Goal: Task Accomplishment & Management: Use online tool/utility

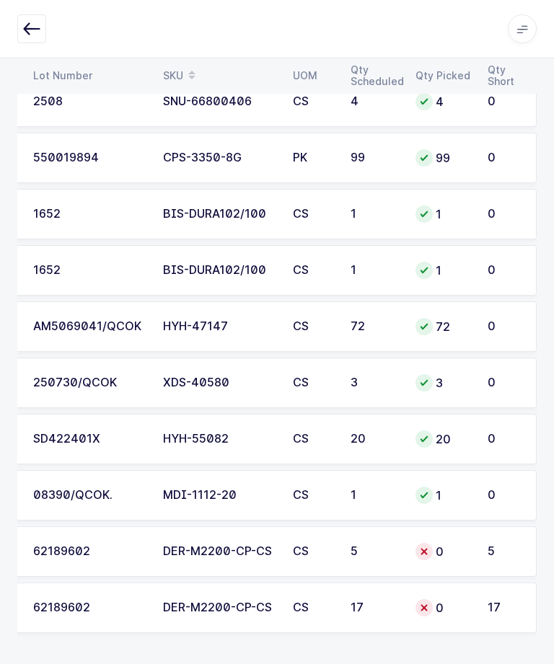
scroll to position [0, 195]
click at [270, 545] on div "DER-M2200-CP-CS" at bounding box center [219, 551] width 112 height 13
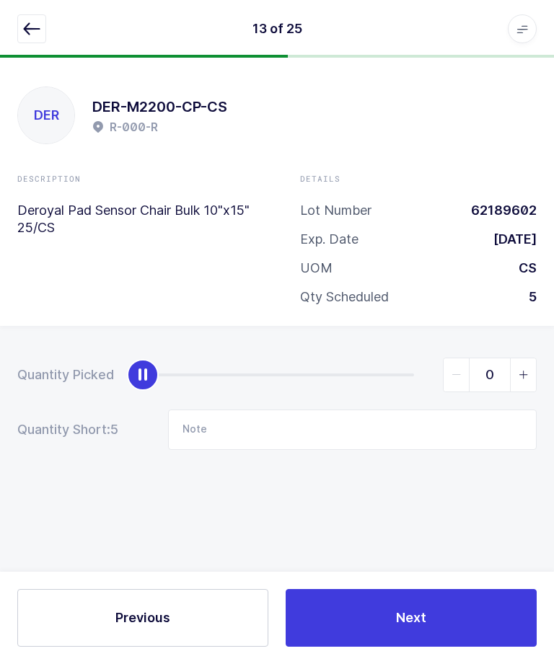
scroll to position [48, 0]
type input "5"
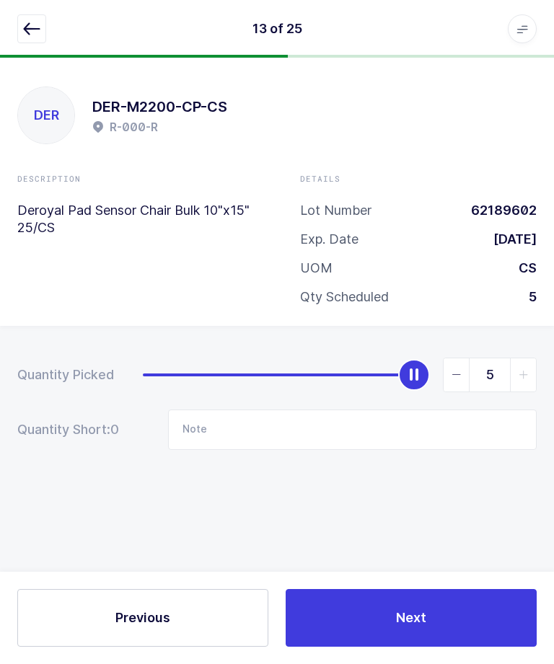
click at [409, 639] on button "Next" at bounding box center [410, 618] width 251 height 58
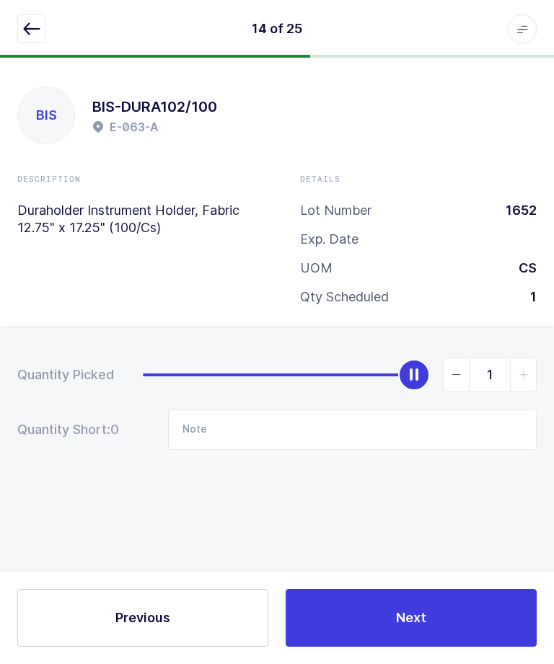
click at [43, 25] on button "button" at bounding box center [31, 28] width 29 height 29
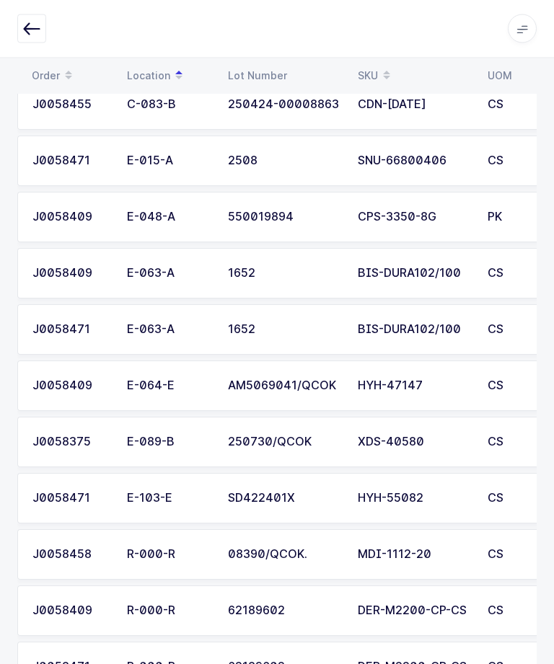
scroll to position [1045, 0]
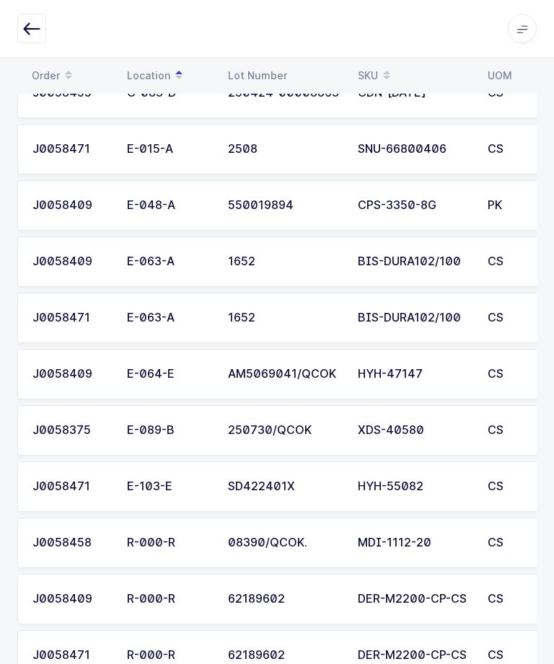
click at [320, 656] on div "62189602" at bounding box center [284, 655] width 112 height 13
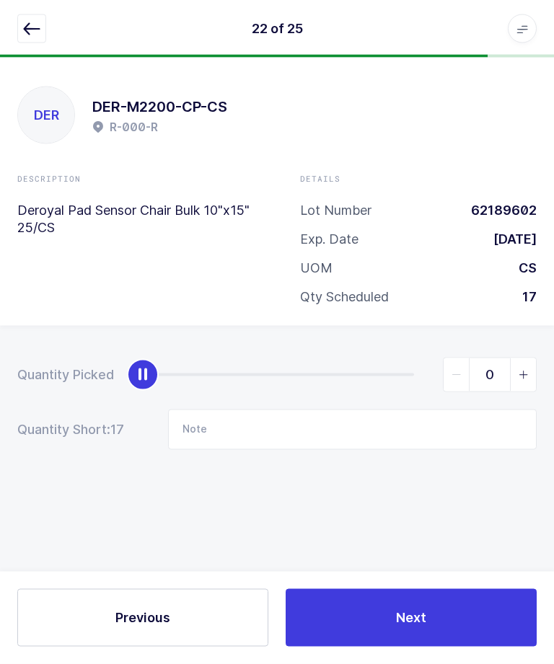
scroll to position [0, 0]
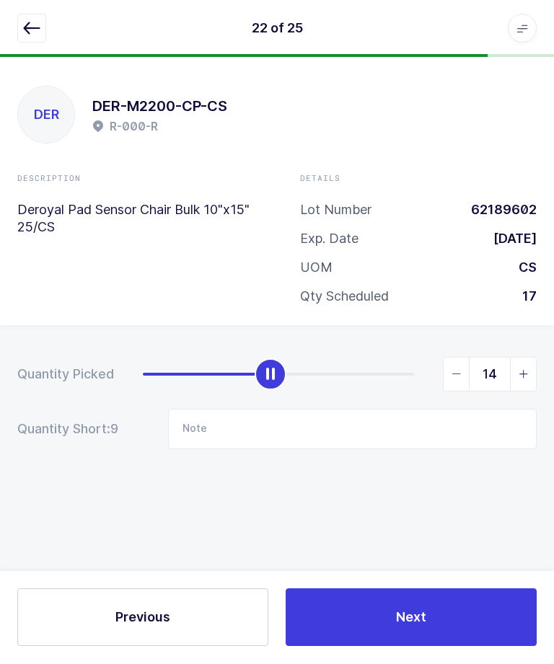
type input "17"
click at [466, 647] on button "Next" at bounding box center [410, 618] width 251 height 58
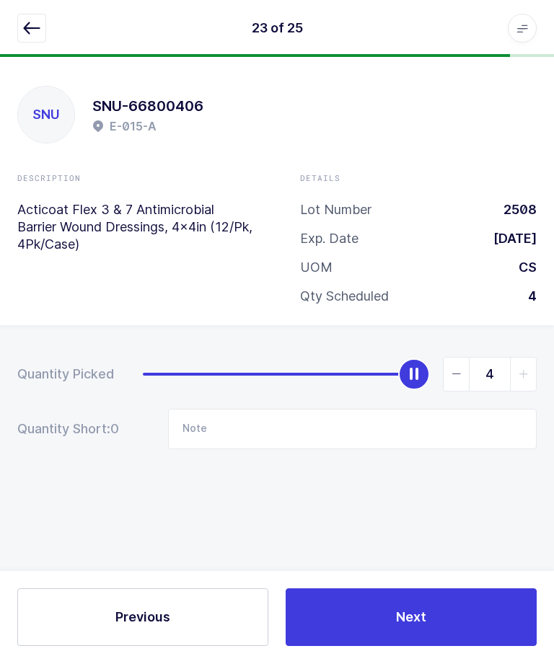
click at [30, 40] on button "button" at bounding box center [31, 28] width 29 height 29
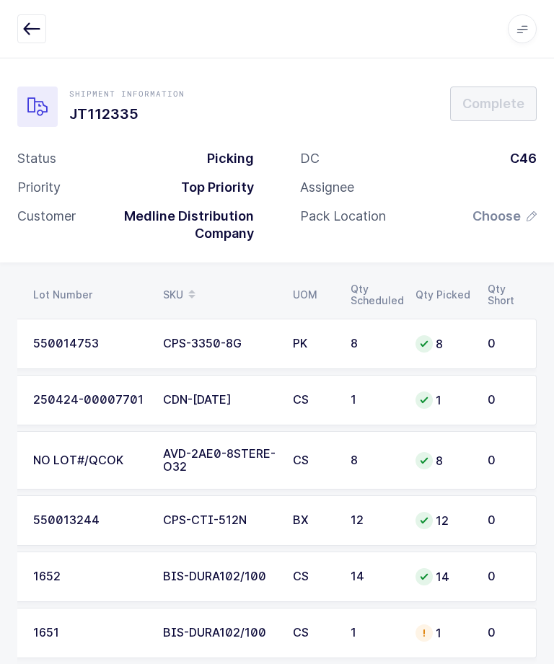
click at [518, 214] on span "Choose" at bounding box center [496, 216] width 48 height 17
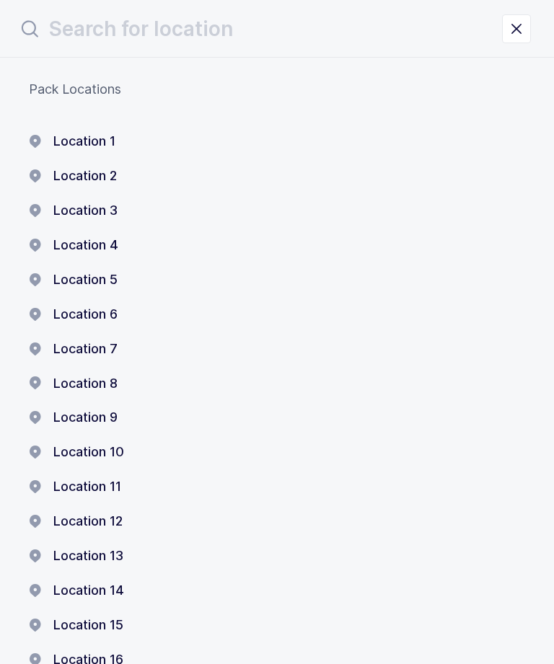
click at [71, 137] on button "Location 1" at bounding box center [72, 141] width 86 height 17
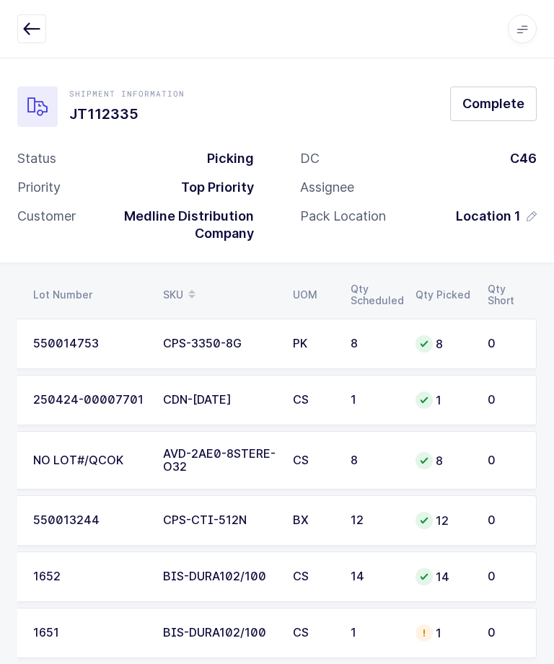
click at [514, 112] on span "Complete" at bounding box center [493, 103] width 62 height 18
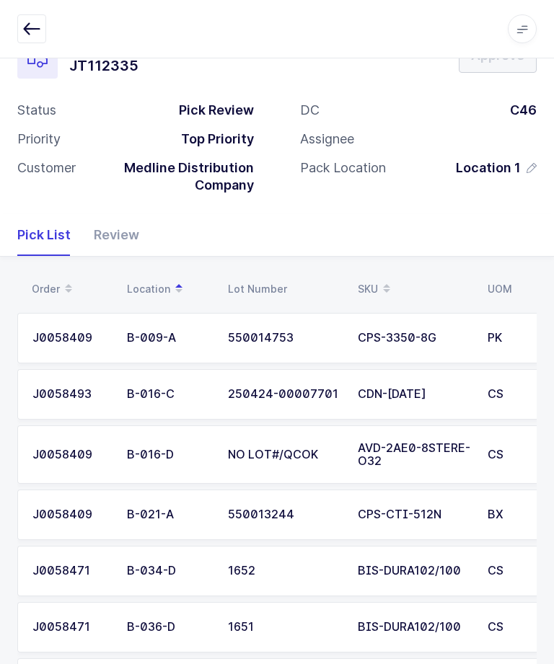
scroll to position [50, 0]
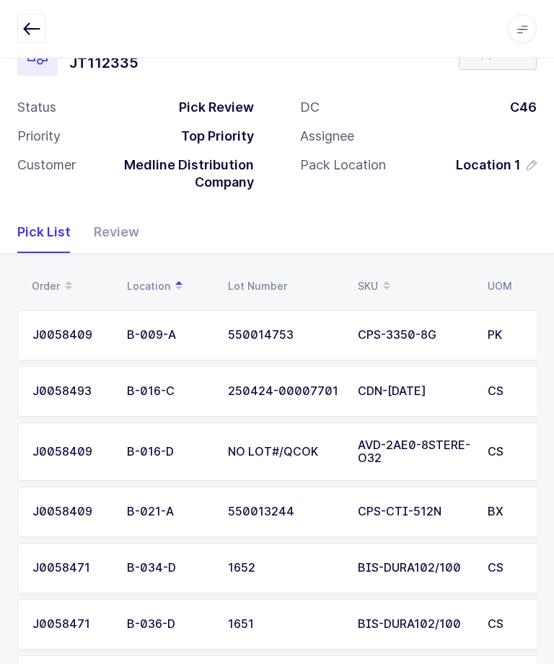
click at [27, 32] on icon "button" at bounding box center [31, 28] width 17 height 17
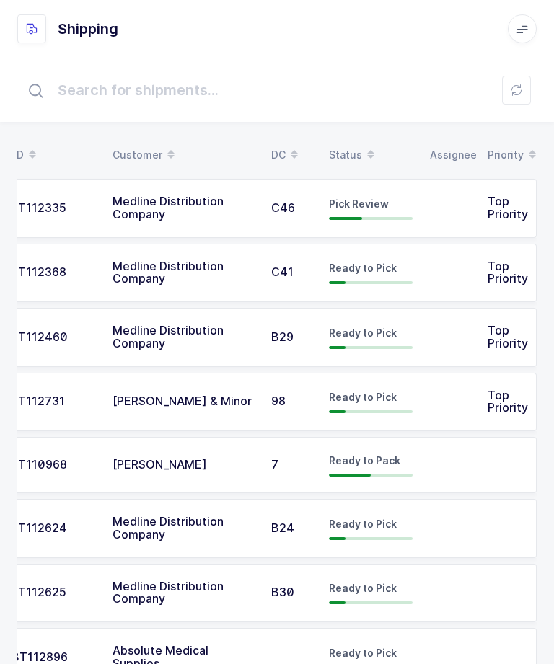
click at [453, 203] on td at bounding box center [450, 208] width 58 height 59
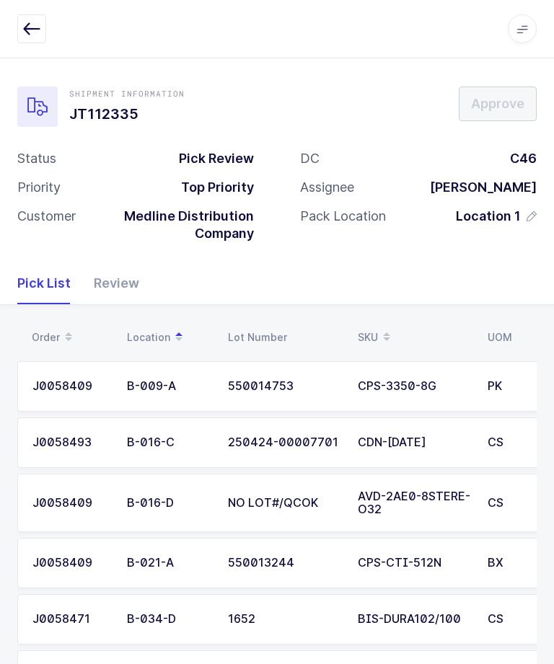
click at [14, 147] on div "Shipment Information JT112335 Approve Status Pick Review Priority Top Priority …" at bounding box center [277, 160] width 554 height 205
click at [17, 143] on div "Shipment Information JT112335 Approve Status Pick Review Priority Top Priority …" at bounding box center [276, 169] width 519 height 167
click at [32, 35] on icon "button" at bounding box center [31, 28] width 17 height 17
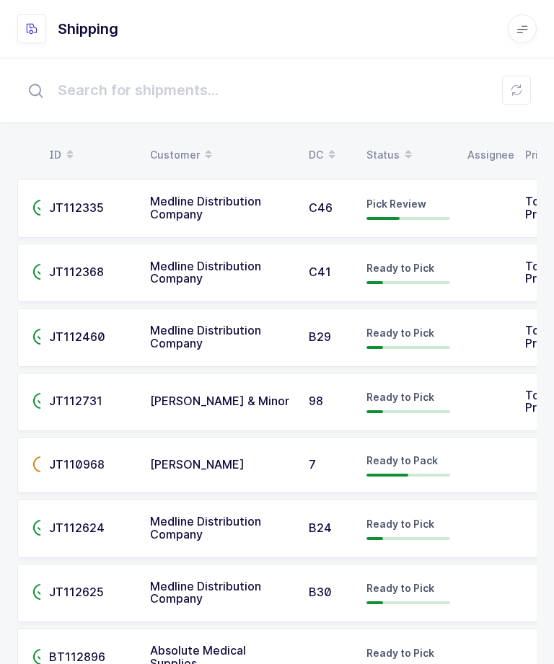
click at [155, 285] on td "Medline Distribution Company" at bounding box center [220, 273] width 159 height 59
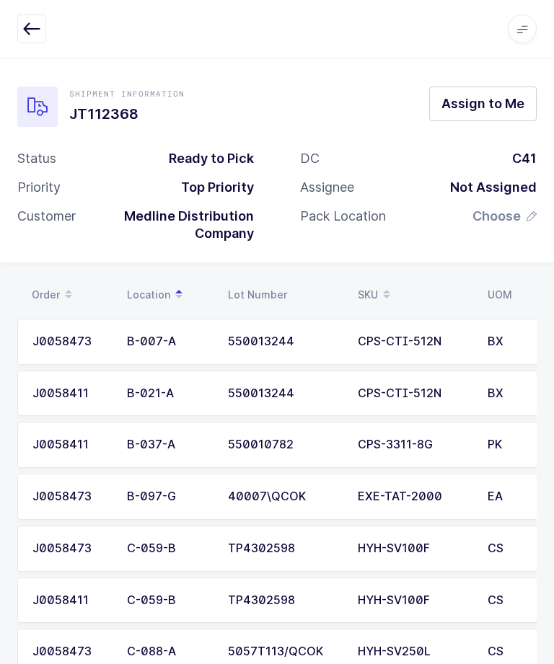
click at [489, 110] on span "Assign to Me" at bounding box center [482, 103] width 83 height 18
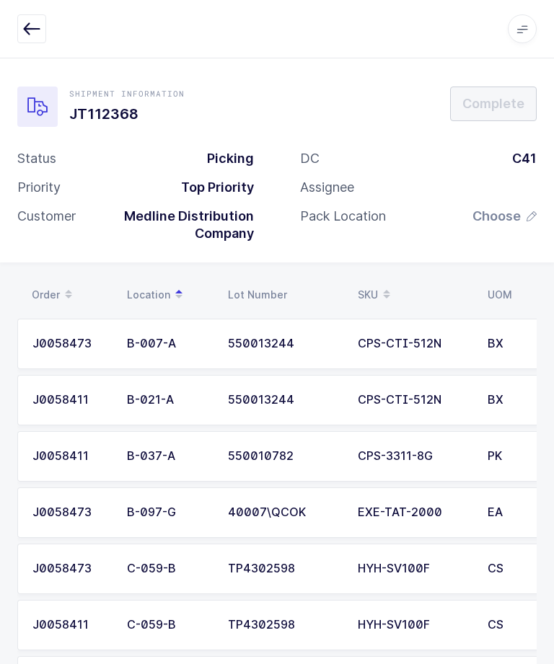
click at [518, 213] on span "Choose" at bounding box center [496, 216] width 48 height 17
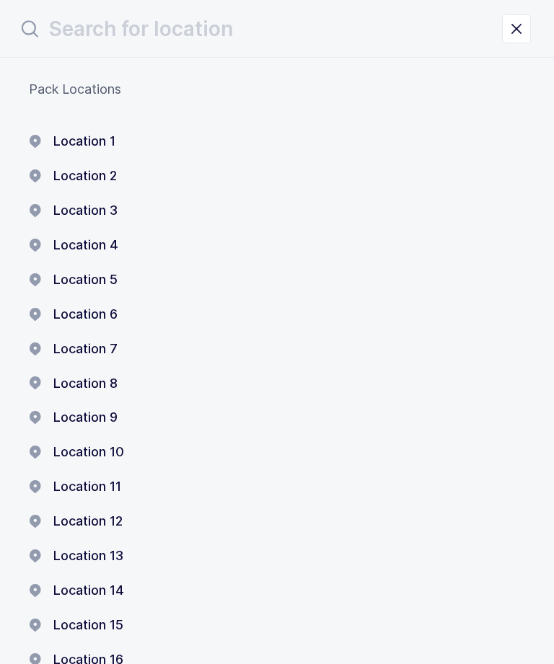
click at [70, 140] on button "Location 1" at bounding box center [72, 141] width 86 height 17
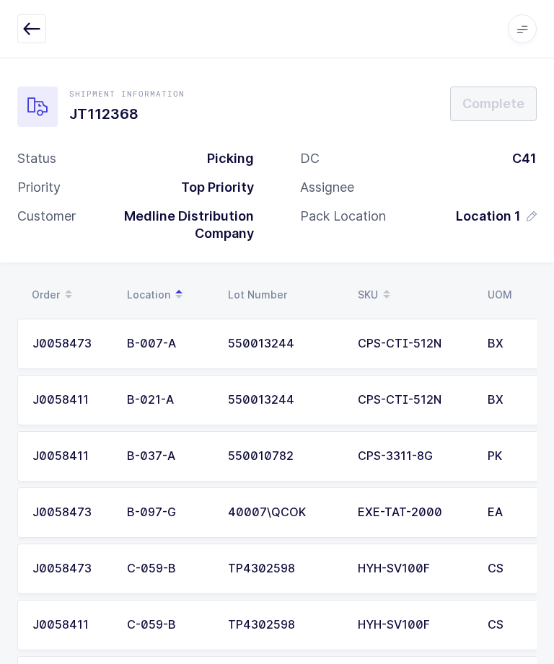
click at [25, 28] on icon "button" at bounding box center [31, 28] width 17 height 17
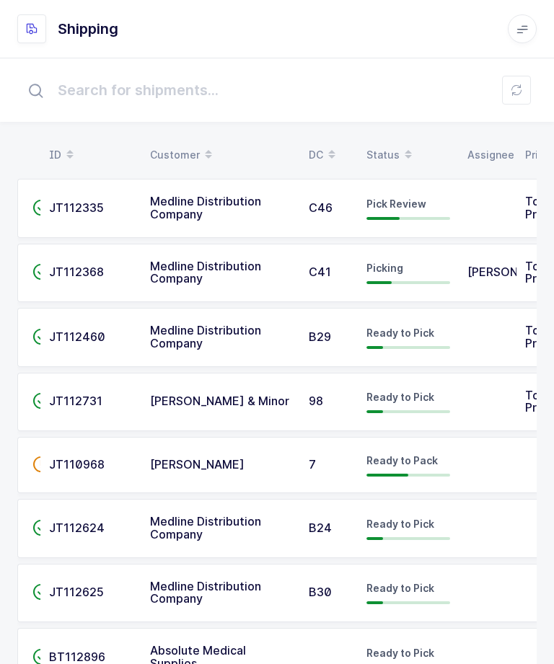
click at [469, 290] on td "[PERSON_NAME]" at bounding box center [487, 273] width 58 height 59
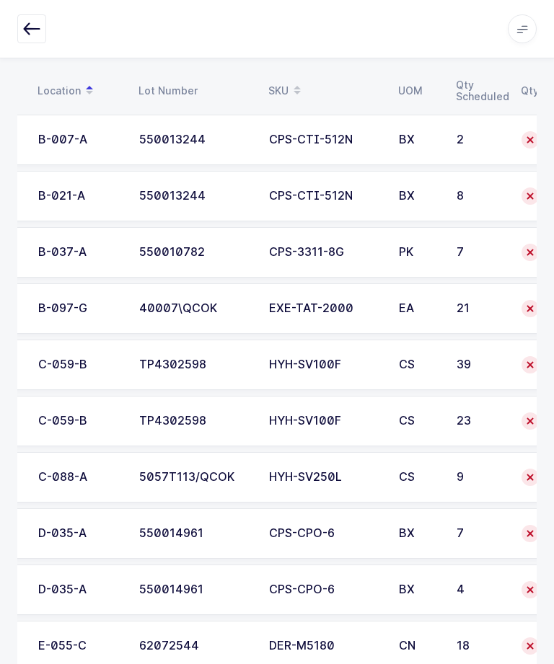
scroll to position [0, 89]
click at [465, 360] on div "39" at bounding box center [480, 364] width 48 height 13
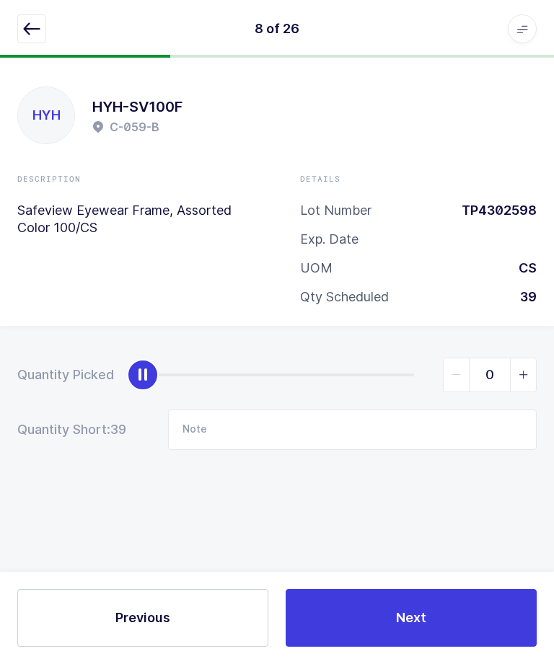
scroll to position [0, 0]
type input "39"
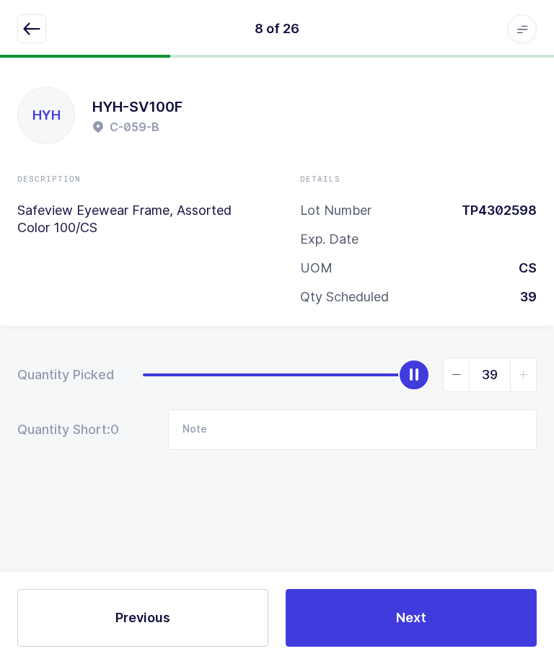
click at [454, 600] on button "Next" at bounding box center [410, 618] width 251 height 58
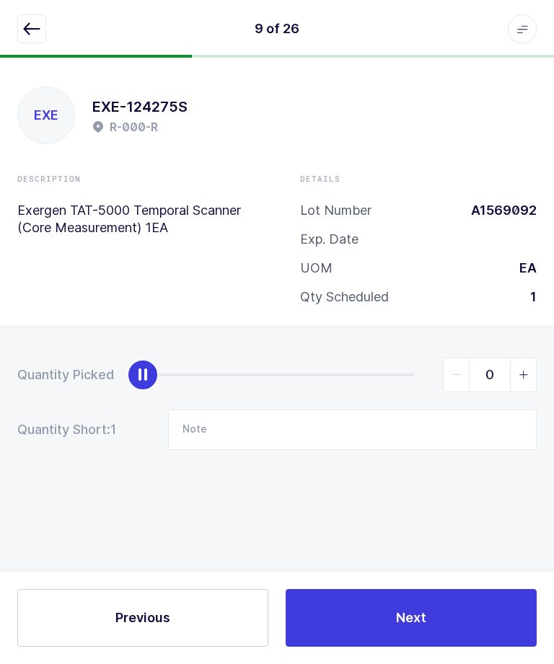
click at [30, 33] on icon "button" at bounding box center [31, 28] width 17 height 17
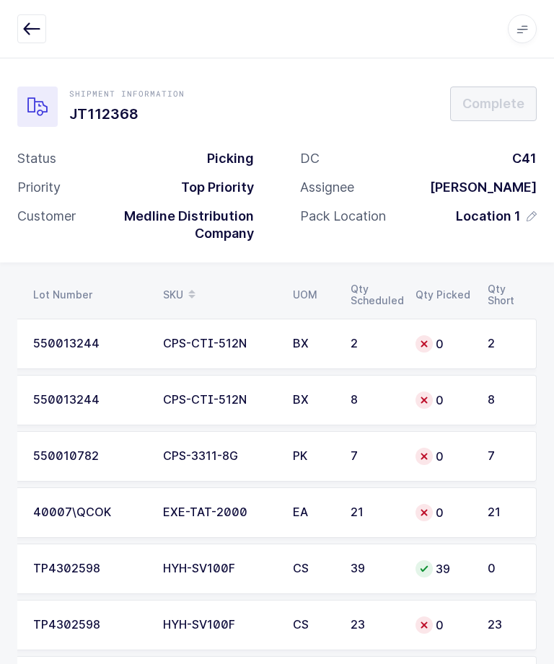
scroll to position [0, 195]
click at [473, 611] on td "0" at bounding box center [443, 625] width 72 height 50
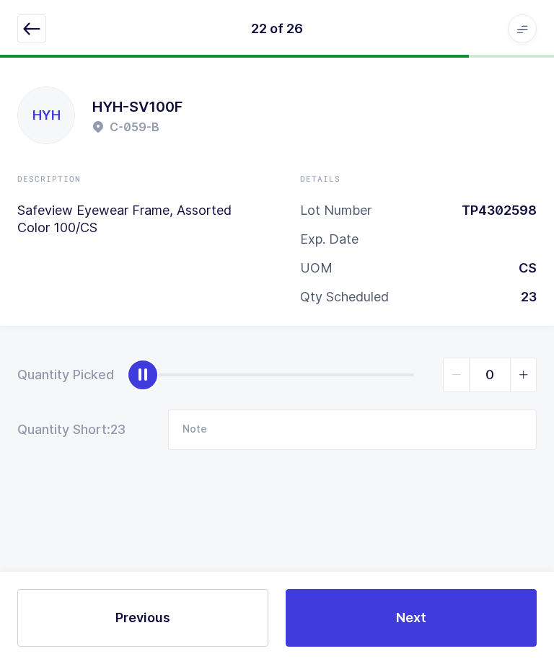
click at [525, 373] on icon "slider between 0 and 23" at bounding box center [523, 375] width 10 height 10
click at [530, 371] on span "slider between 0 and 23" at bounding box center [523, 374] width 26 height 33
click at [527, 373] on icon "slider between 0 and 23" at bounding box center [523, 375] width 10 height 10
click at [527, 376] on icon "slider between 0 and 23" at bounding box center [523, 375] width 10 height 10
click at [527, 371] on icon "slider between 0 and 23" at bounding box center [523, 375] width 10 height 10
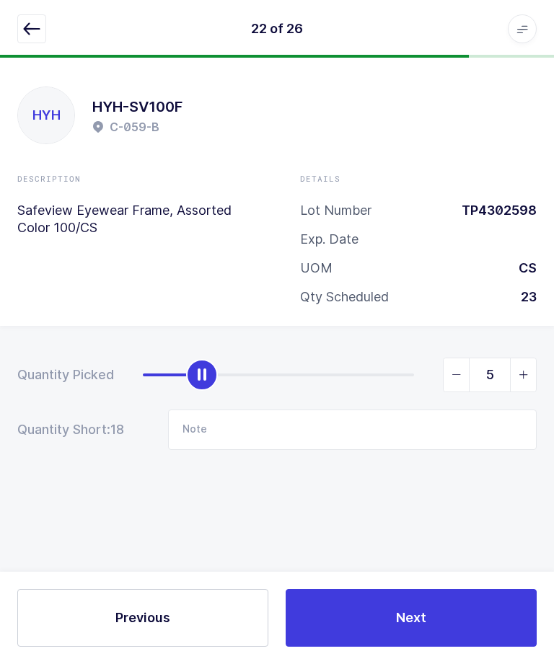
click at [525, 374] on icon "slider between 0 and 23" at bounding box center [523, 375] width 10 height 10
click at [525, 375] on icon "slider between 0 and 23" at bounding box center [523, 375] width 10 height 10
click at [524, 379] on span "slider between 0 and 23" at bounding box center [523, 374] width 26 height 33
click at [525, 373] on icon "slider between 0 and 23" at bounding box center [523, 375] width 10 height 10
click at [525, 371] on icon "slider between 0 and 23" at bounding box center [523, 375] width 10 height 10
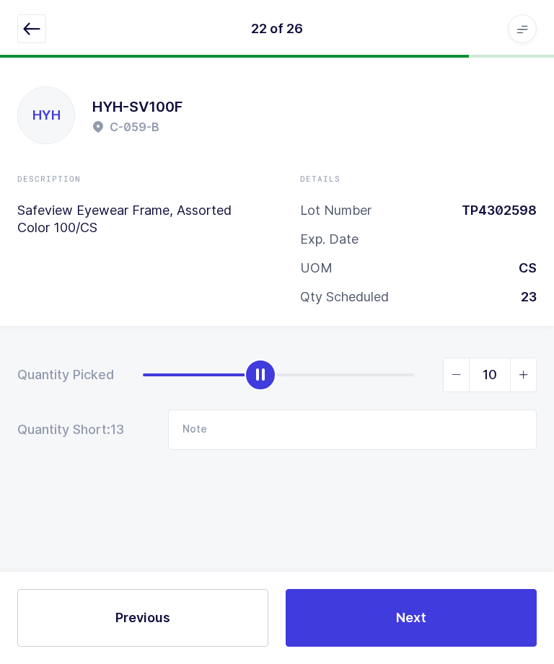
click at [526, 375] on icon "slider between 0 and 23" at bounding box center [523, 375] width 10 height 10
type input "11"
click at [471, 609] on button "Next" at bounding box center [410, 618] width 251 height 58
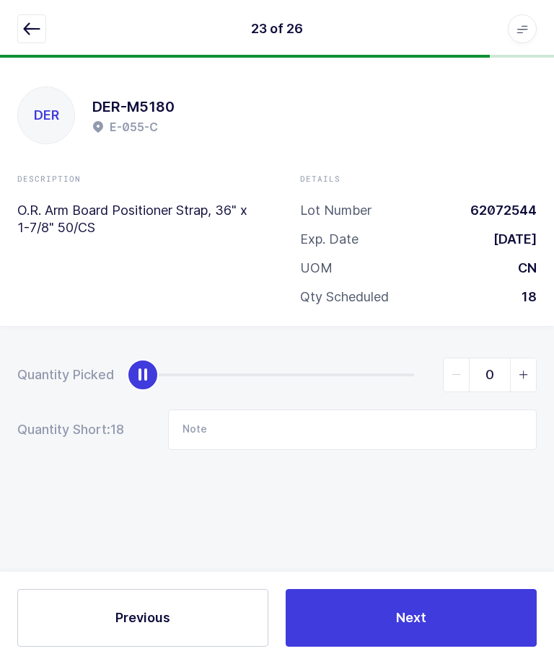
click at [19, 41] on button "button" at bounding box center [31, 28] width 29 height 29
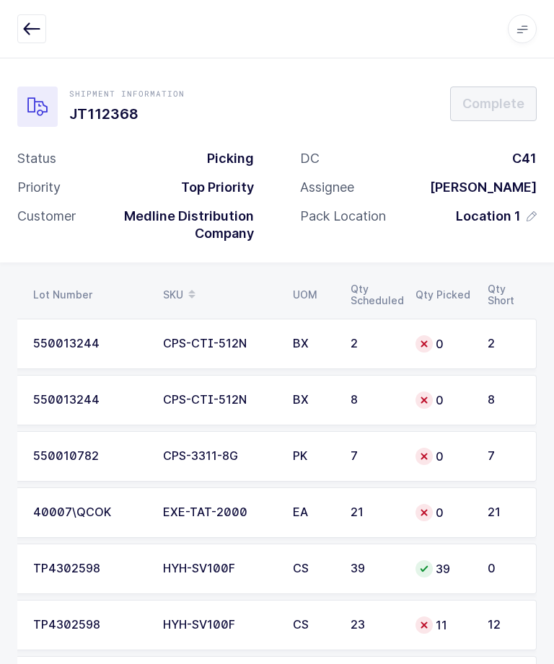
click at [492, 624] on div "12" at bounding box center [504, 624] width 34 height 13
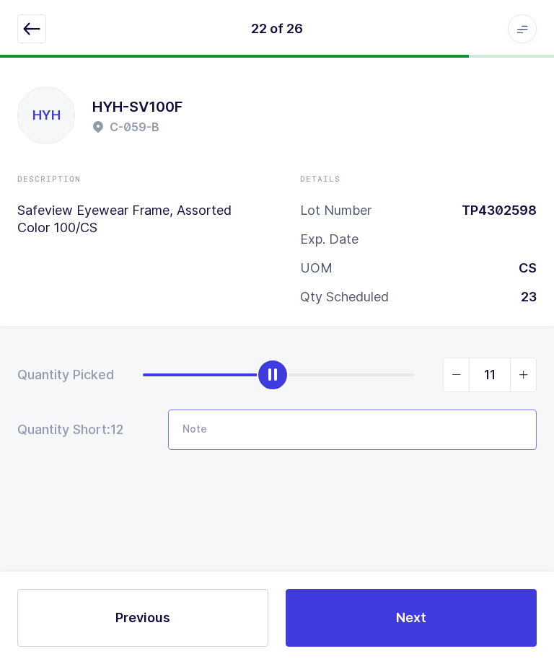
click at [441, 435] on input "Note" at bounding box center [352, 429] width 368 height 40
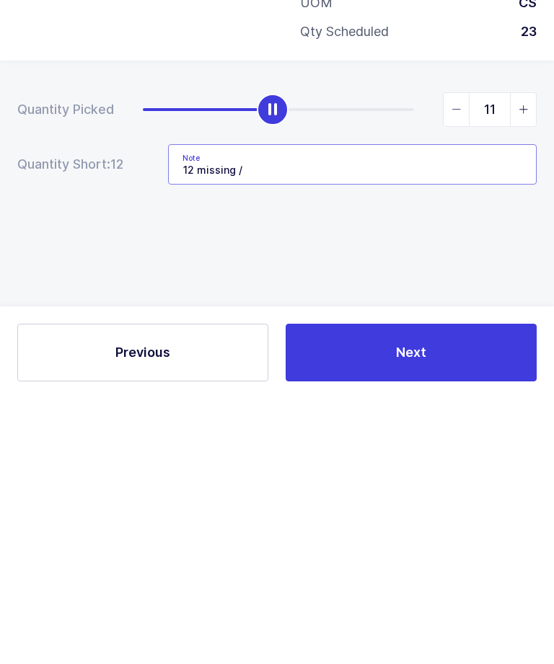
type input "12 missing /"
click at [484, 589] on button "Next" at bounding box center [410, 618] width 251 height 58
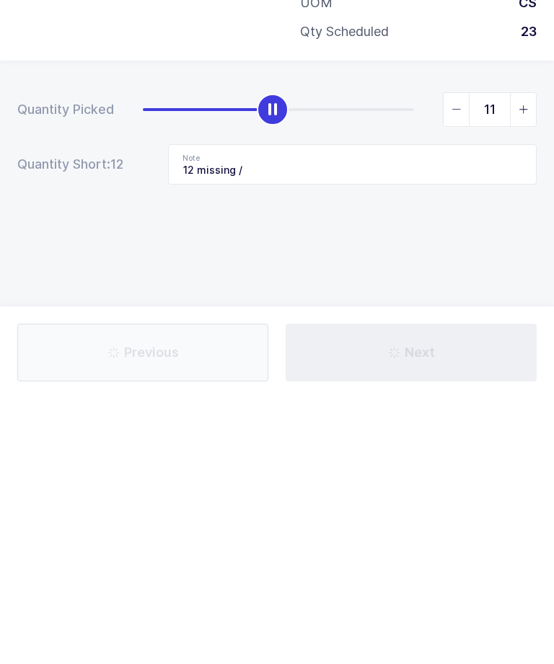
scroll to position [48, 0]
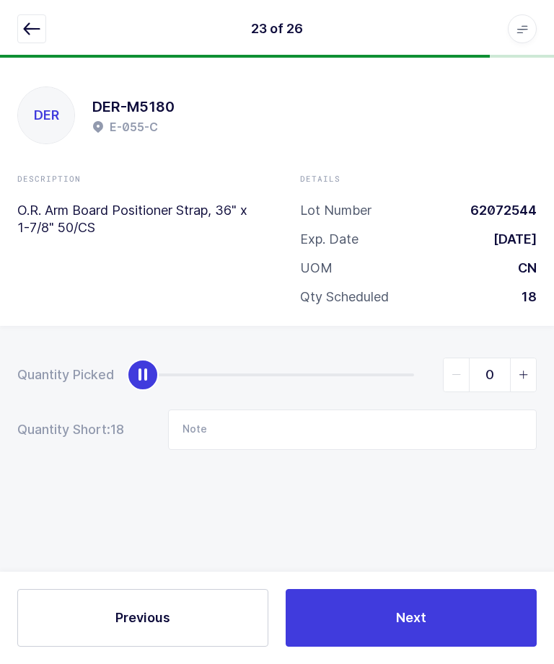
click at [32, 29] on icon "button" at bounding box center [31, 28] width 17 height 17
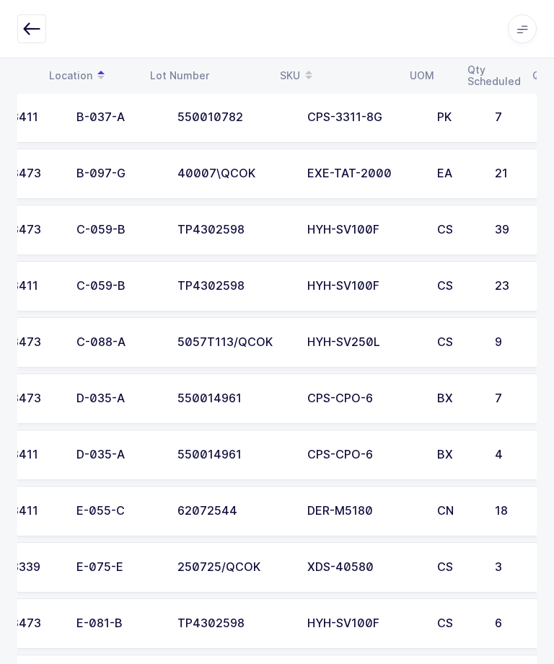
scroll to position [0, 36]
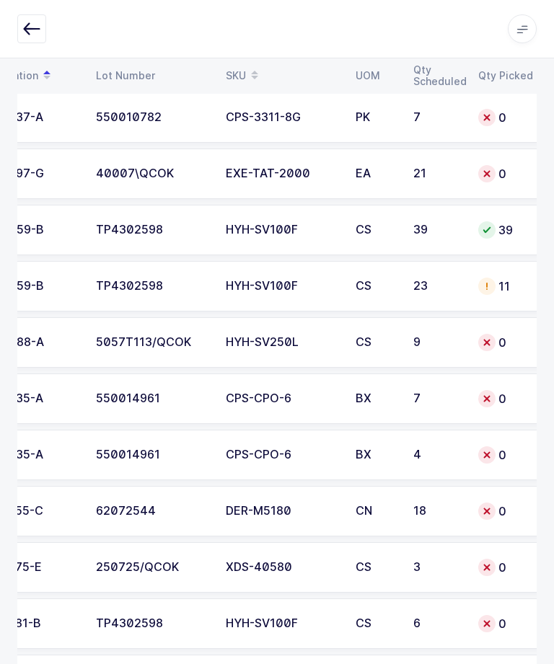
click at [111, 340] on div "5057T113/QCOK" at bounding box center [152, 342] width 112 height 13
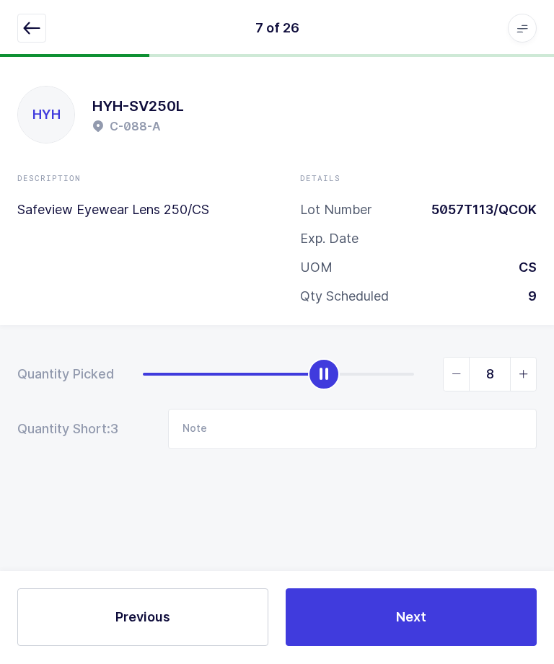
type input "9"
click at [373, 647] on button "Next" at bounding box center [410, 618] width 251 height 58
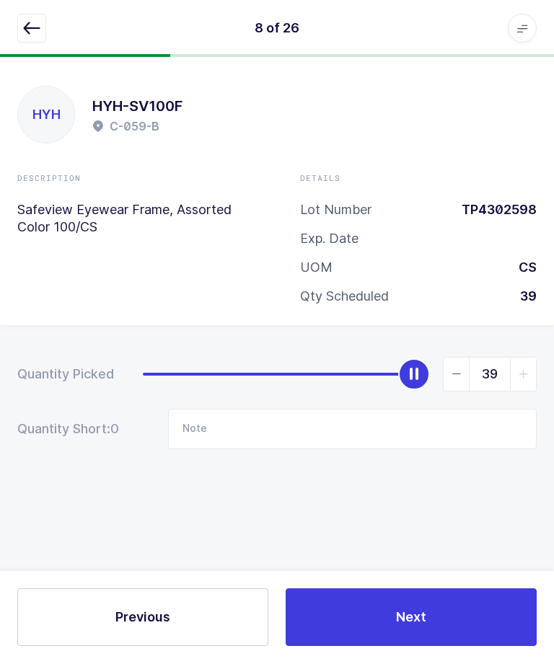
click at [18, 33] on button "button" at bounding box center [31, 28] width 29 height 29
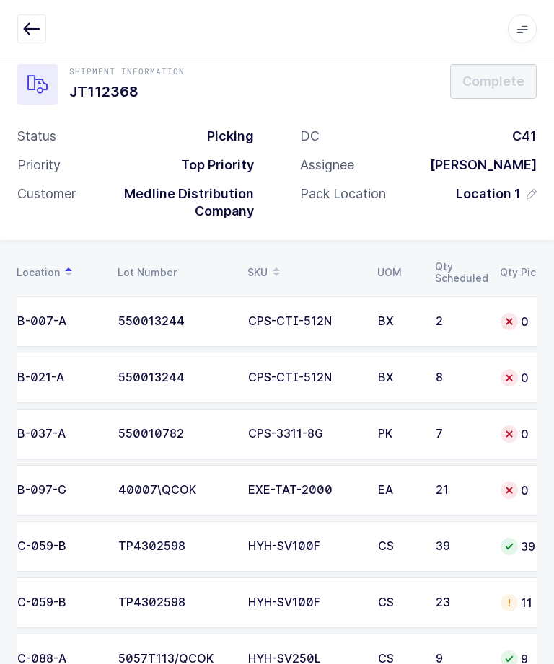
scroll to position [0, 110]
click at [115, 316] on td "550013244" at bounding box center [175, 321] width 130 height 50
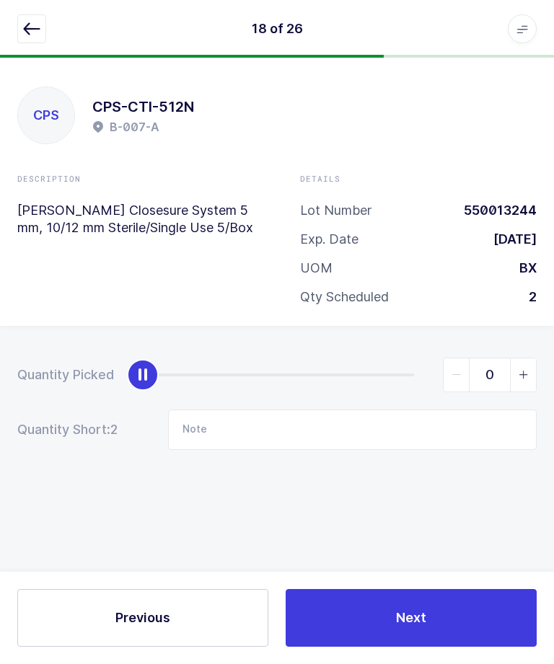
scroll to position [0, 0]
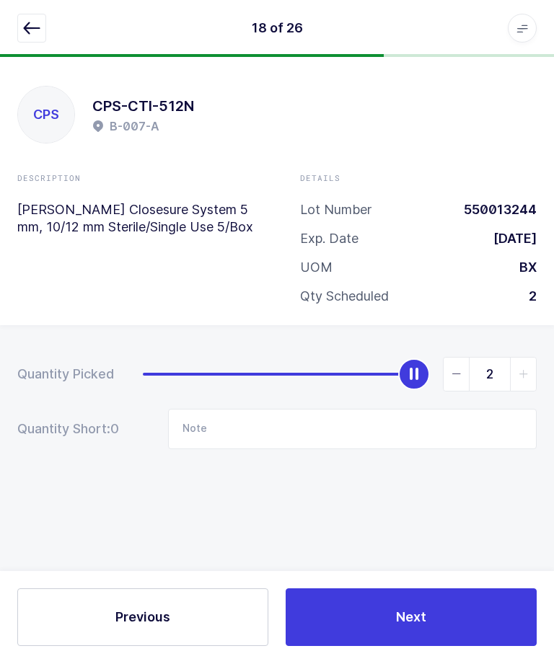
click at [456, 375] on icon "slider between 0 and 2" at bounding box center [456, 375] width 10 height 10
type input "1"
click at [290, 434] on input "Note" at bounding box center [352, 429] width 368 height 40
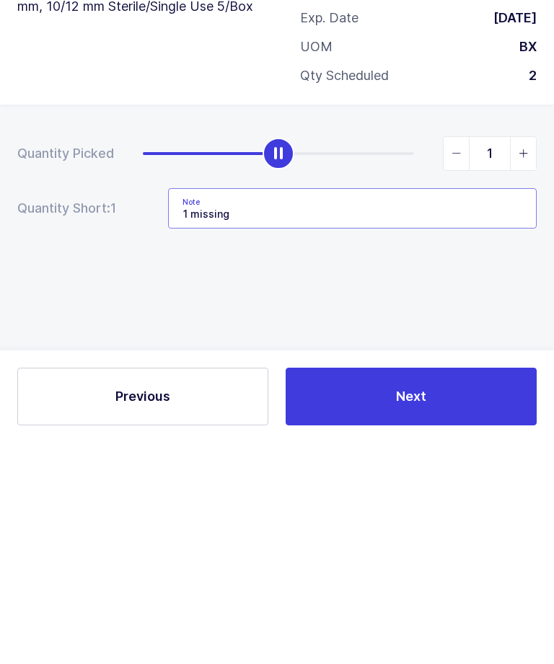
type input "1 missing"
click at [374, 589] on button "Next" at bounding box center [410, 618] width 251 height 58
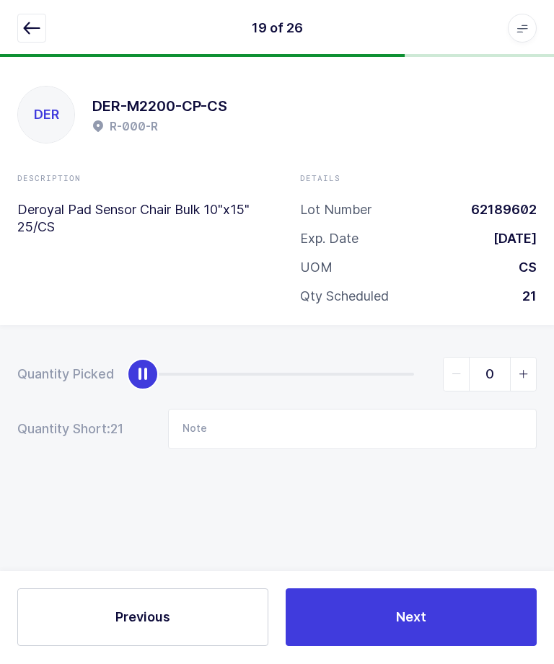
click at [25, 28] on icon "button" at bounding box center [31, 28] width 17 height 17
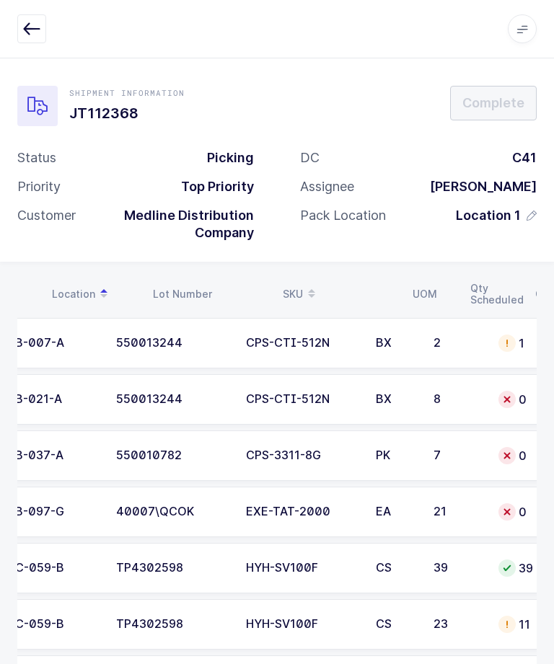
scroll to position [0, 179]
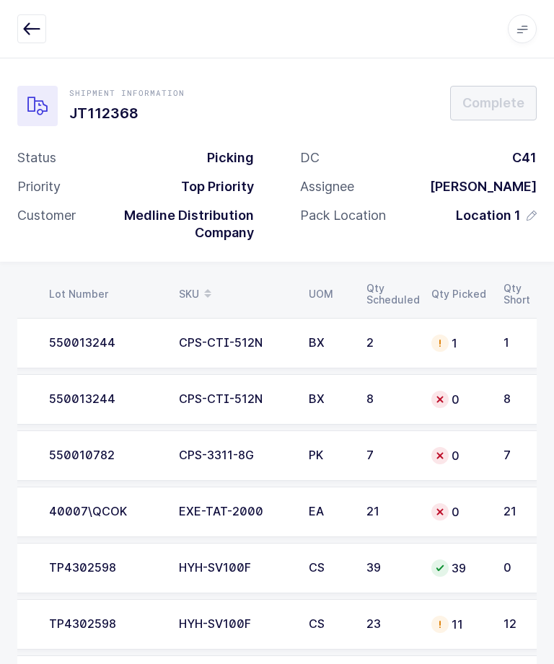
click at [148, 340] on div "550013244" at bounding box center [105, 343] width 112 height 13
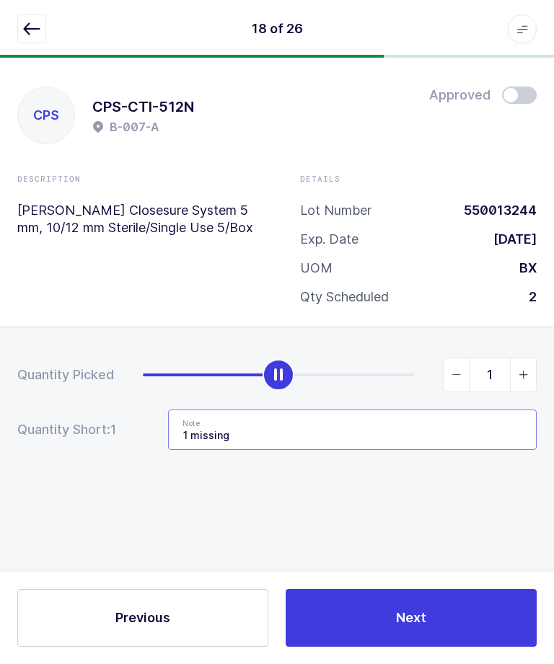
click at [384, 426] on input "1 missing" at bounding box center [352, 429] width 368 height 40
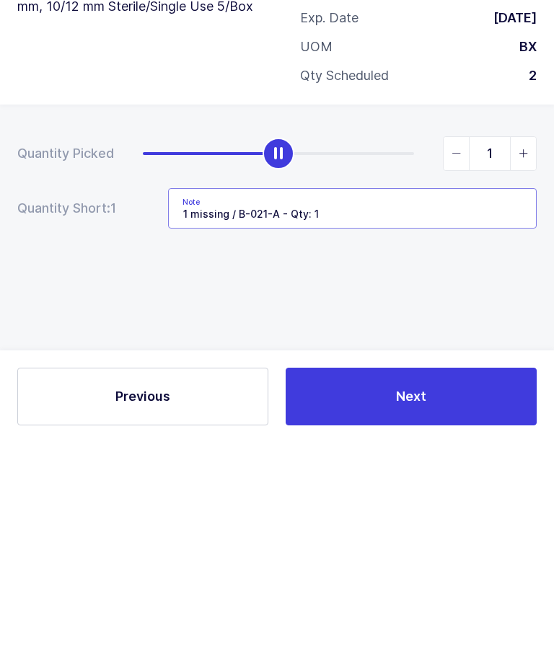
type input "1 missing / B-021-A - Qty: 1"
click at [507, 326] on div "Quantity Picked 1 Quantity Short: 1 Note 1 missing / B-021-A - Qty: 1" at bounding box center [277, 454] width 554 height 257
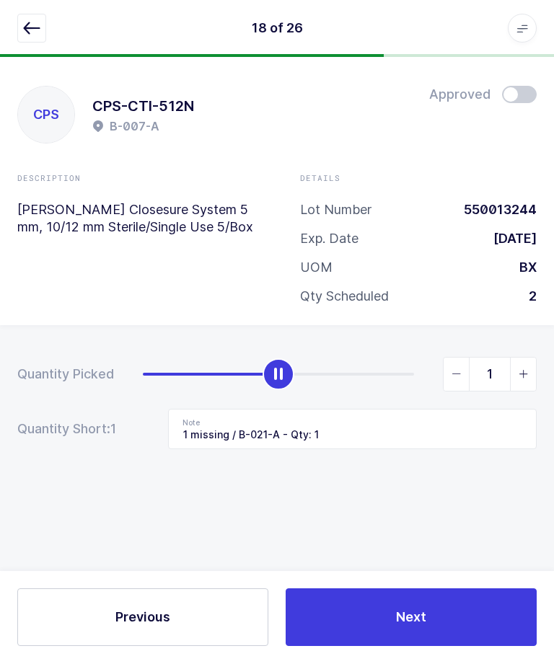
click at [525, 370] on icon "slider between 0 and 2" at bounding box center [523, 375] width 10 height 10
type input "2"
click at [406, 642] on button "Next" at bounding box center [410, 618] width 251 height 58
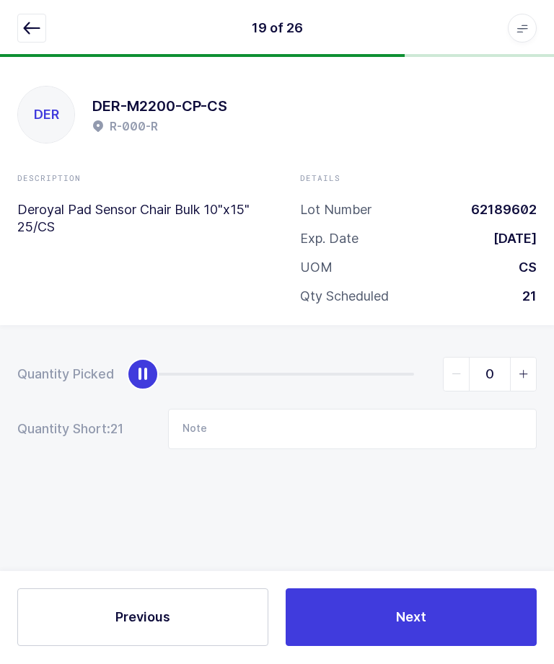
click at [30, 29] on icon "button" at bounding box center [31, 28] width 17 height 17
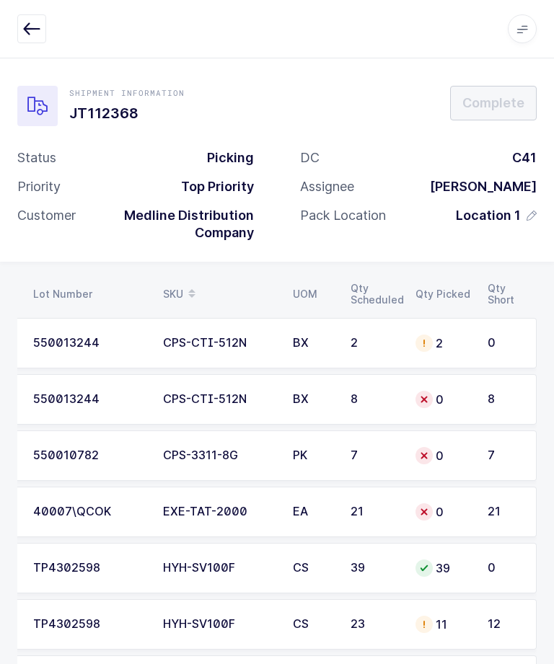
scroll to position [0, 195]
click at [191, 400] on div "CPS-CTI-512N" at bounding box center [219, 399] width 112 height 13
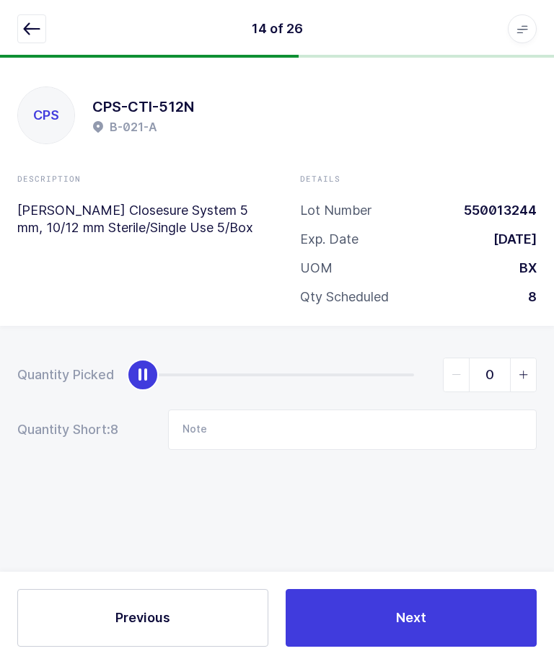
scroll to position [0, 0]
type input "8"
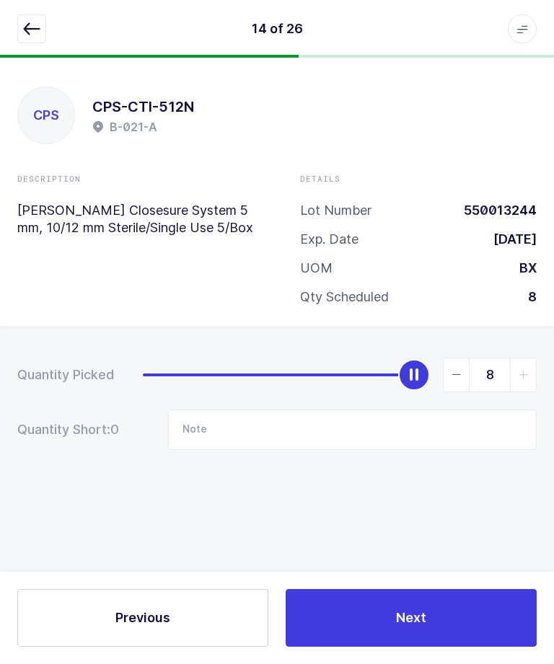
click at [452, 663] on div "Previous Next" at bounding box center [277, 618] width 554 height 92
click at [386, 647] on button "Next" at bounding box center [410, 618] width 251 height 58
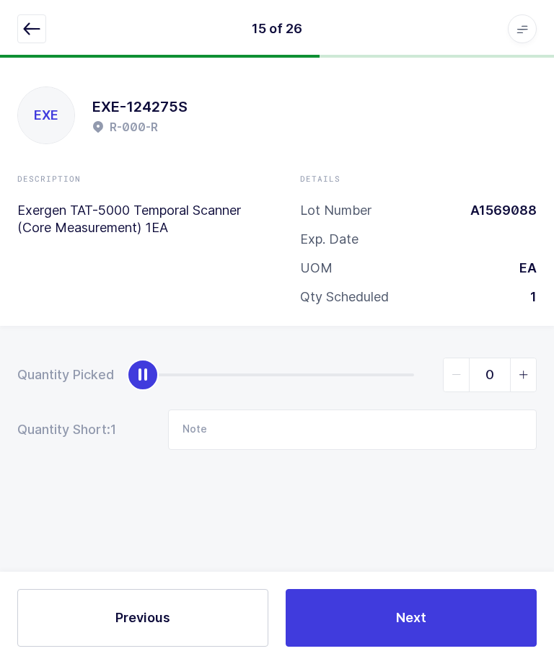
click at [35, 30] on icon "button" at bounding box center [31, 28] width 17 height 17
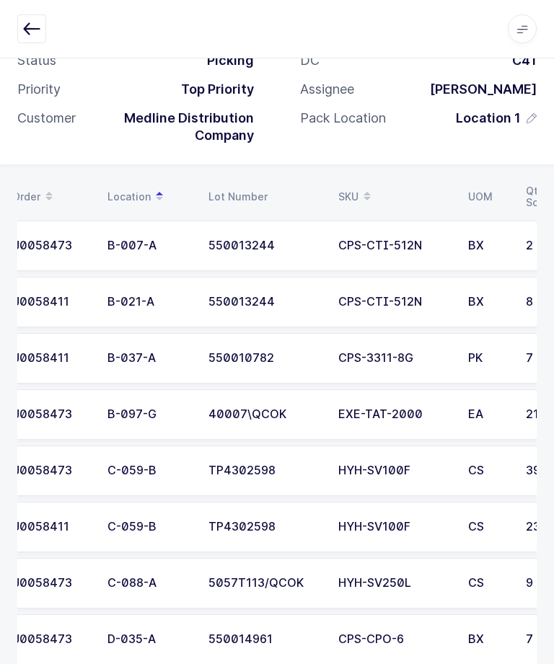
scroll to position [0, 19]
click at [173, 360] on div "B-037-A" at bounding box center [149, 358] width 84 height 13
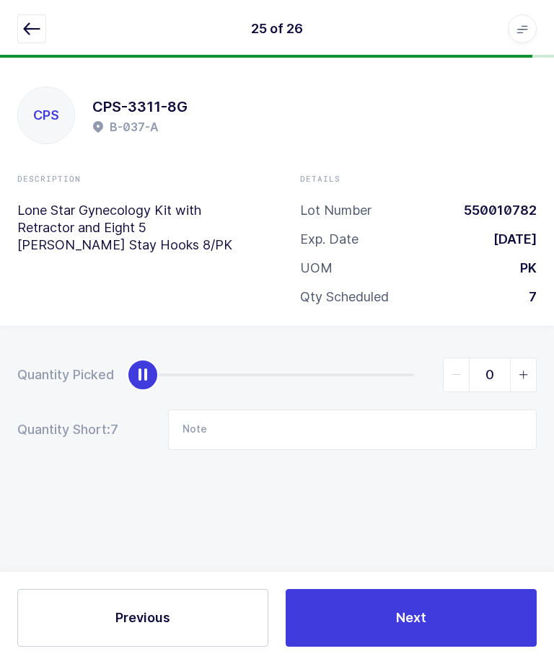
scroll to position [0, 0]
type input "7"
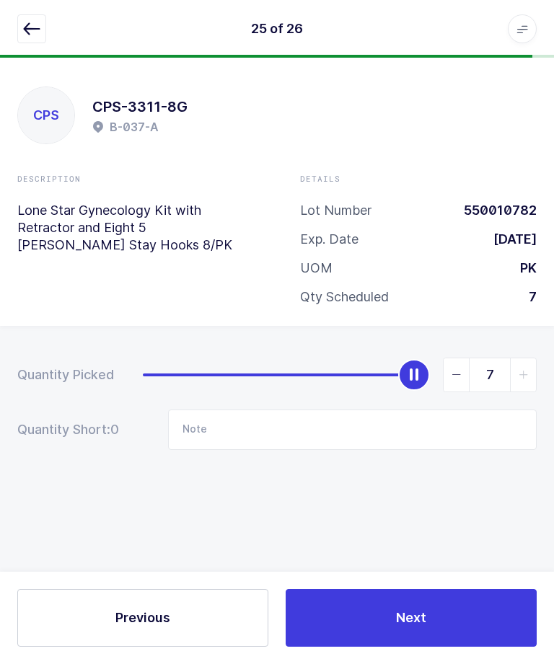
click at [385, 606] on button "Next" at bounding box center [410, 618] width 251 height 58
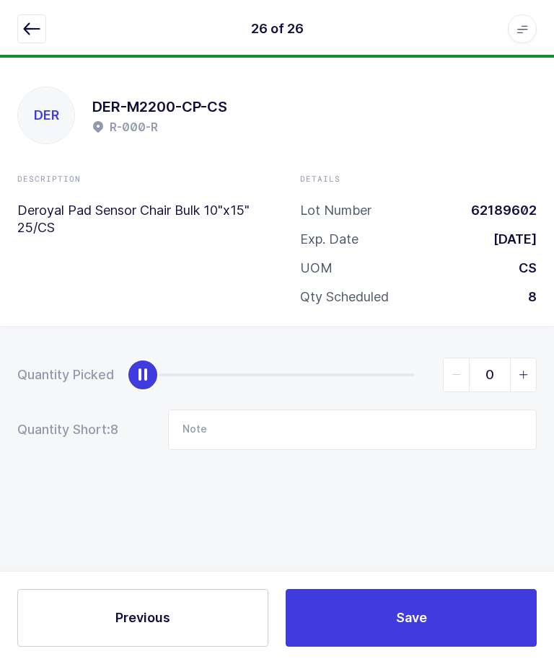
click at [12, 29] on div "26 of 26 Apps Core [GEOGRAPHIC_DATA] Admin Mission Control Purchasing [PERSON_N…" at bounding box center [277, 29] width 554 height 58
click at [25, 37] on icon "button" at bounding box center [31, 28] width 17 height 17
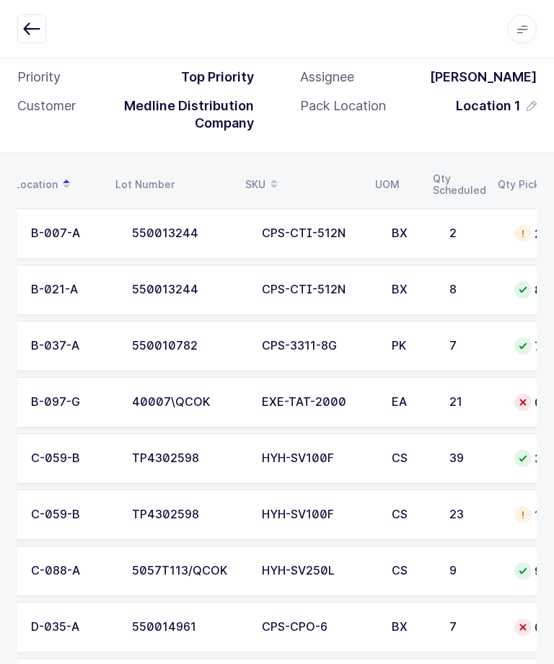
scroll to position [0, 37]
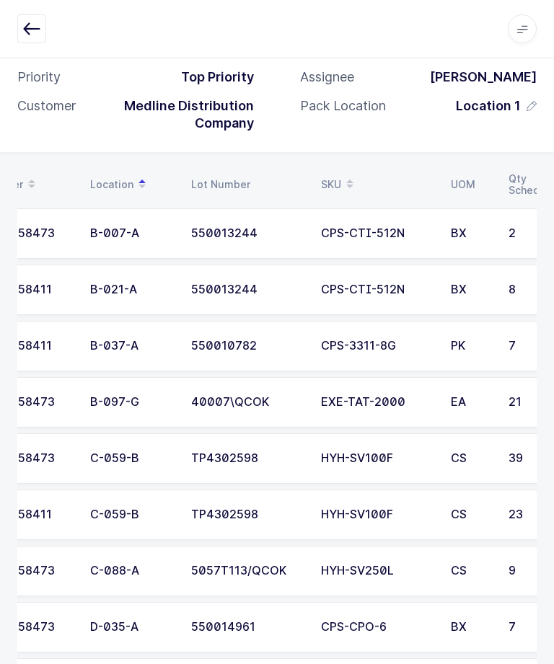
click at [217, 396] on div "40007\QCOK" at bounding box center [247, 402] width 112 height 13
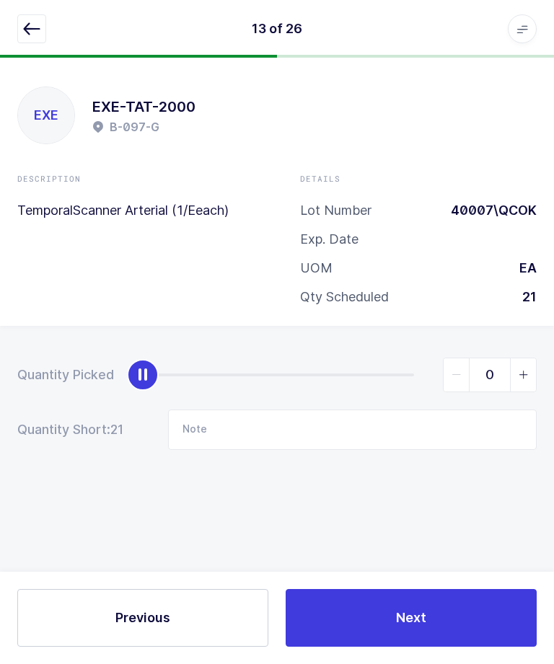
scroll to position [0, 0]
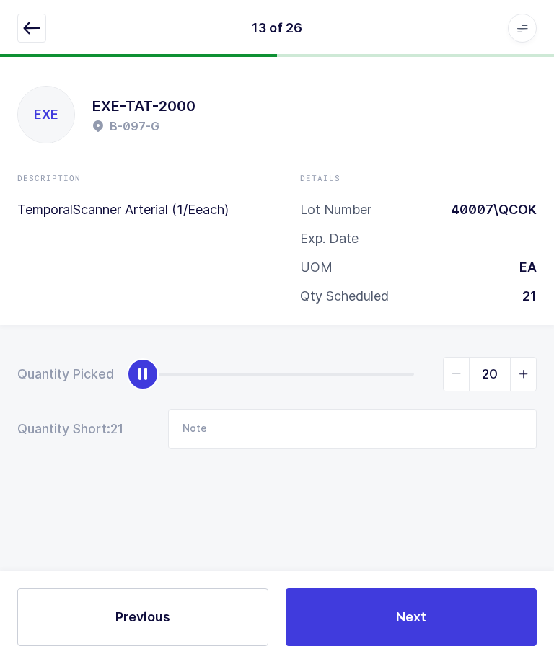
type input "21"
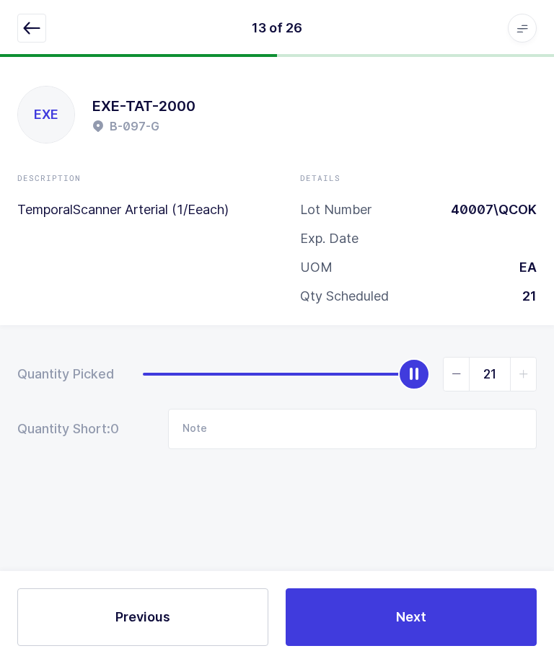
click at [403, 647] on button "Next" at bounding box center [410, 618] width 251 height 58
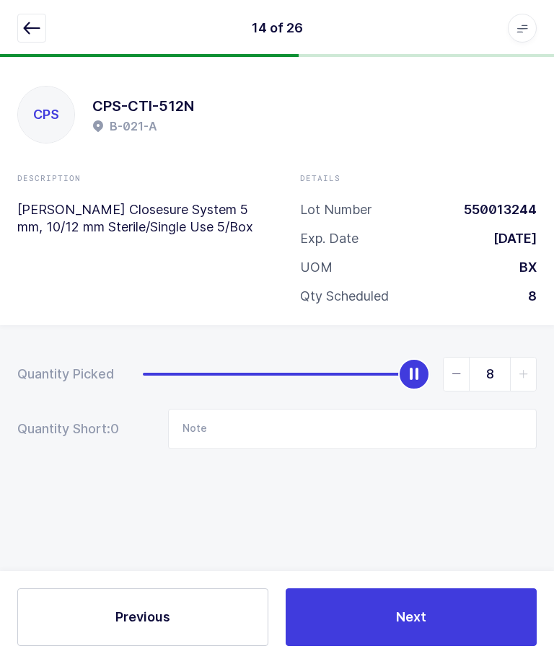
click at [37, 27] on icon "button" at bounding box center [31, 28] width 17 height 17
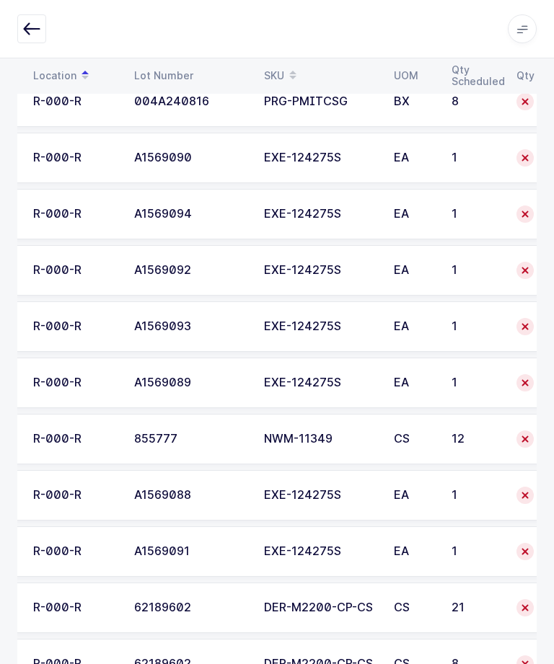
scroll to position [1094, 0]
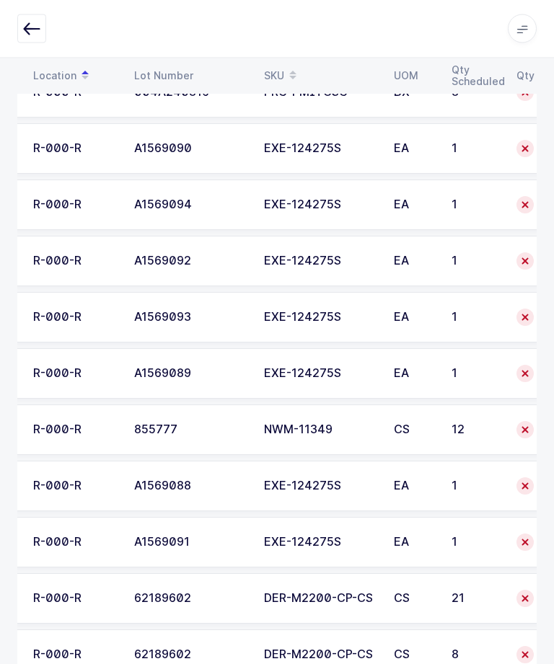
click at [200, 598] on div "62189602" at bounding box center [190, 599] width 112 height 13
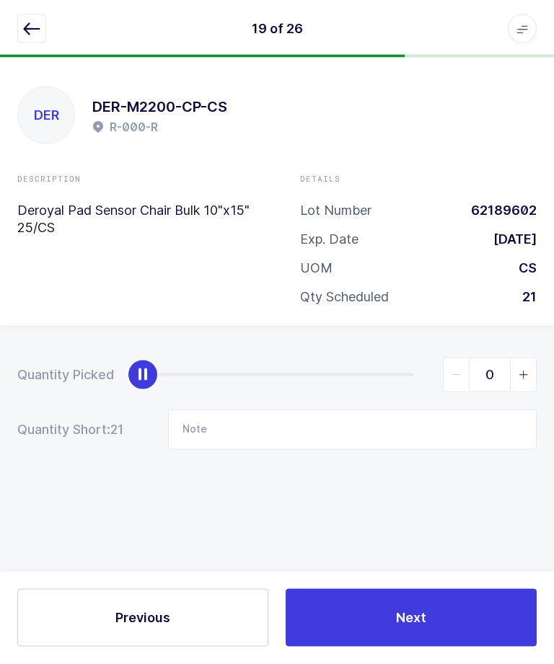
scroll to position [0, 0]
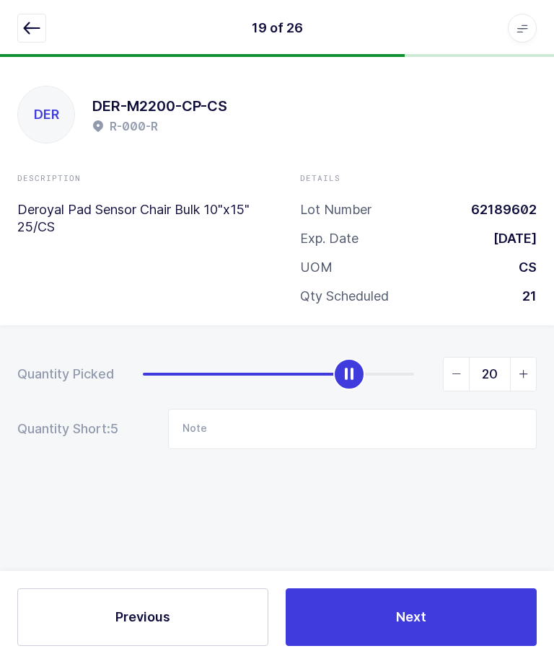
type input "21"
click at [422, 626] on span "Next" at bounding box center [411, 617] width 30 height 18
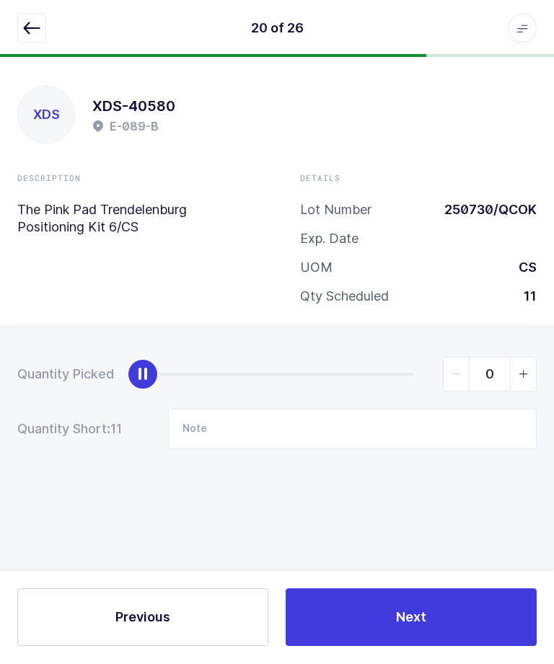
click at [33, 31] on icon "button" at bounding box center [31, 28] width 17 height 17
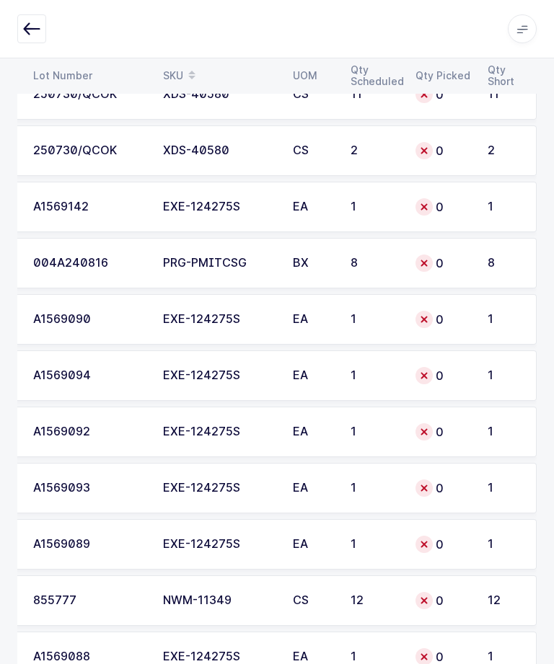
scroll to position [1094, 0]
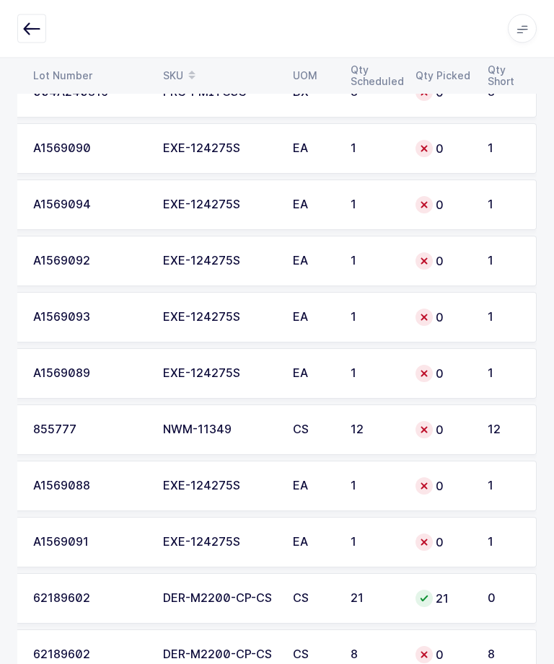
click at [130, 649] on div "62189602" at bounding box center [89, 655] width 112 height 13
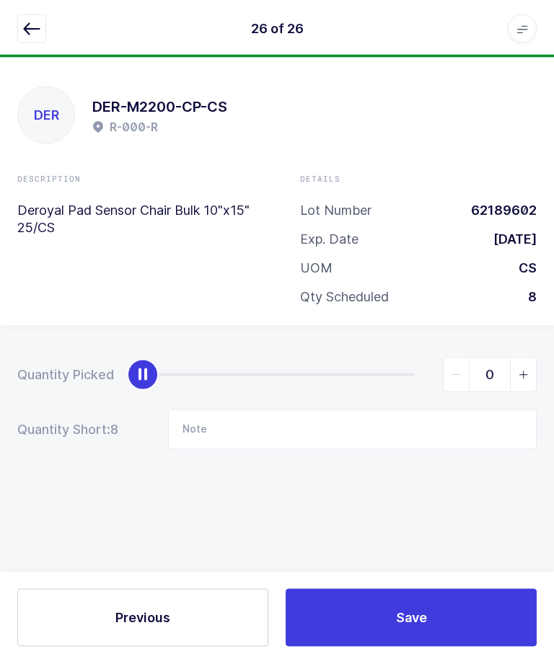
scroll to position [0, 0]
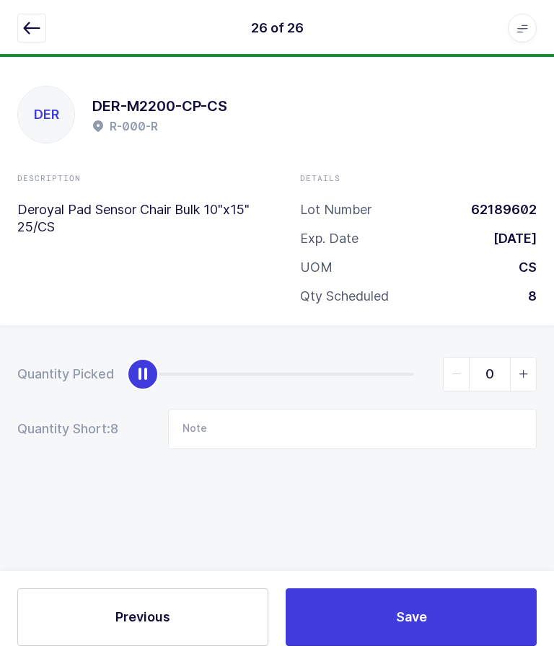
click at [514, 376] on span "slider between 0 and 8" at bounding box center [523, 374] width 26 height 33
click at [518, 383] on span "slider between 0 and 8" at bounding box center [523, 374] width 26 height 33
click at [528, 360] on span "slider between 0 and 8" at bounding box center [523, 374] width 26 height 33
type input "3"
click at [329, 409] on input "Note" at bounding box center [352, 429] width 368 height 40
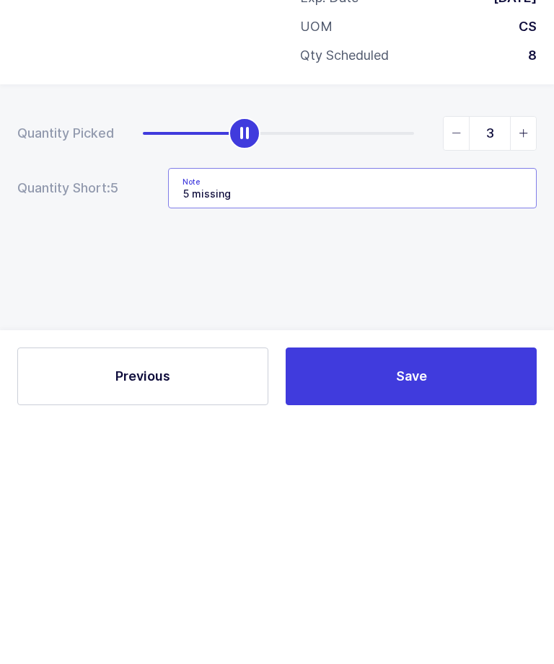
type input "5 missing"
click at [361, 589] on button "Save" at bounding box center [410, 618] width 251 height 58
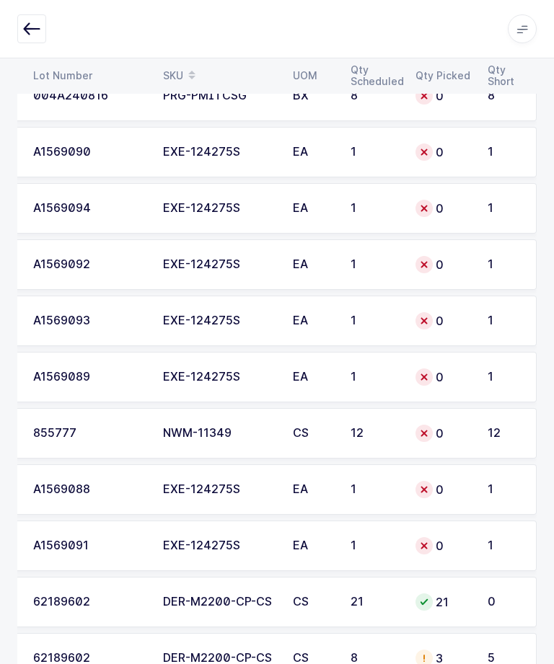
scroll to position [1094, 0]
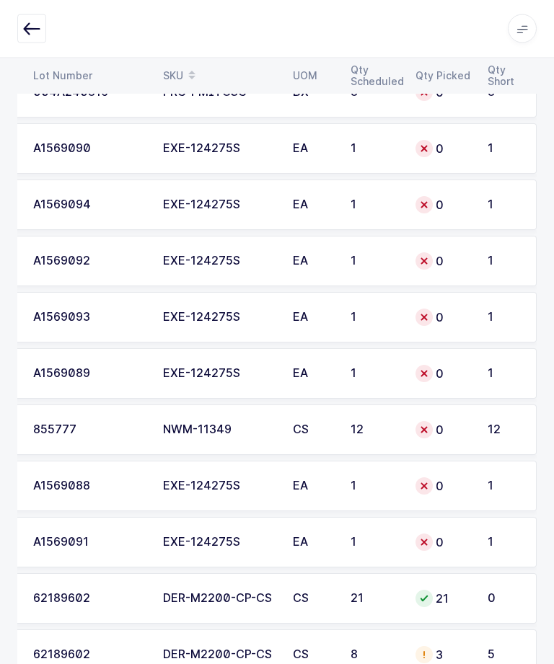
click at [226, 640] on td "DER-M2200-CP-CS" at bounding box center [219, 655] width 130 height 50
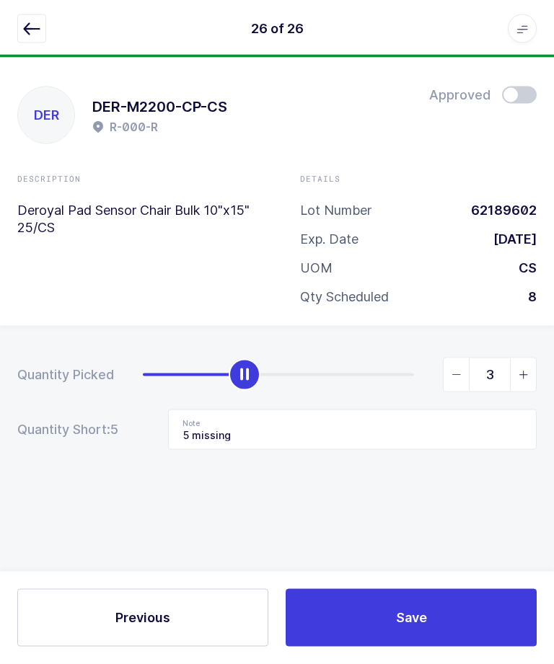
scroll to position [0, 0]
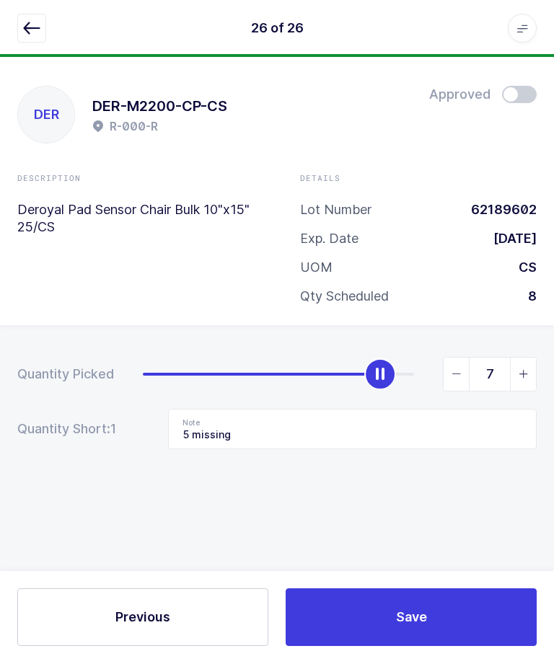
type input "8"
click at [293, 437] on input "5 missing" at bounding box center [352, 429] width 368 height 40
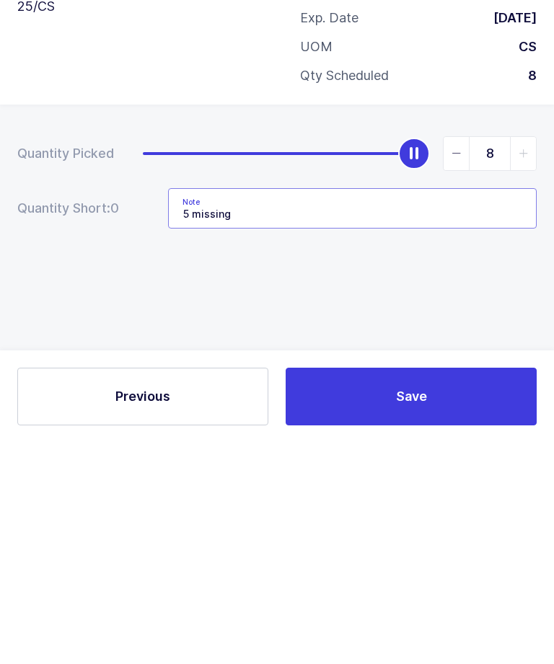
type input "5"
click at [370, 589] on button "Save" at bounding box center [410, 618] width 251 height 58
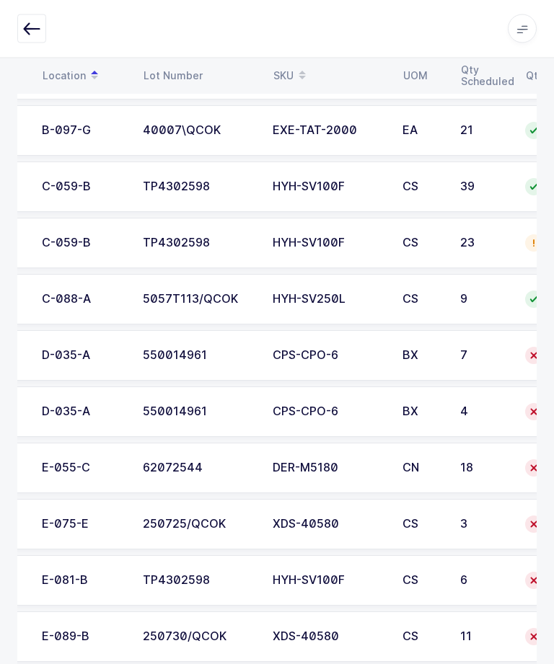
scroll to position [0, 84]
click at [411, 361] on td "BX" at bounding box center [423, 356] width 58 height 50
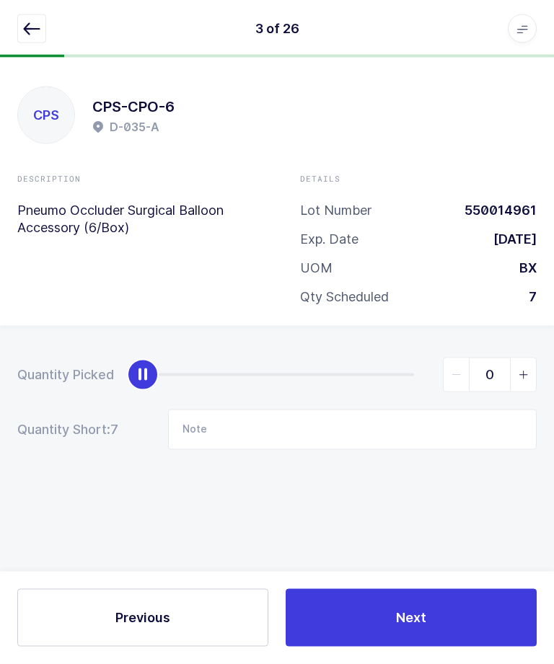
scroll to position [48, 0]
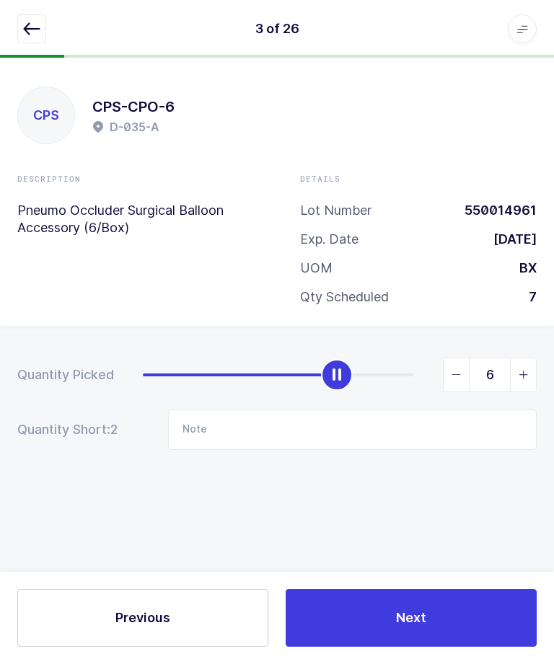
type input "7"
click at [422, 622] on span "Next" at bounding box center [411, 617] width 30 height 18
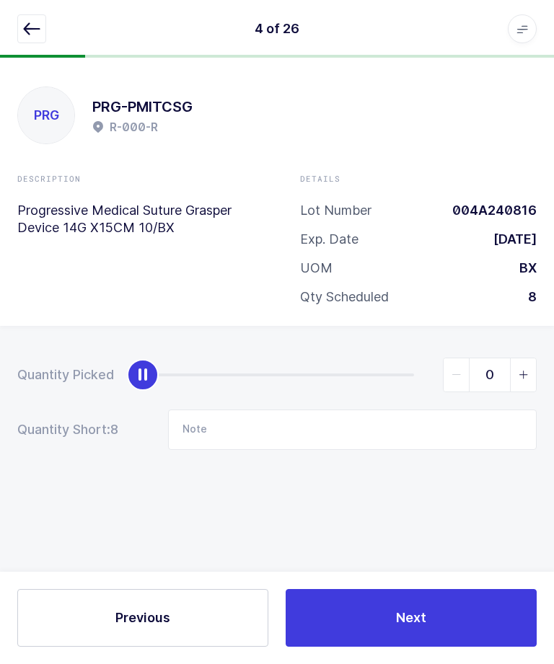
click at [34, 25] on icon "button" at bounding box center [31, 28] width 17 height 17
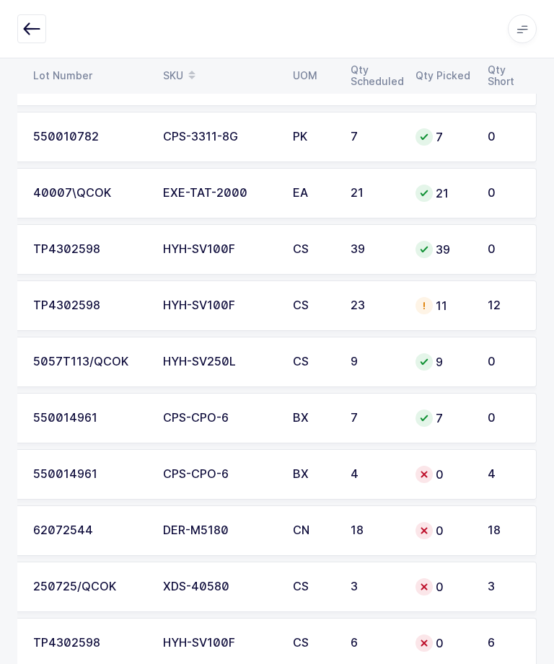
scroll to position [489, 0]
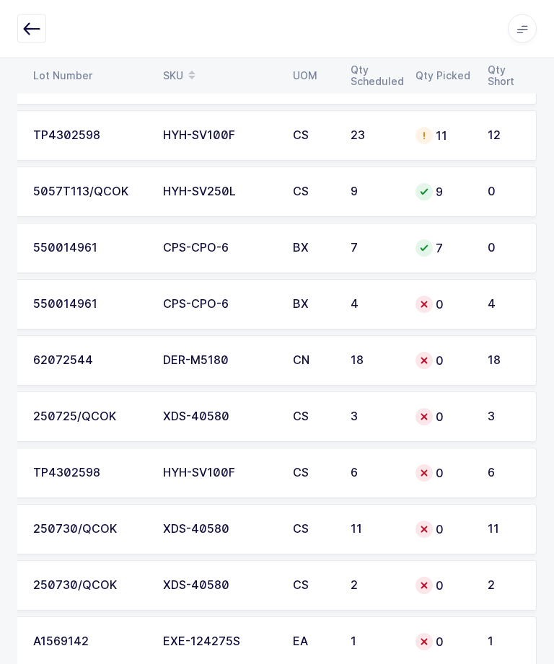
click at [456, 303] on div "0" at bounding box center [442, 304] width 55 height 17
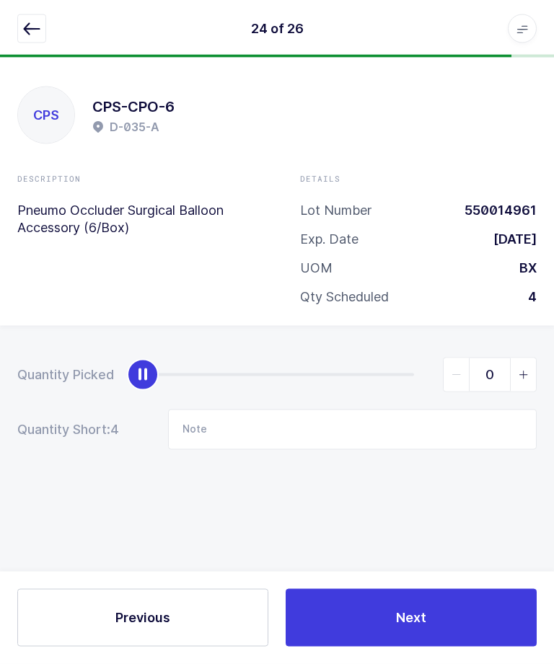
scroll to position [0, 0]
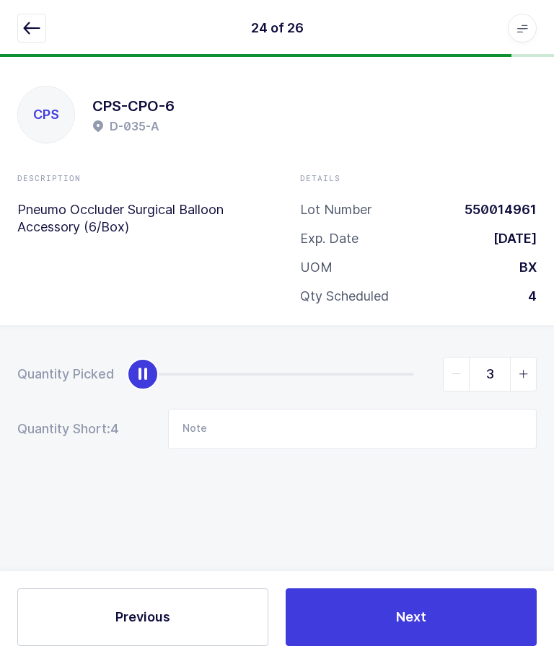
type input "4"
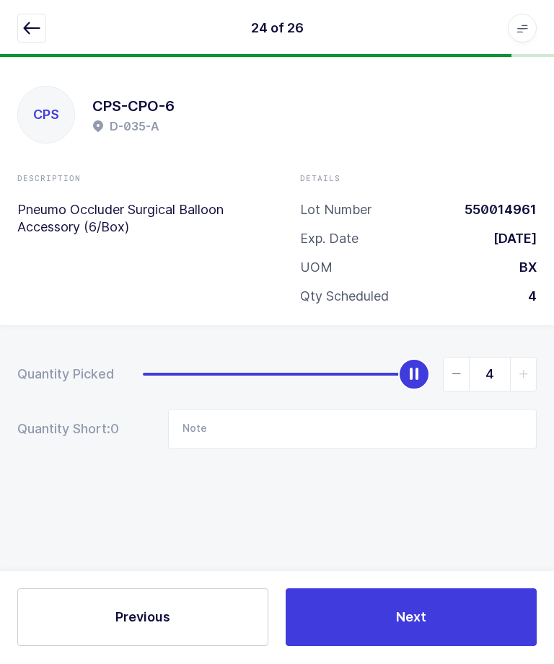
click at [441, 647] on button "Next" at bounding box center [410, 618] width 251 height 58
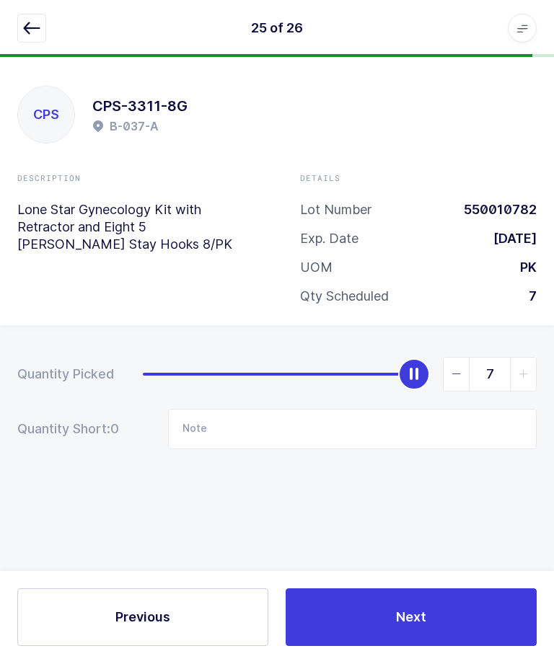
click at [29, 29] on icon "button" at bounding box center [31, 28] width 17 height 17
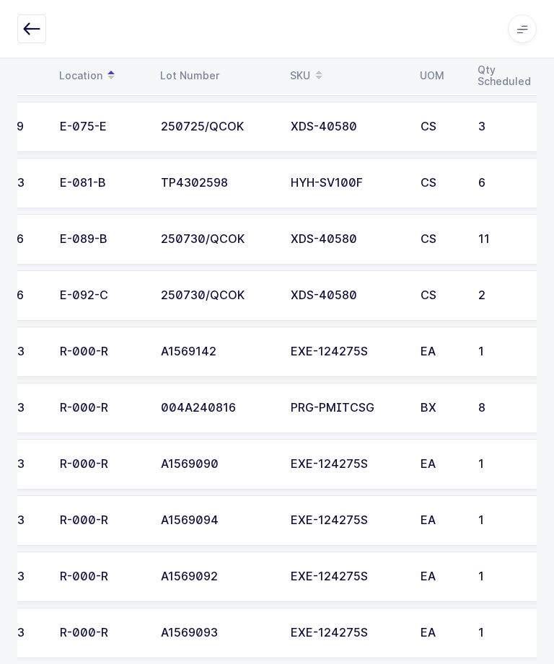
scroll to position [0, 65]
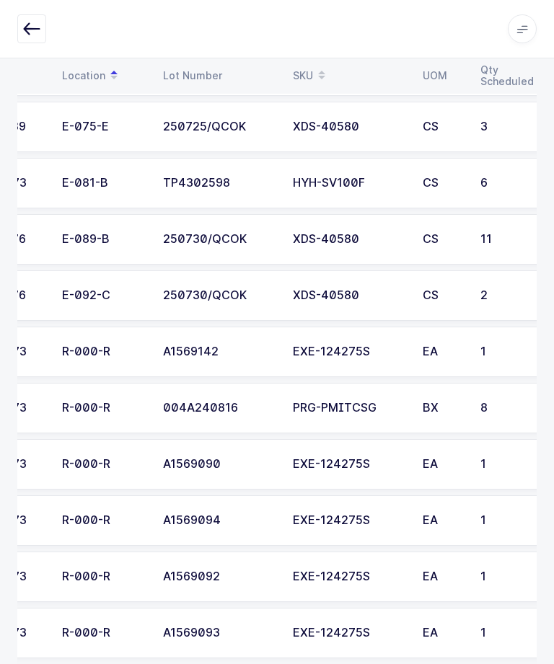
click at [146, 230] on td "E-089-B" at bounding box center [103, 239] width 101 height 50
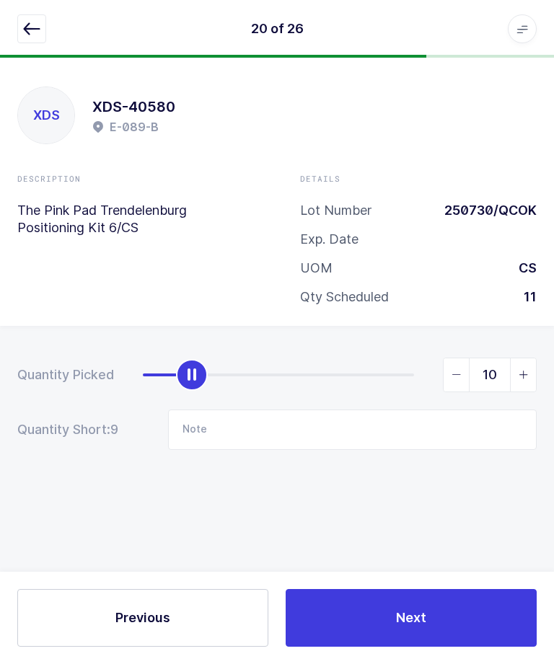
type input "11"
click at [391, 605] on button "Next" at bounding box center [410, 618] width 251 height 58
click at [34, 37] on button "button" at bounding box center [31, 28] width 29 height 29
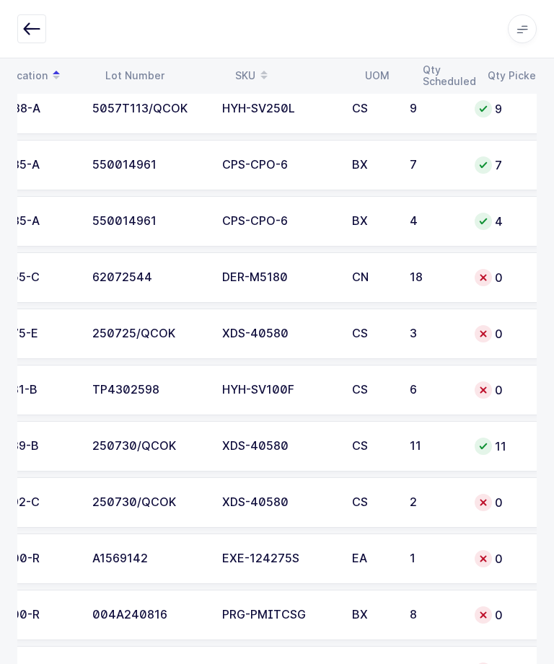
scroll to position [0, 148]
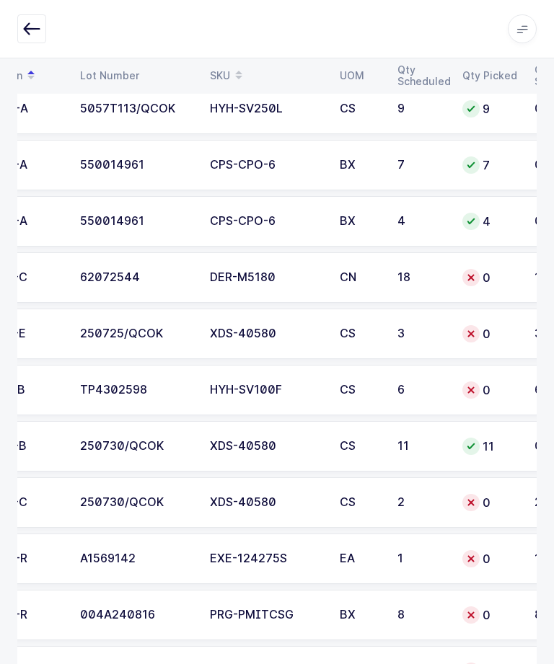
click at [129, 500] on div "250730/QCOK" at bounding box center [136, 502] width 112 height 13
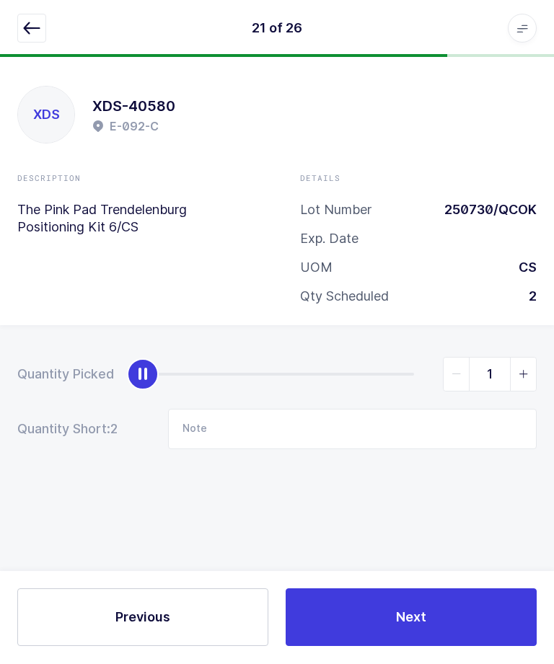
type input "2"
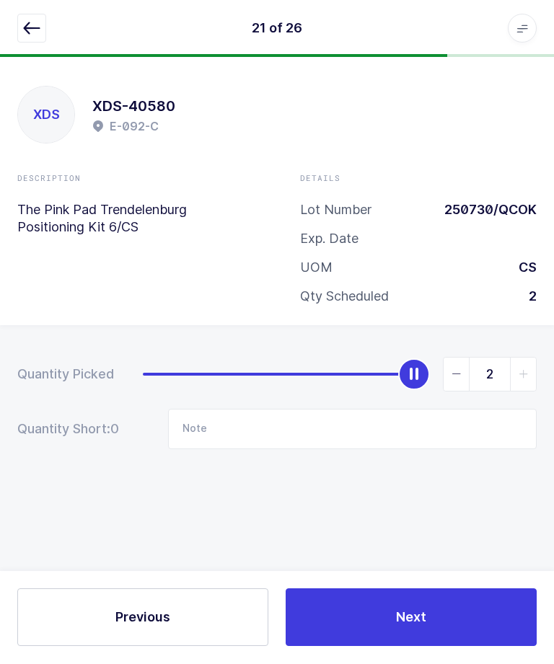
click at [423, 626] on span "Next" at bounding box center [411, 617] width 30 height 18
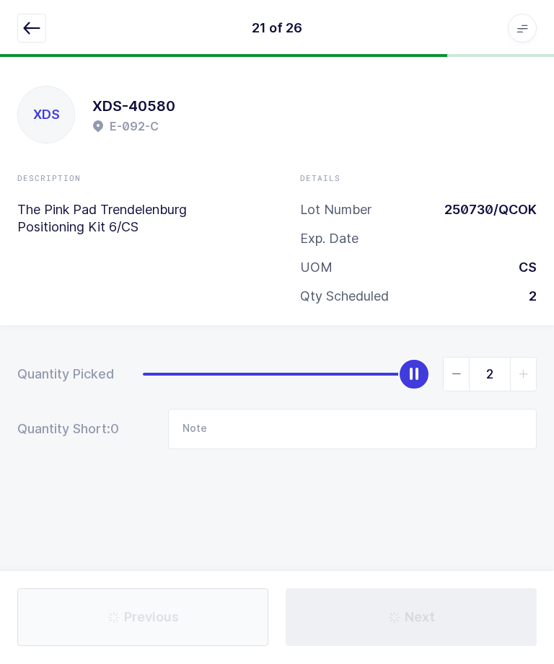
type input "12 missing /"
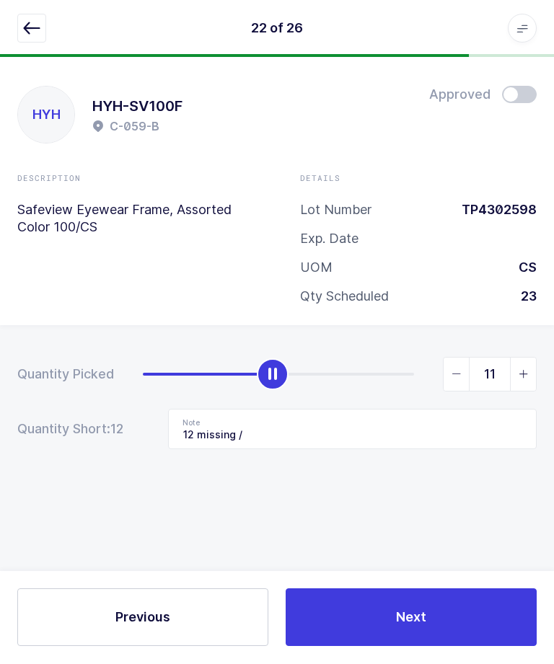
click at [32, 37] on button "button" at bounding box center [31, 28] width 29 height 29
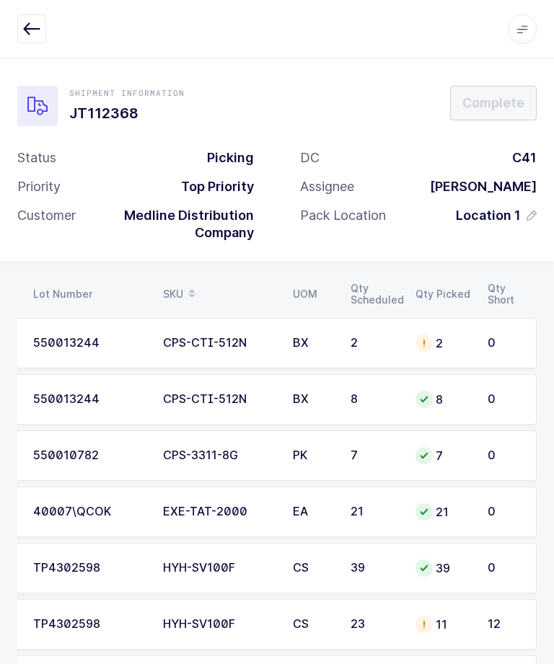
scroll to position [0, 195]
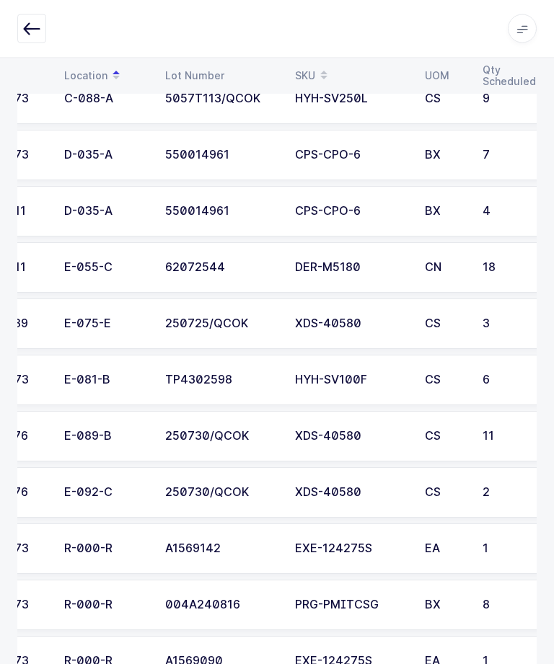
click at [213, 262] on div "62072544" at bounding box center [221, 268] width 112 height 13
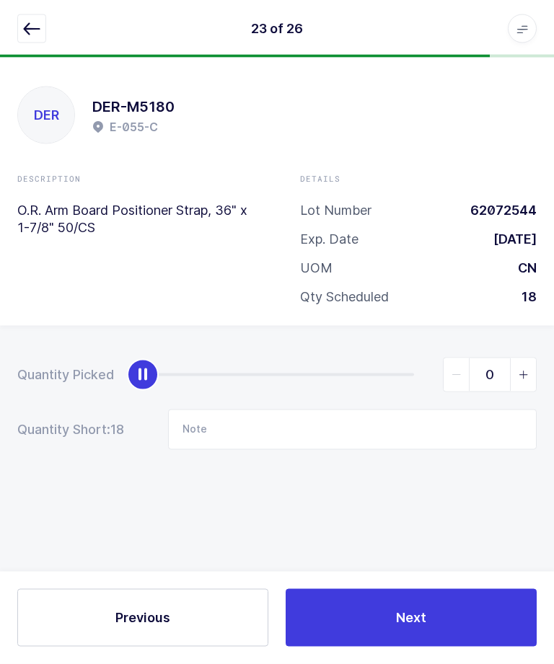
scroll to position [0, 0]
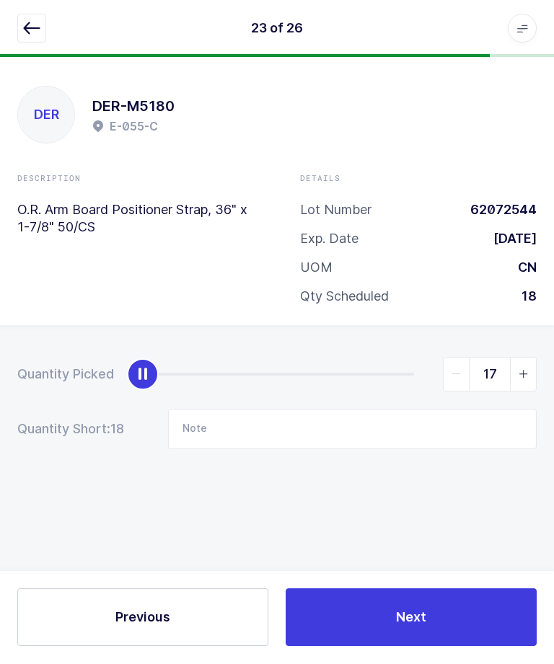
type input "18"
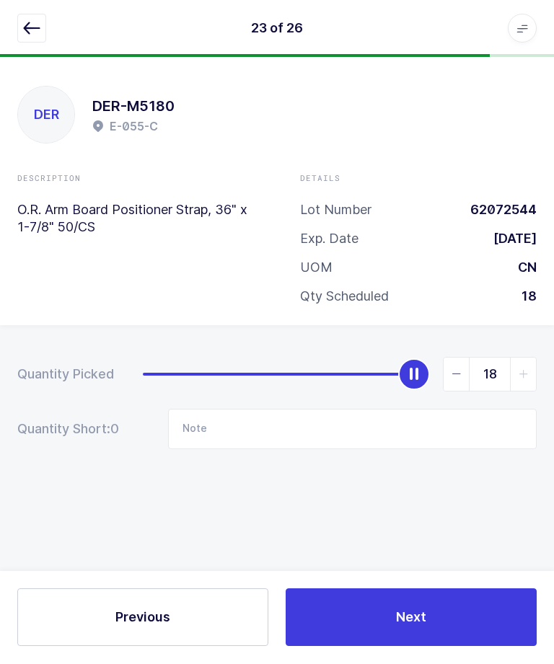
click at [397, 647] on button "Next" at bounding box center [410, 618] width 251 height 58
click at [25, 39] on button "button" at bounding box center [31, 28] width 29 height 29
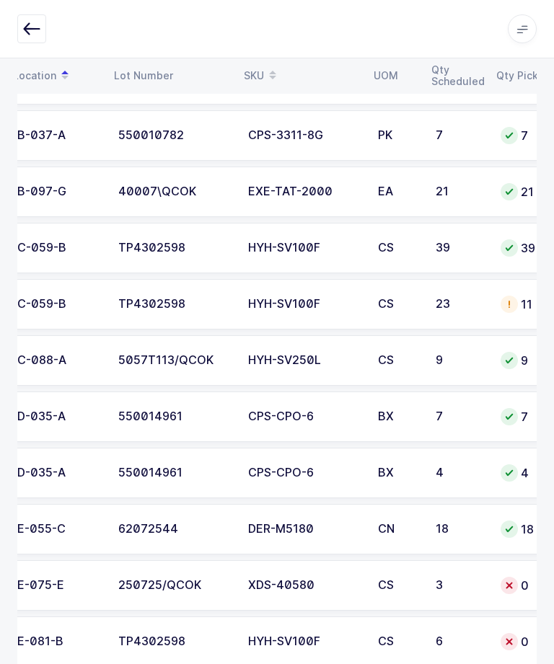
scroll to position [0, 106]
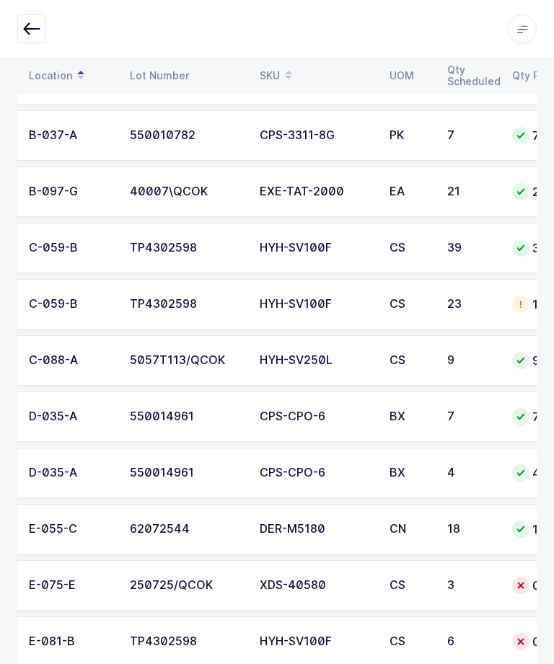
click at [219, 573] on td "250725/QCOK" at bounding box center [186, 585] width 130 height 50
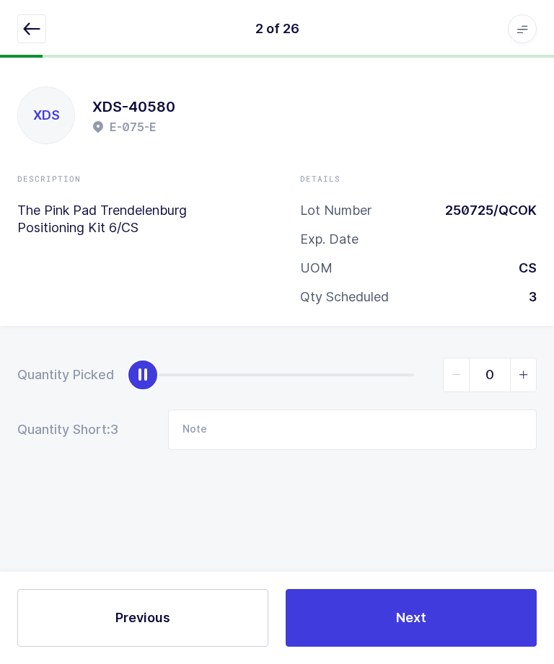
scroll to position [0, 0]
type input "3"
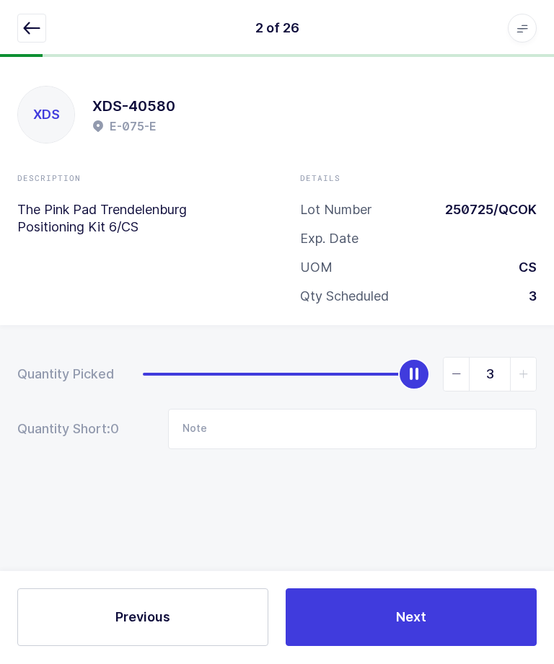
click at [396, 647] on button "Next" at bounding box center [410, 618] width 251 height 58
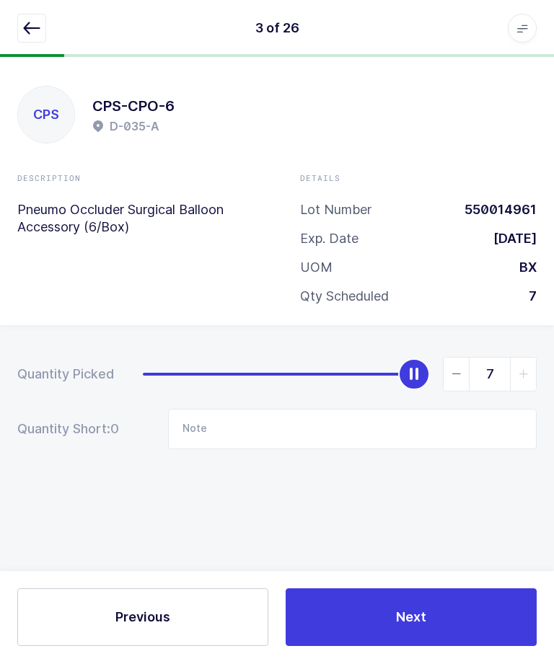
click at [26, 29] on icon "button" at bounding box center [31, 28] width 17 height 17
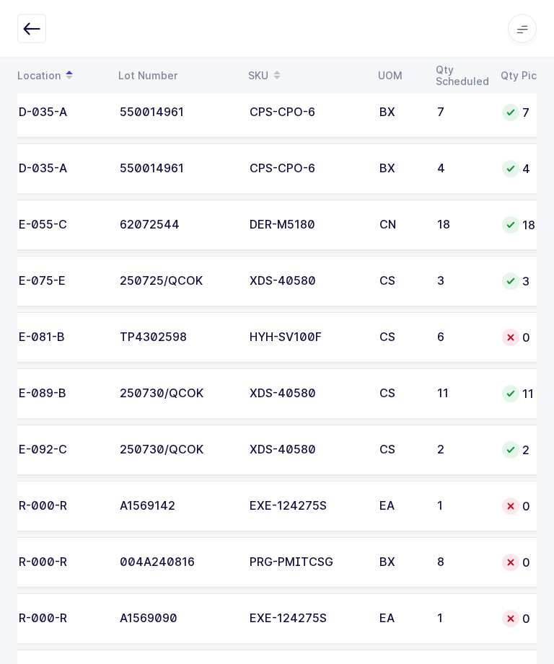
scroll to position [0, 106]
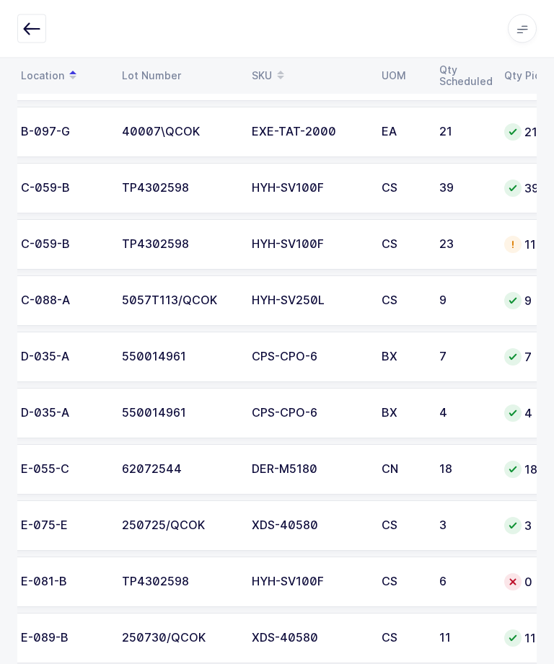
click at [476, 239] on div "23" at bounding box center [463, 245] width 48 height 13
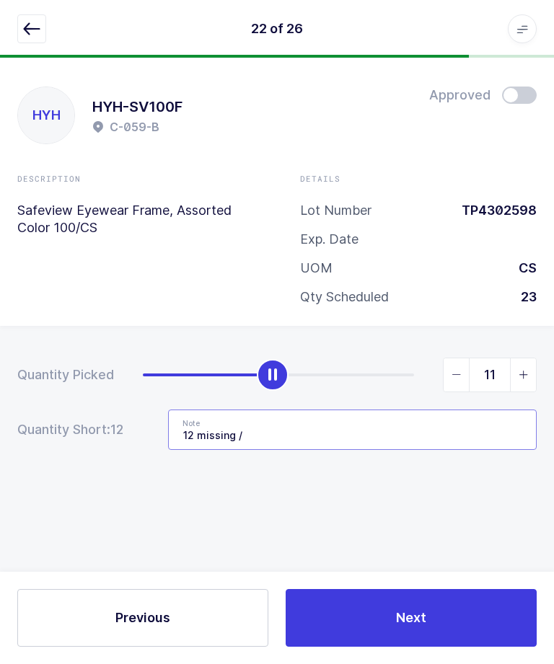
click at [396, 409] on input "12 missing /" at bounding box center [352, 429] width 368 height 40
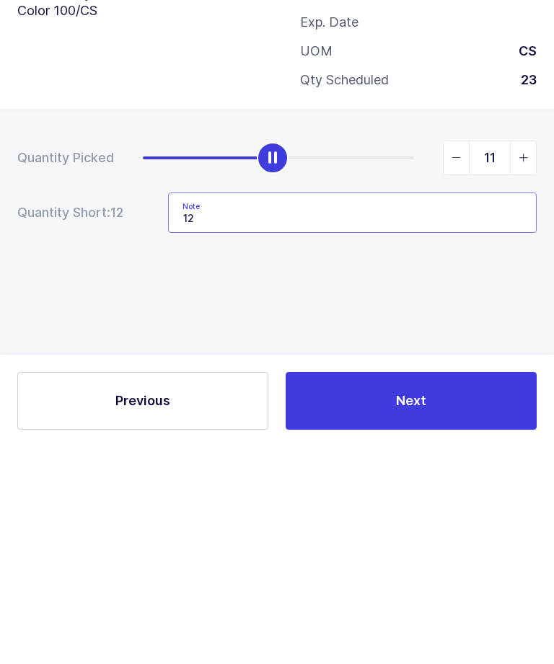
type input "12"
type input "Qty: 12 - E-081-B"
type input "23"
type input "Qty: 12 - E-081-B"
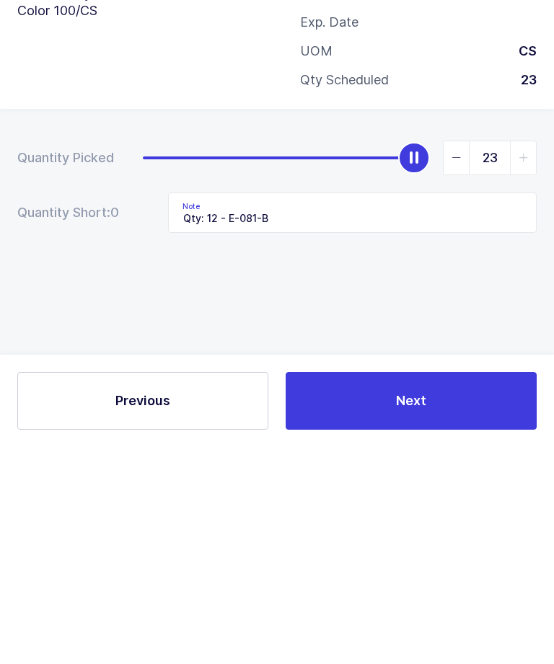
click at [338, 326] on div "Quantity Picked 23 Quantity Short: 0 Note Qty: 12 - E-081-B" at bounding box center [277, 454] width 554 height 257
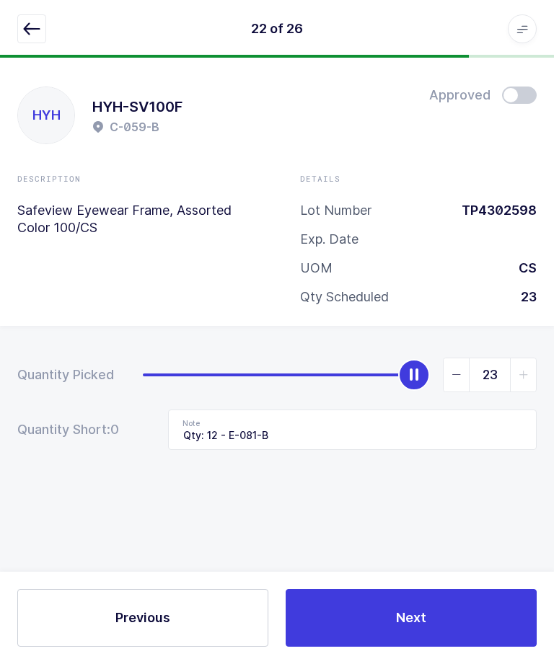
click at [450, 621] on button "Next" at bounding box center [410, 618] width 251 height 58
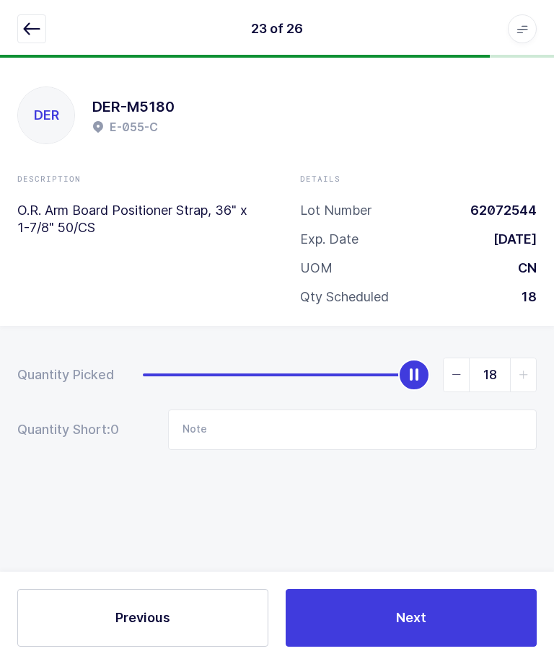
click at [35, 32] on icon "button" at bounding box center [31, 28] width 17 height 17
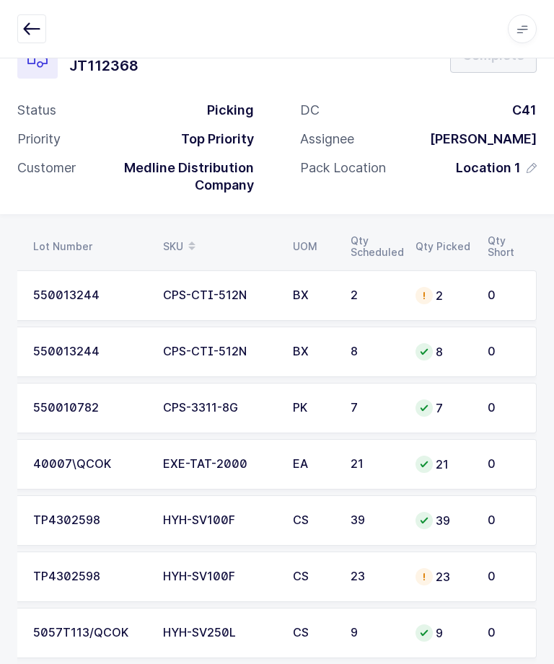
scroll to position [0, 195]
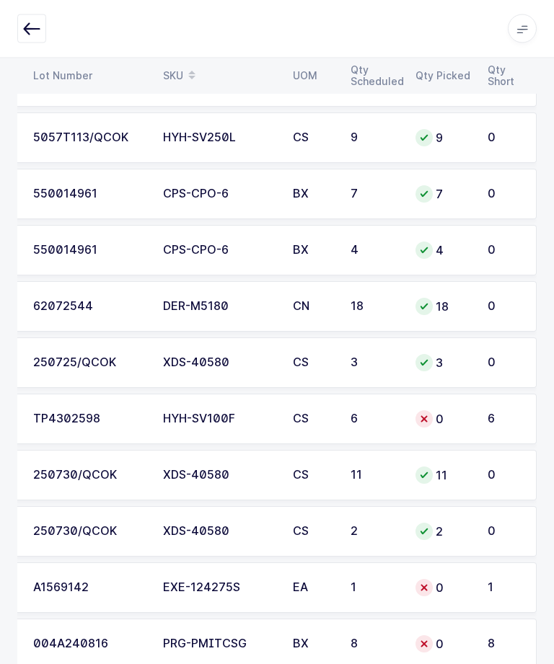
click at [490, 413] on div "6" at bounding box center [504, 419] width 34 height 13
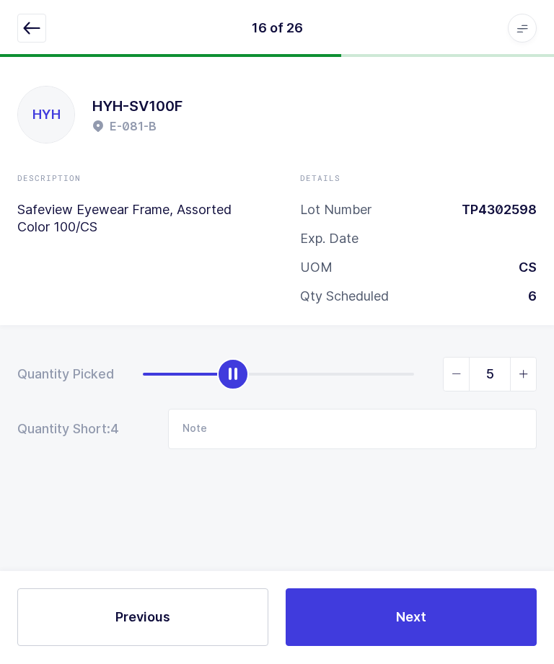
type input "6"
click at [373, 647] on button "Next" at bounding box center [410, 618] width 251 height 58
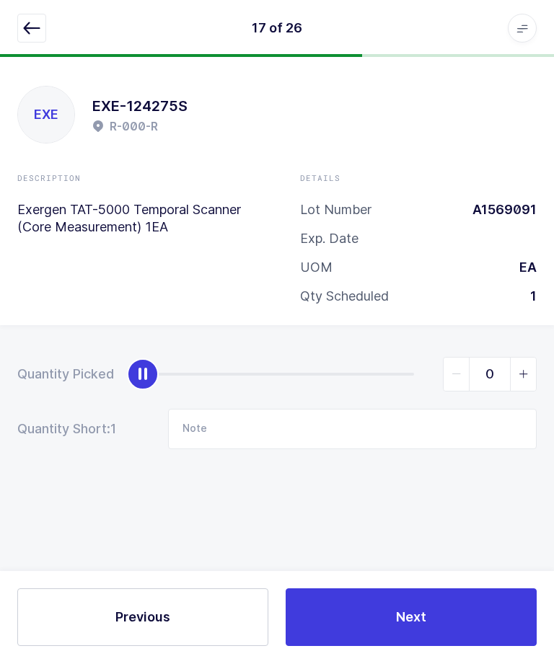
click at [35, 32] on icon "button" at bounding box center [31, 28] width 17 height 17
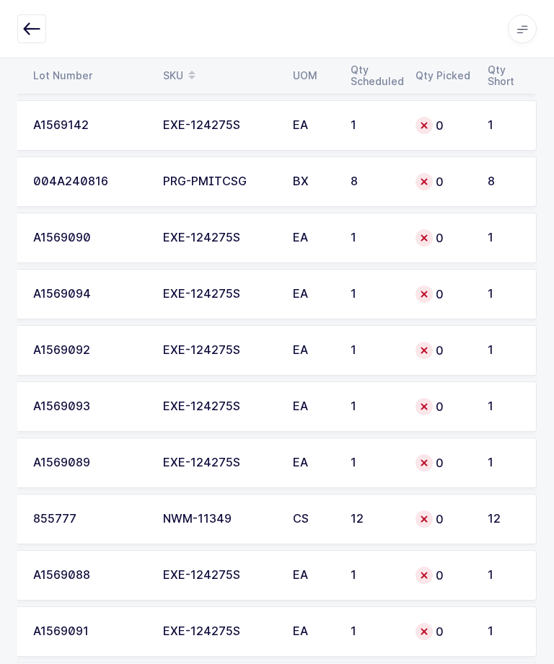
scroll to position [1094, 0]
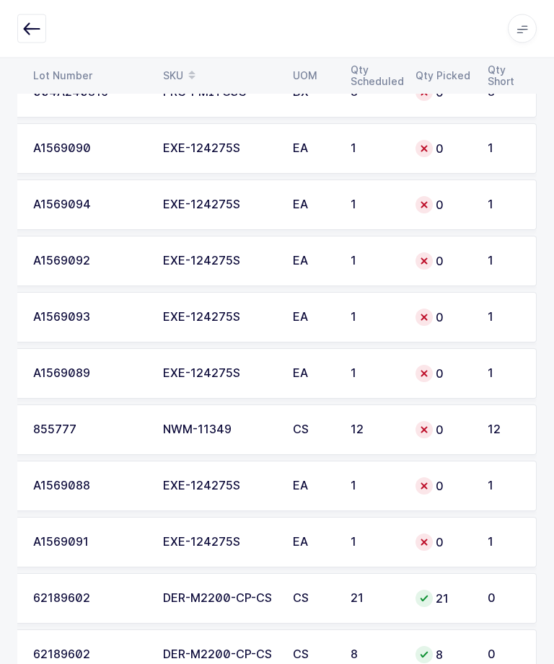
click at [446, 429] on div "0" at bounding box center [442, 430] width 55 height 17
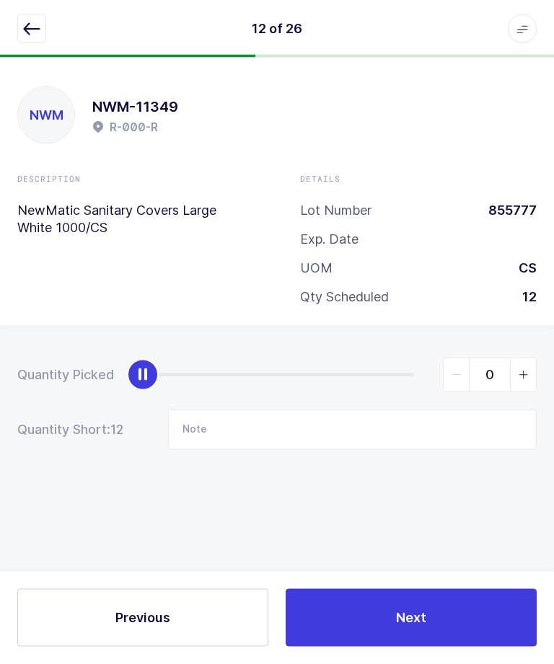
scroll to position [0, 0]
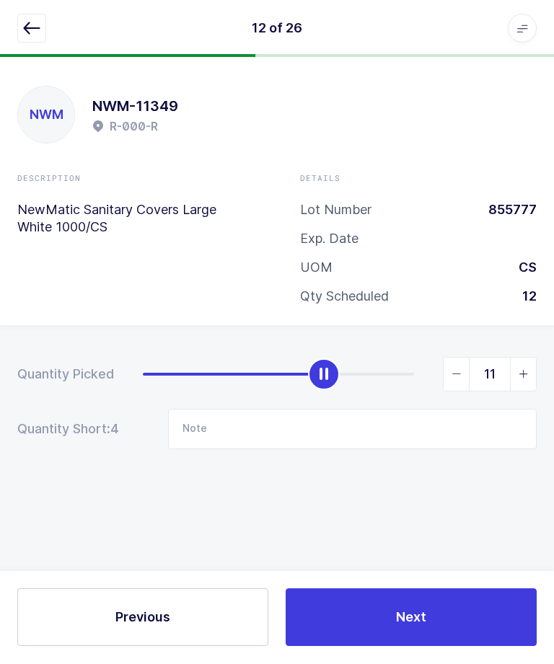
type input "12"
click at [440, 647] on button "Next" at bounding box center [410, 618] width 251 height 58
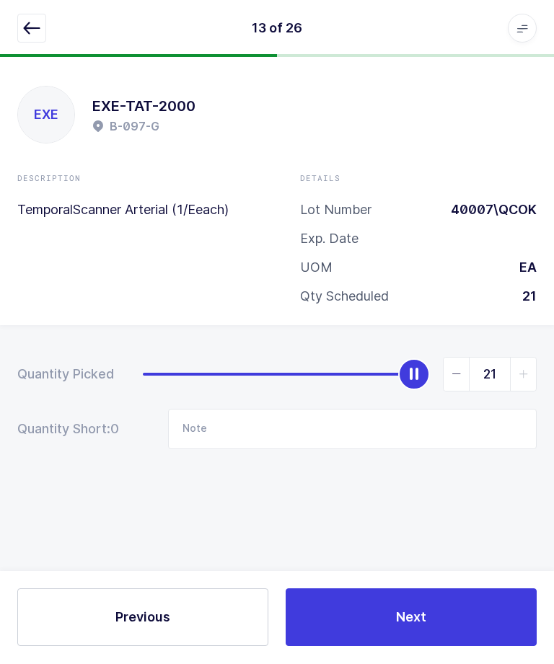
click at [9, 32] on div "13 of 26 Apps Core [GEOGRAPHIC_DATA] Admin Mission Control Purchasing [PERSON_N…" at bounding box center [277, 29] width 554 height 58
click at [32, 34] on icon "button" at bounding box center [31, 28] width 17 height 17
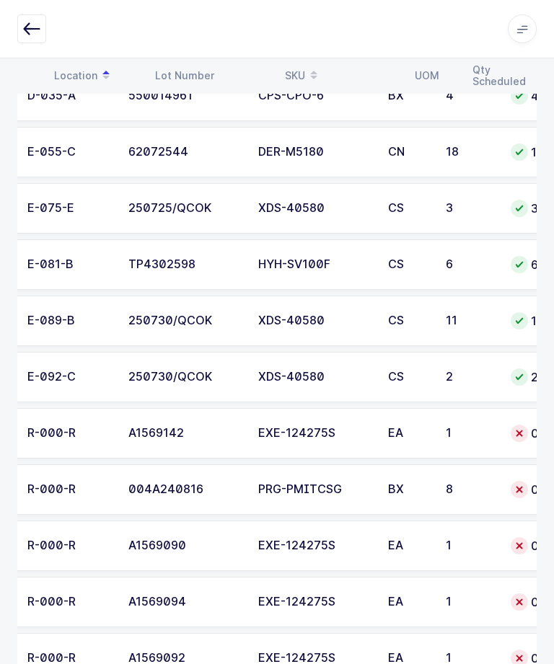
scroll to position [0, 159]
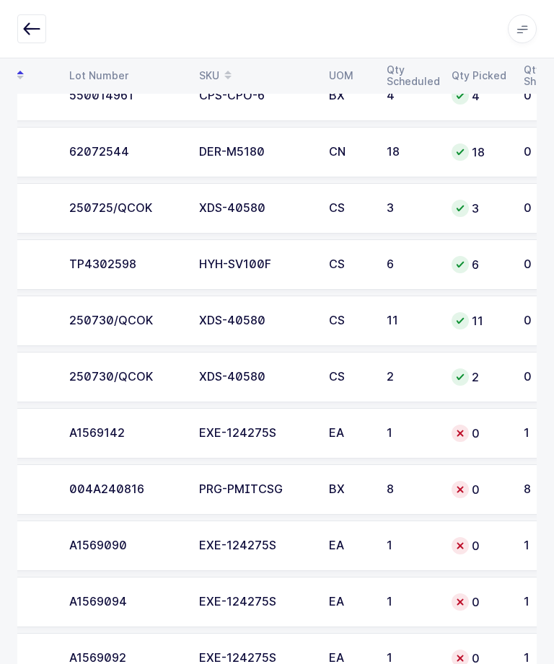
click at [476, 490] on div "0" at bounding box center [478, 489] width 55 height 17
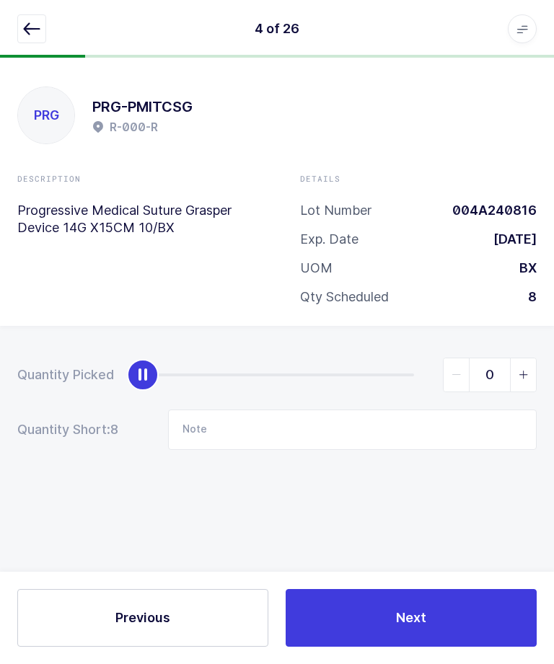
scroll to position [0, 0]
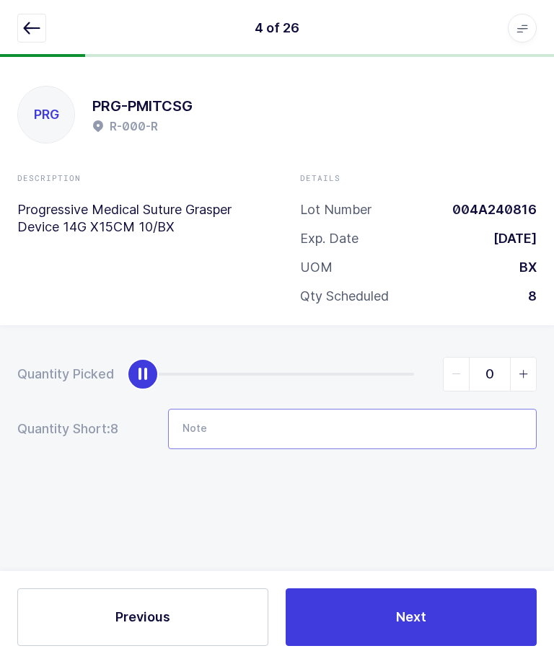
click at [396, 413] on input "Note" at bounding box center [352, 429] width 368 height 40
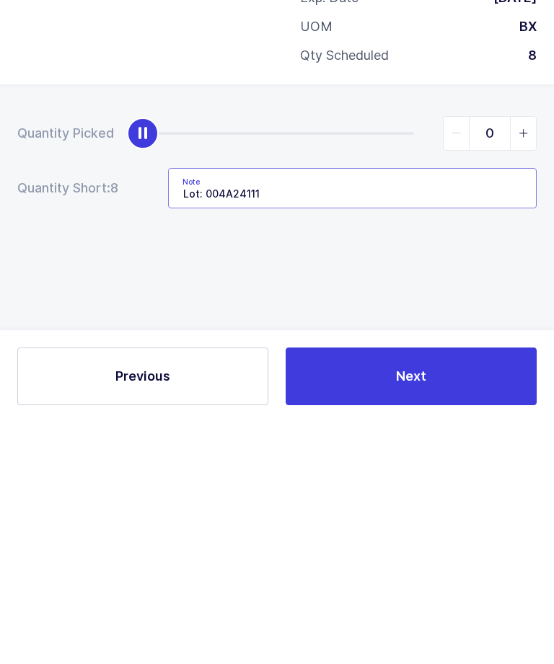
type input "Lot: 004A241111"
type input "8"
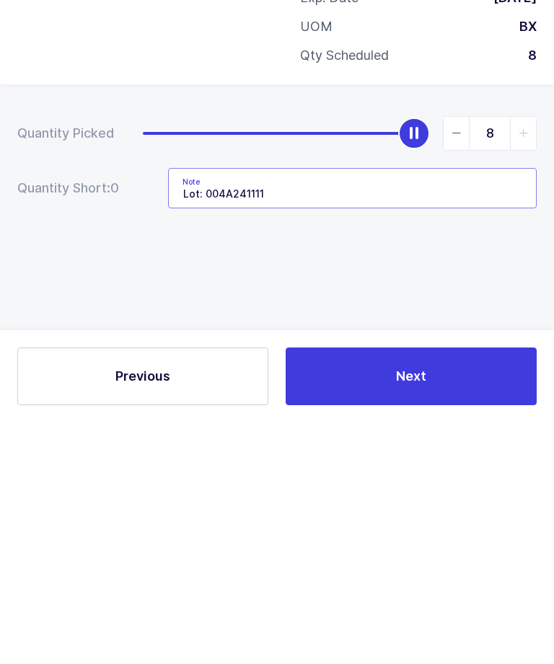
type input "Lot: 004A241111"
click at [451, 589] on button "Next" at bounding box center [410, 618] width 251 height 58
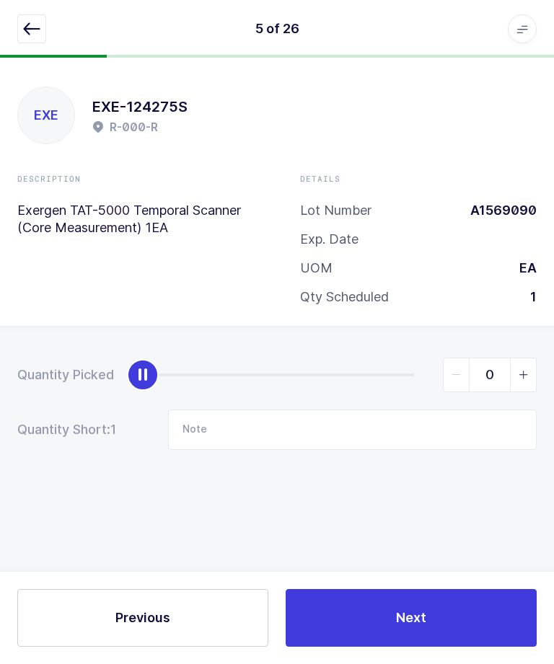
click at [35, 32] on icon "button" at bounding box center [31, 28] width 17 height 17
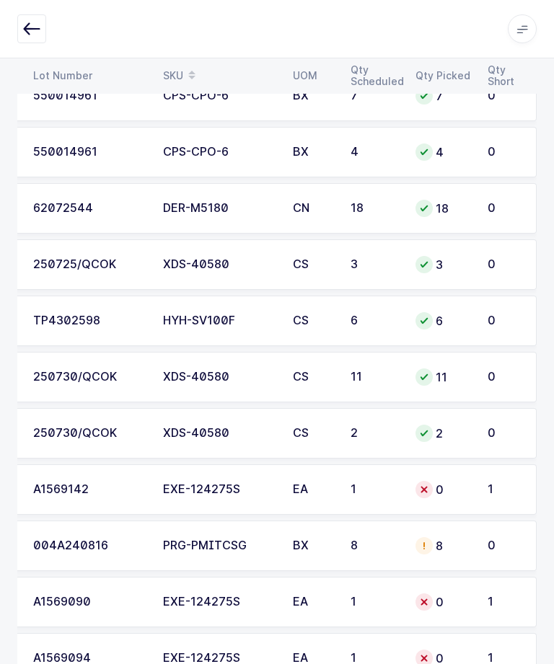
scroll to position [745, 0]
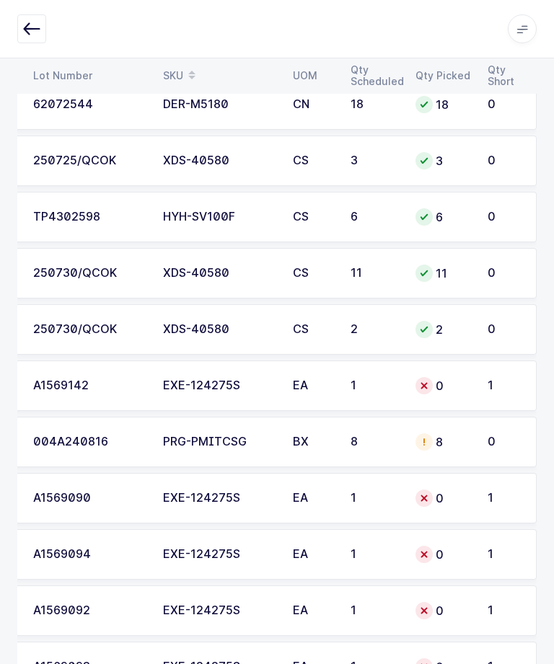
click at [503, 394] on td "1" at bounding box center [508, 385] width 58 height 50
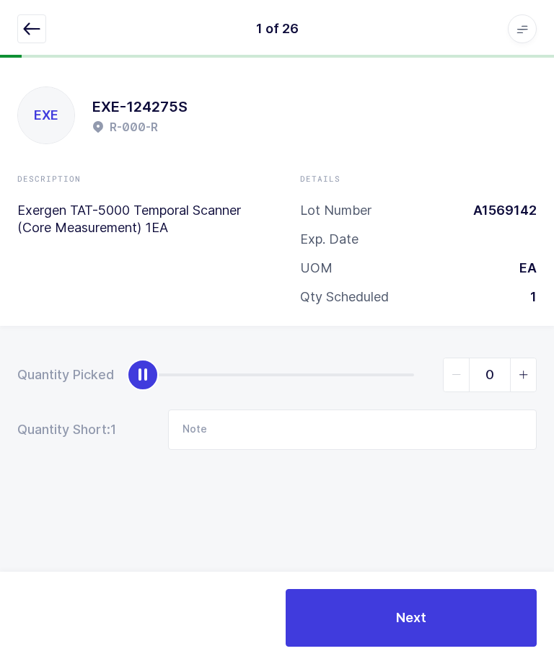
scroll to position [0, 0]
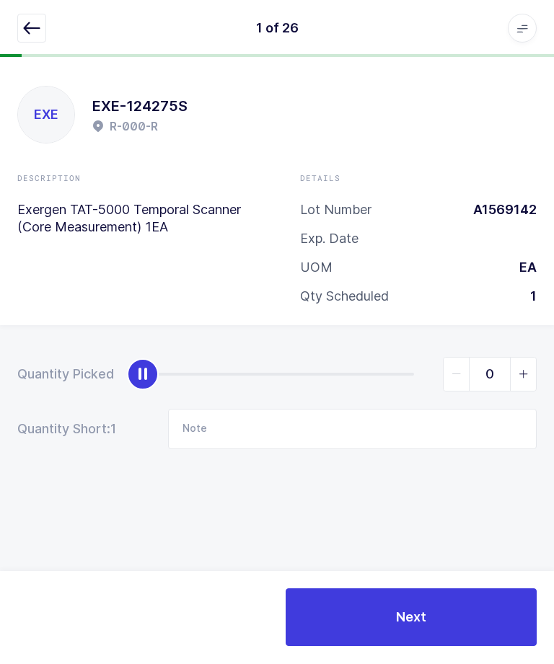
click at [523, 371] on icon "slider between 0 and 1" at bounding box center [523, 375] width 10 height 10
type input "1"
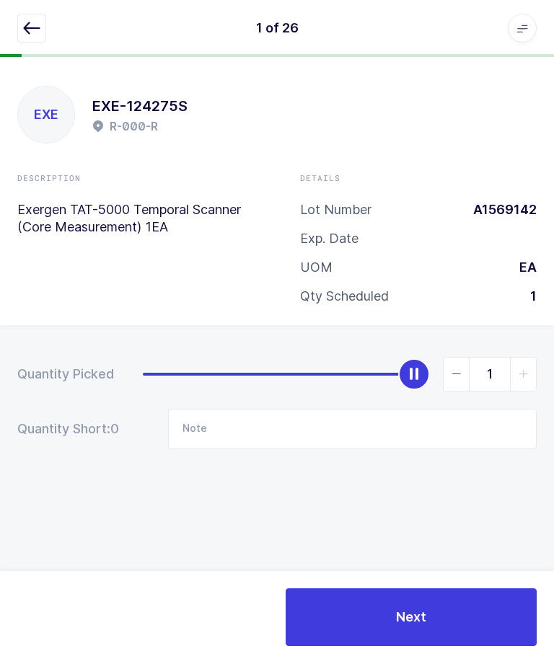
click at [455, 647] on button "Next" at bounding box center [410, 618] width 251 height 58
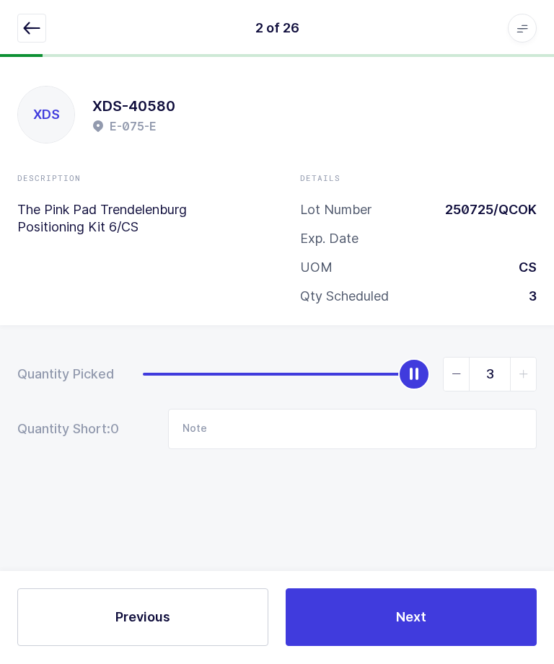
click at [457, 647] on button "Next" at bounding box center [410, 618] width 251 height 58
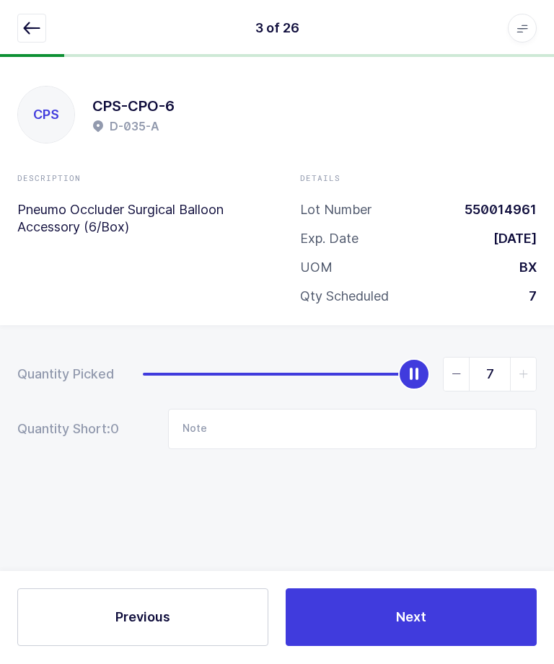
click at [463, 647] on button "Next" at bounding box center [410, 618] width 251 height 58
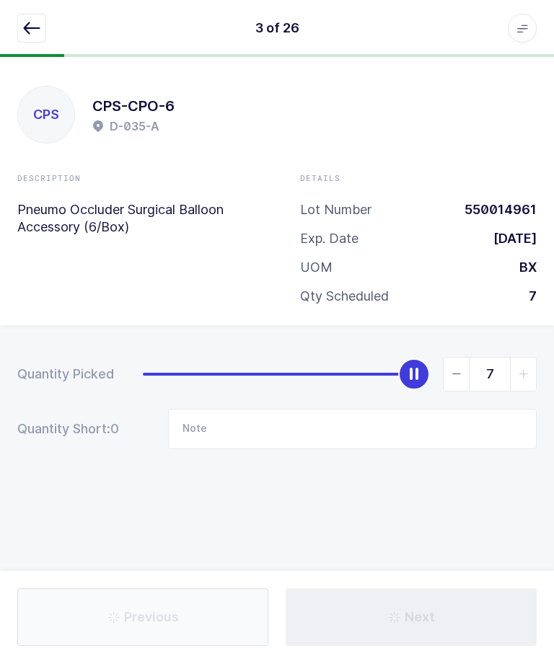
type input "Lot: 004A241111"
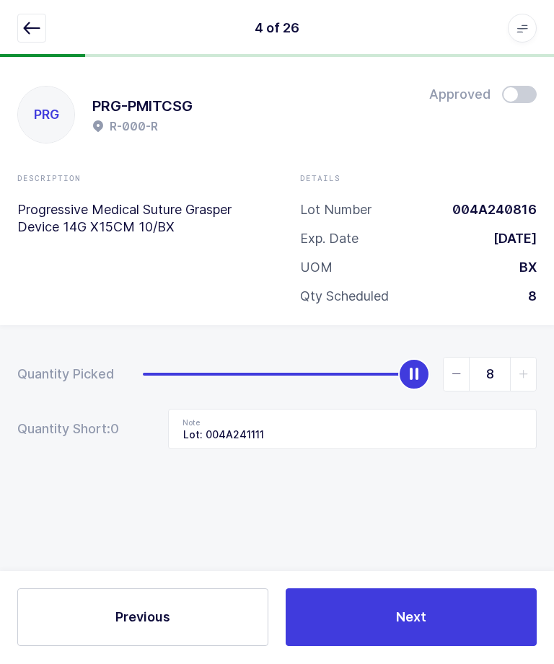
click at [456, 647] on button "Next" at bounding box center [410, 618] width 251 height 58
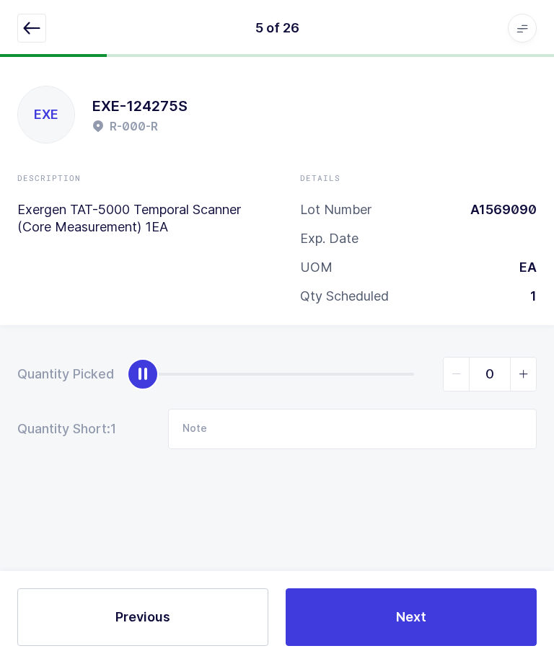
click at [530, 377] on span "slider between 0 and 1" at bounding box center [523, 374] width 26 height 33
type input "1"
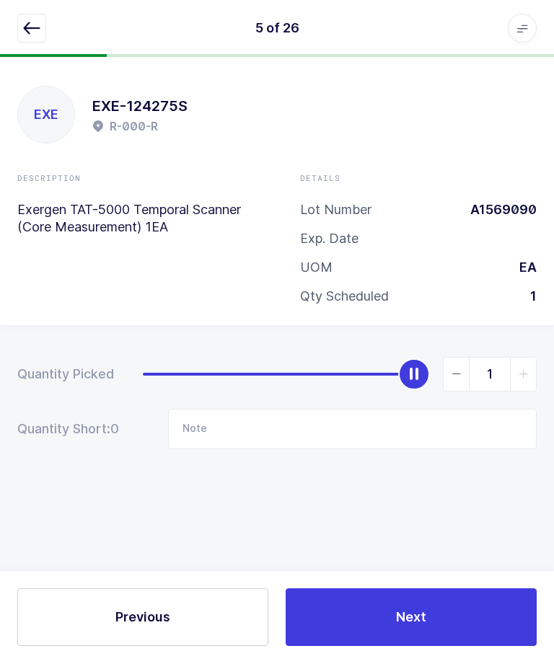
click at [473, 647] on button "Next" at bounding box center [410, 618] width 251 height 58
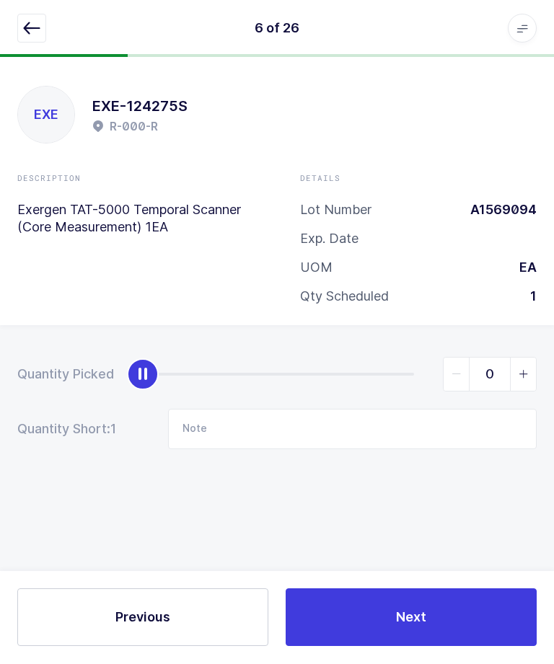
click at [528, 373] on icon "slider between 0 and 1" at bounding box center [523, 375] width 10 height 10
type input "1"
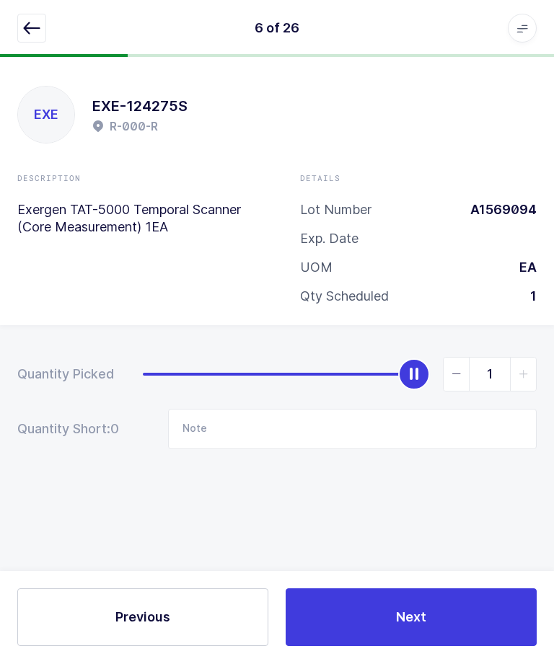
click at [458, 646] on button "Next" at bounding box center [410, 618] width 251 height 58
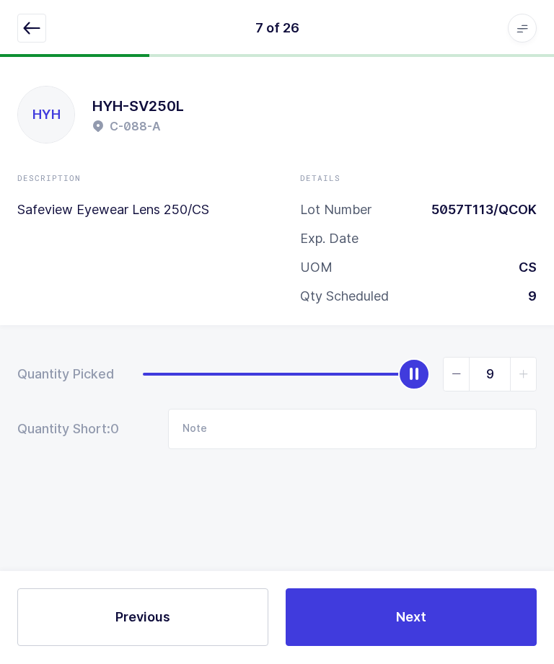
click at [469, 647] on button "Next" at bounding box center [410, 618] width 251 height 58
click at [475, 647] on button "Next" at bounding box center [410, 618] width 251 height 58
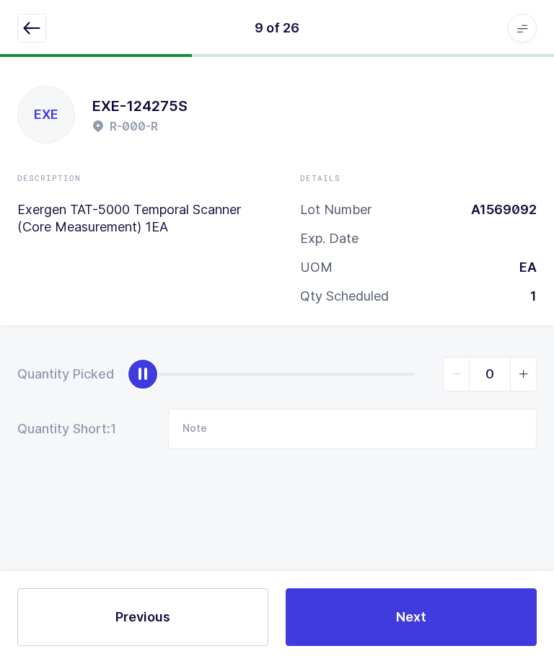
click at [522, 375] on icon "slider between 0 and 1" at bounding box center [523, 375] width 10 height 10
type input "1"
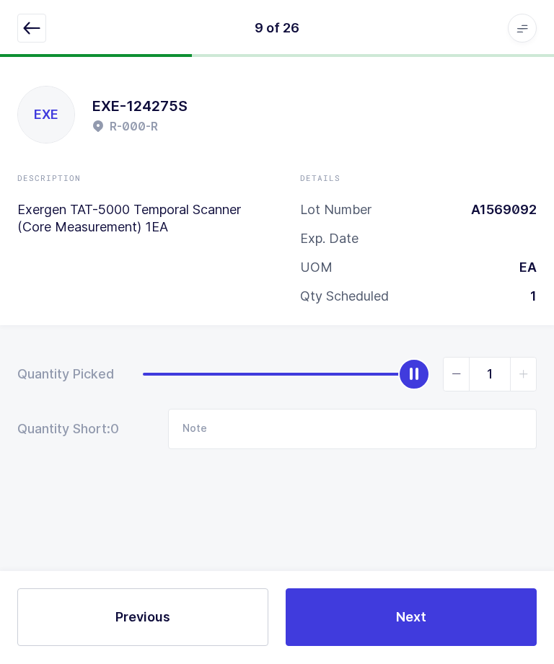
click at [474, 647] on button "Next" at bounding box center [410, 618] width 251 height 58
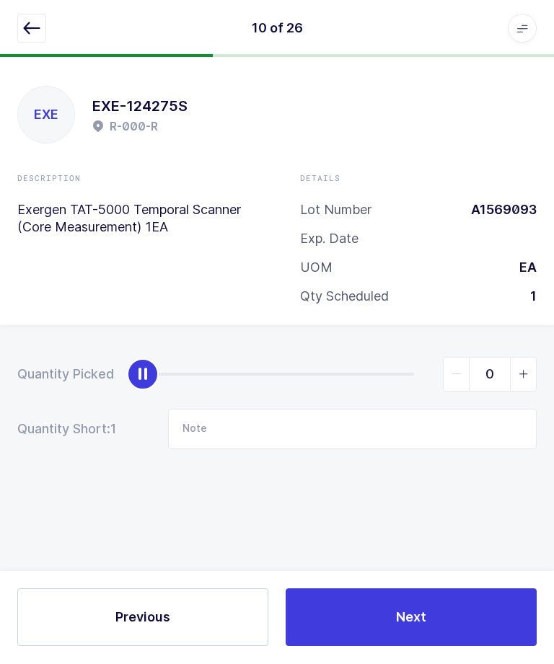
click at [527, 372] on icon "slider between 0 and 1" at bounding box center [523, 375] width 10 height 10
type input "1"
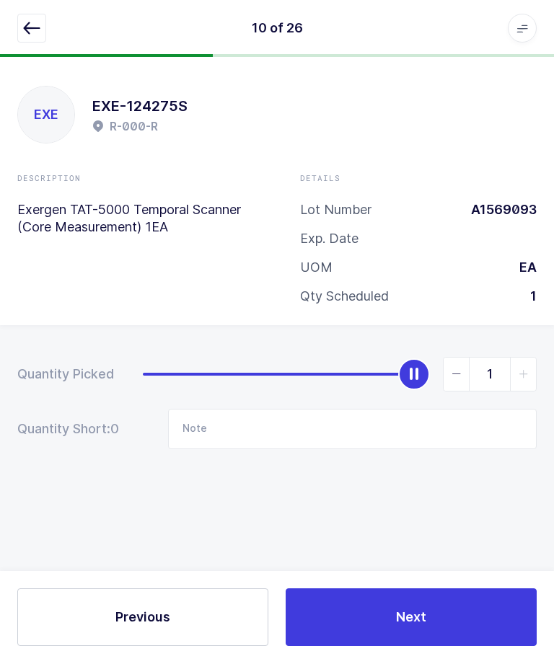
click at [474, 647] on button "Next" at bounding box center [410, 618] width 251 height 58
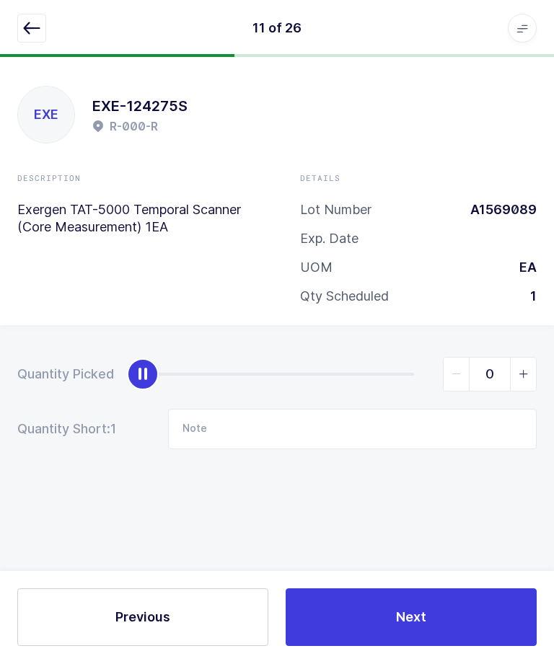
click at [517, 366] on span "slider between 0 and 1" at bounding box center [523, 374] width 26 height 33
type input "1"
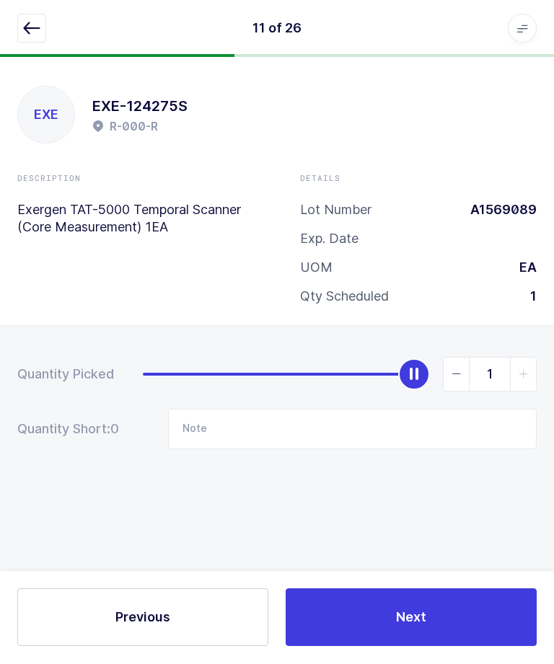
click at [454, 647] on button "Next" at bounding box center [410, 618] width 251 height 58
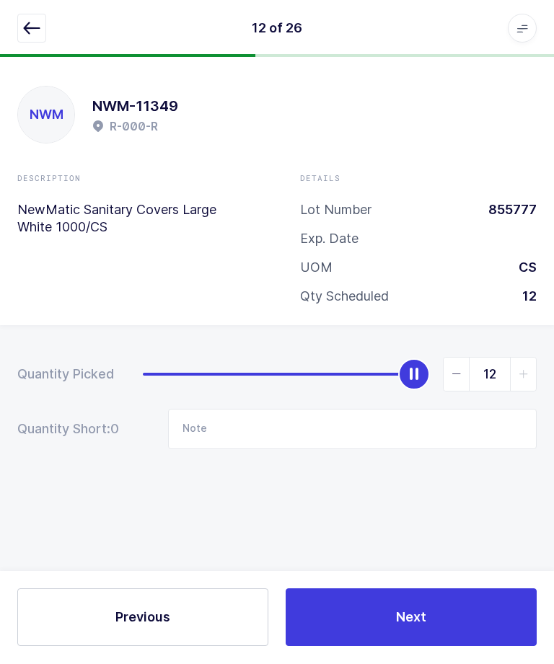
click at [451, 644] on button "Next" at bounding box center [410, 618] width 251 height 58
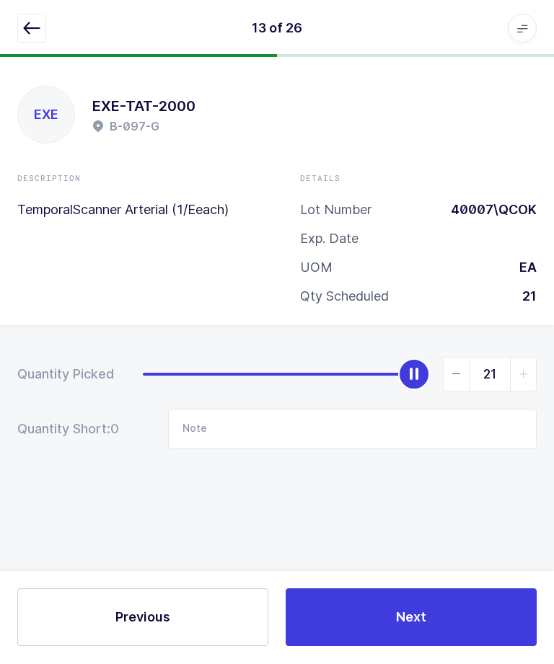
click at [462, 647] on button "Next" at bounding box center [410, 618] width 251 height 58
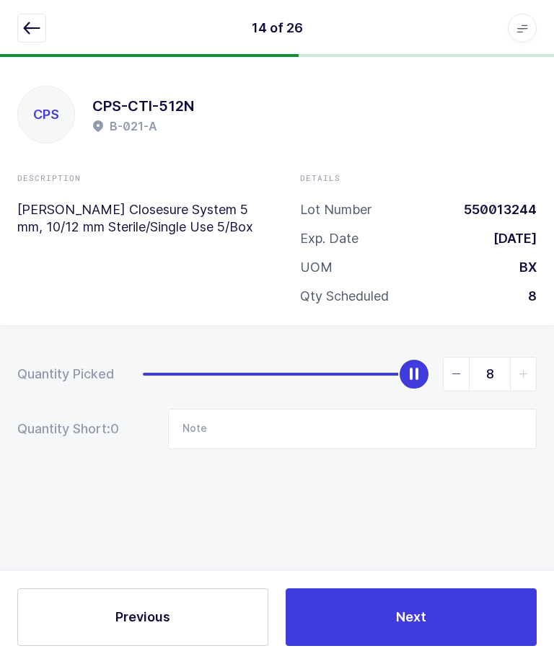
click at [453, 647] on button "Next" at bounding box center [410, 618] width 251 height 58
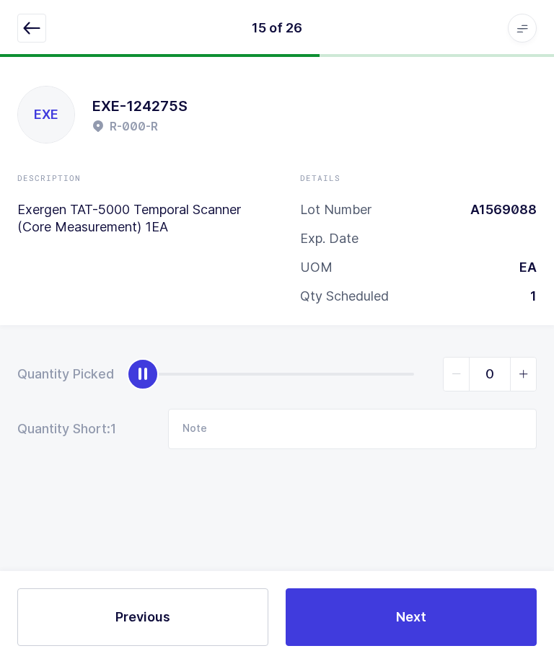
click at [523, 374] on icon "slider between 0 and 1" at bounding box center [523, 375] width 10 height 10
type input "1"
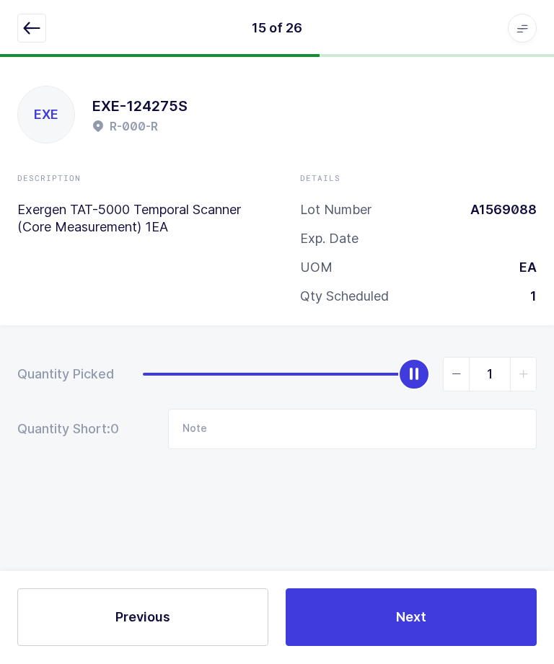
click at [463, 647] on button "Next" at bounding box center [410, 618] width 251 height 58
click at [482, 647] on button "Next" at bounding box center [410, 618] width 251 height 58
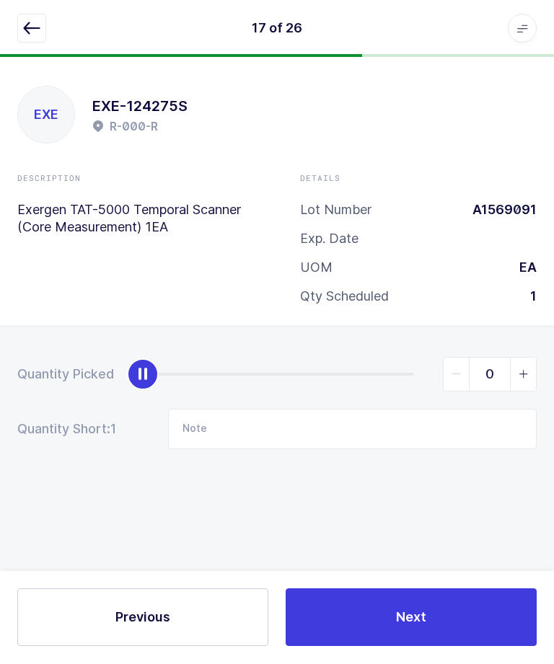
click at [533, 358] on span "slider between 0 and 1" at bounding box center [523, 374] width 26 height 33
type input "1"
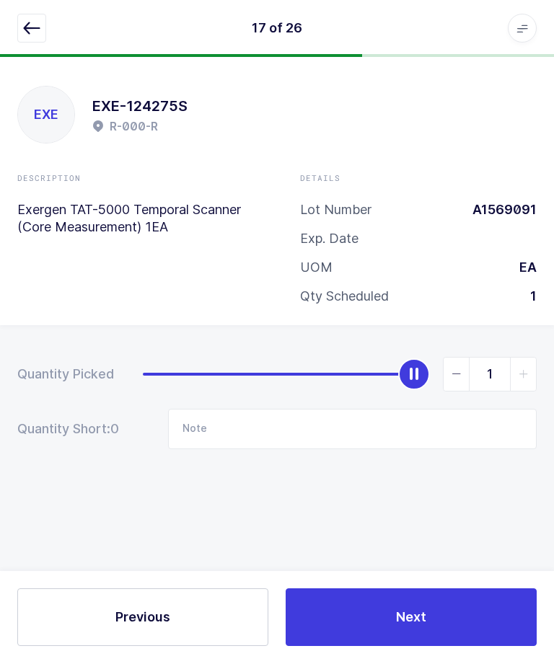
click at [463, 647] on button "Next" at bounding box center [410, 618] width 251 height 58
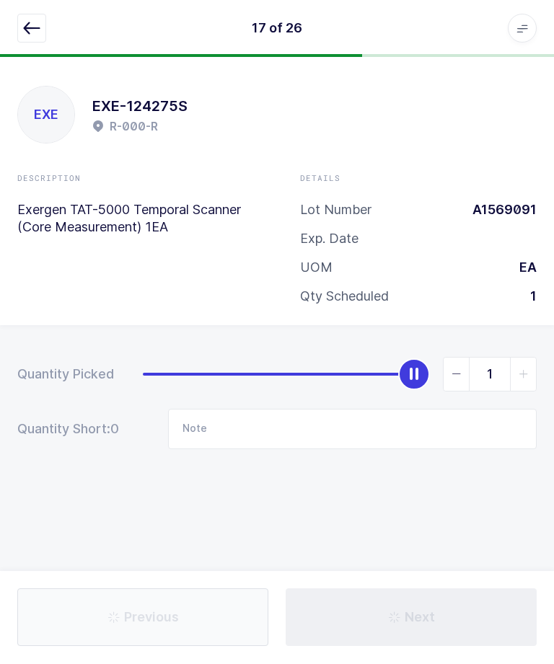
type input "1 missing / B-021-A - Qty: 1"
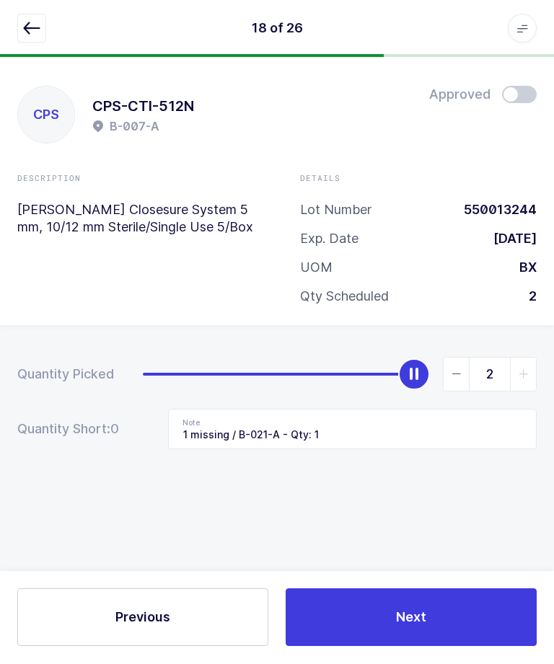
click at [479, 647] on button "Next" at bounding box center [410, 618] width 251 height 58
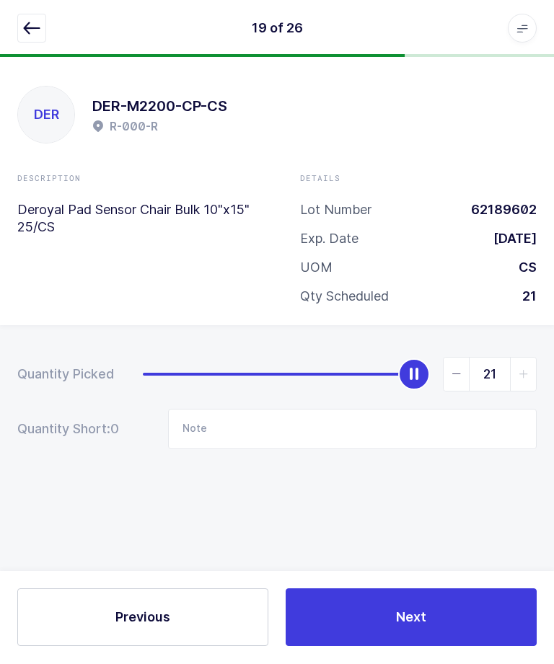
click at [474, 647] on button "Next" at bounding box center [410, 618] width 251 height 58
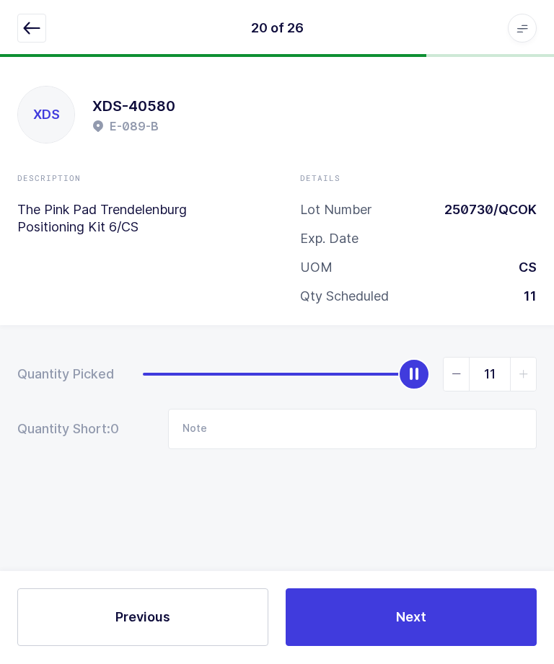
click at [475, 647] on button "Next" at bounding box center [410, 618] width 251 height 58
click at [477, 647] on button "Next" at bounding box center [410, 618] width 251 height 58
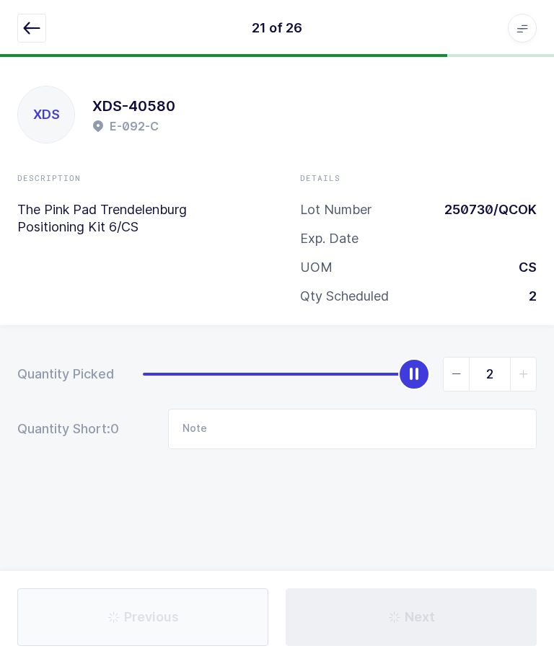
type input "Qty: 12 - E-081-B"
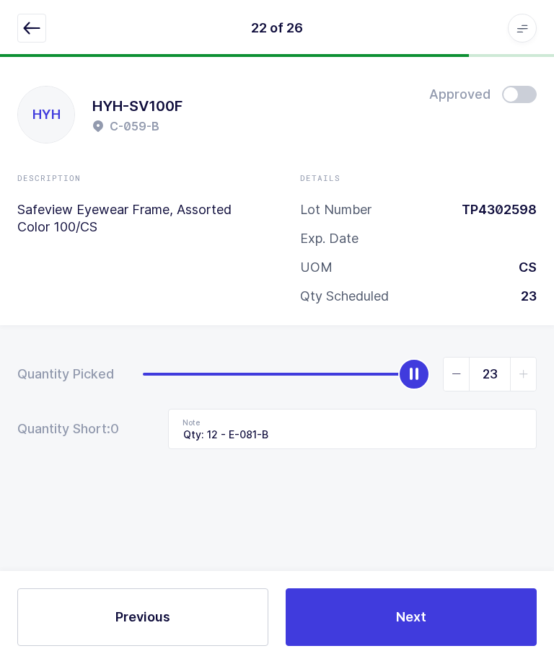
click at [479, 647] on button "Next" at bounding box center [410, 618] width 251 height 58
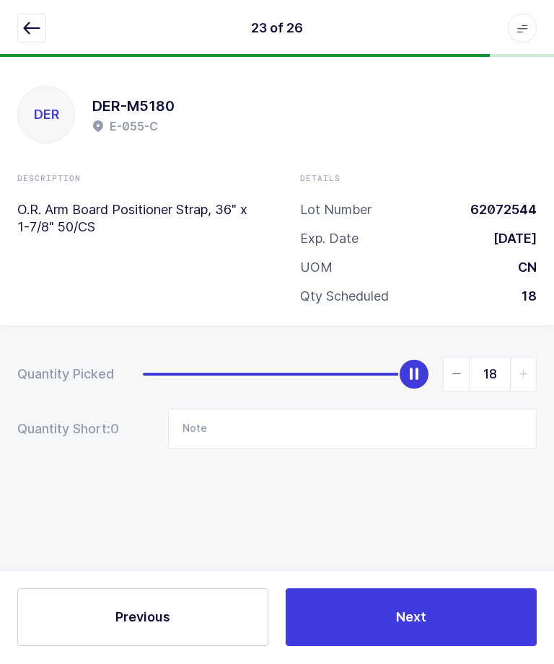
click at [479, 647] on button "Next" at bounding box center [410, 618] width 251 height 58
click at [476, 647] on button "Next" at bounding box center [410, 618] width 251 height 58
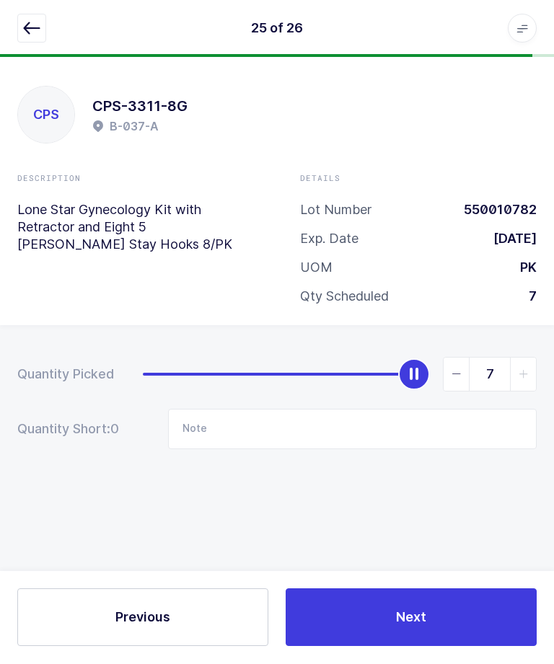
click at [482, 647] on button "Next" at bounding box center [410, 618] width 251 height 58
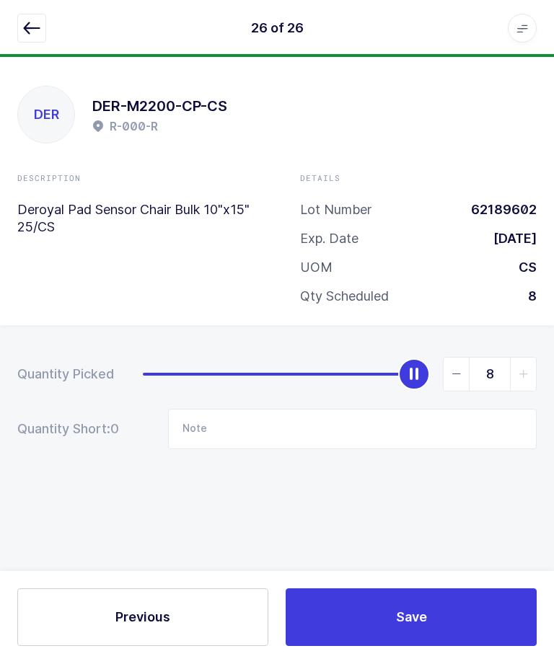
click at [482, 647] on button "Save" at bounding box center [410, 618] width 251 height 58
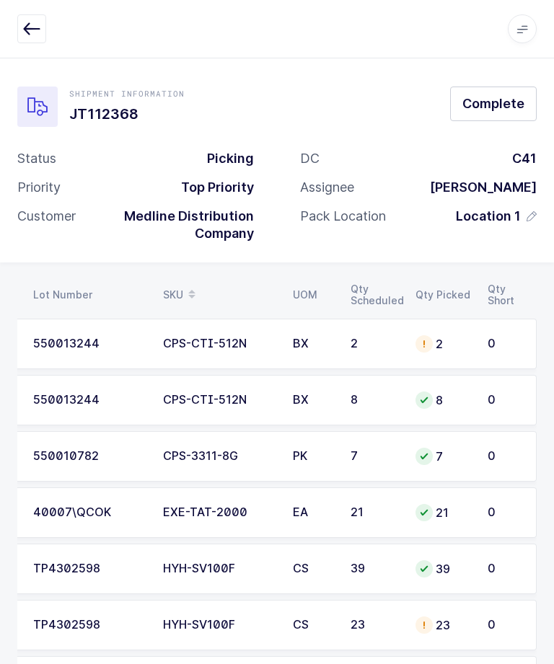
scroll to position [0, 10]
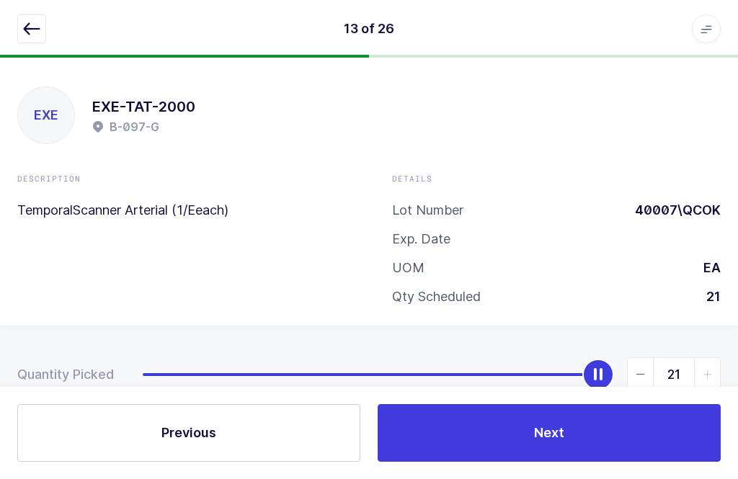
click at [162, 461] on button "Previous" at bounding box center [188, 433] width 343 height 58
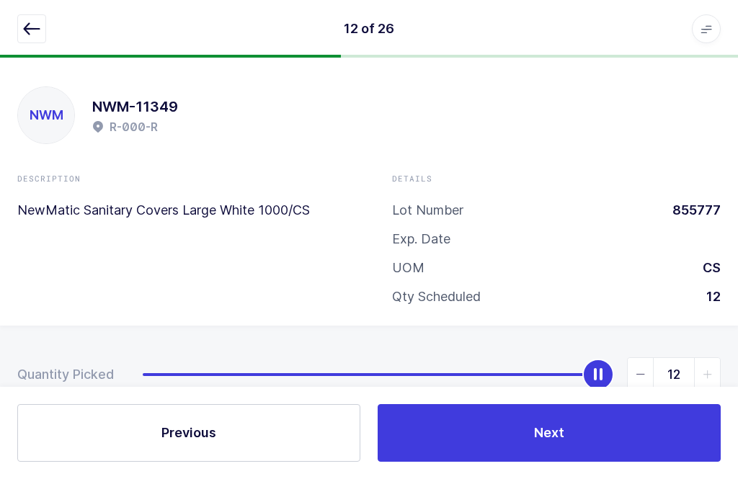
click at [168, 461] on button "Previous" at bounding box center [188, 433] width 343 height 58
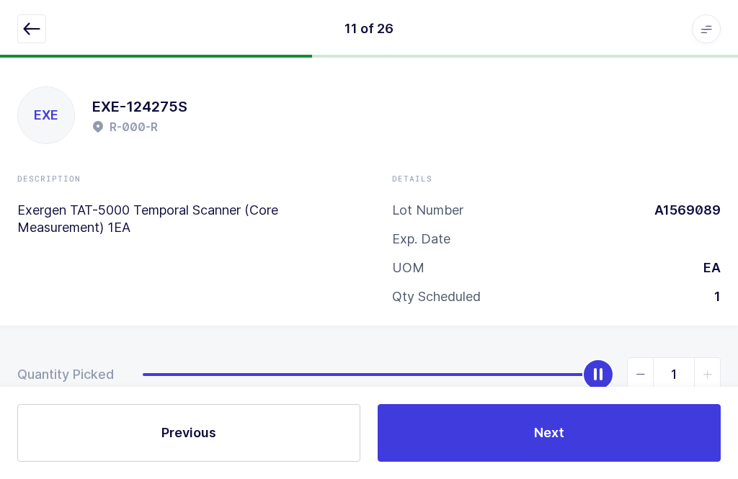
click at [170, 473] on div "Previous Next" at bounding box center [369, 433] width 738 height 92
click at [151, 474] on div "Previous Next" at bounding box center [369, 433] width 738 height 92
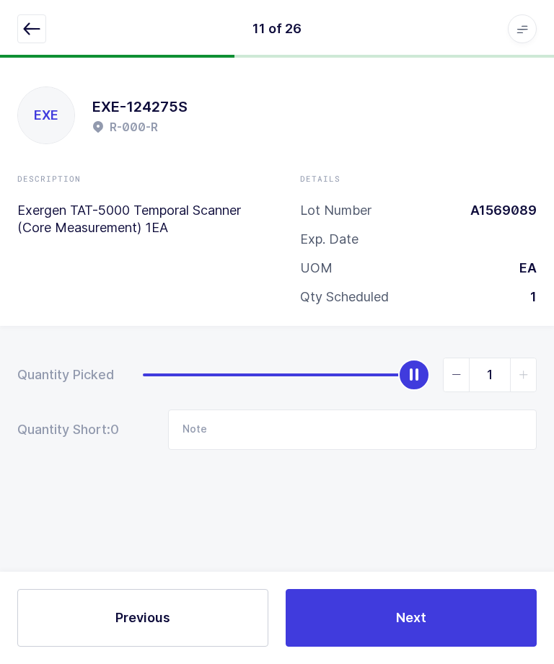
click at [32, 30] on icon "button" at bounding box center [31, 28] width 17 height 17
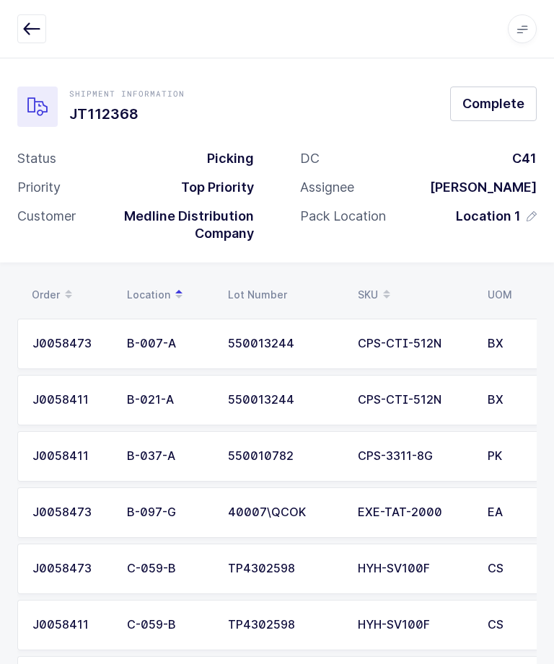
click at [500, 105] on span "Complete" at bounding box center [493, 103] width 62 height 18
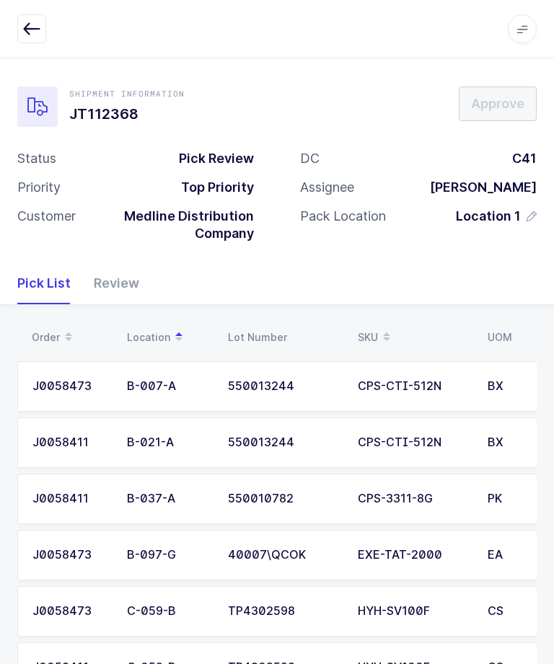
click at [40, 29] on icon "button" at bounding box center [31, 28] width 17 height 17
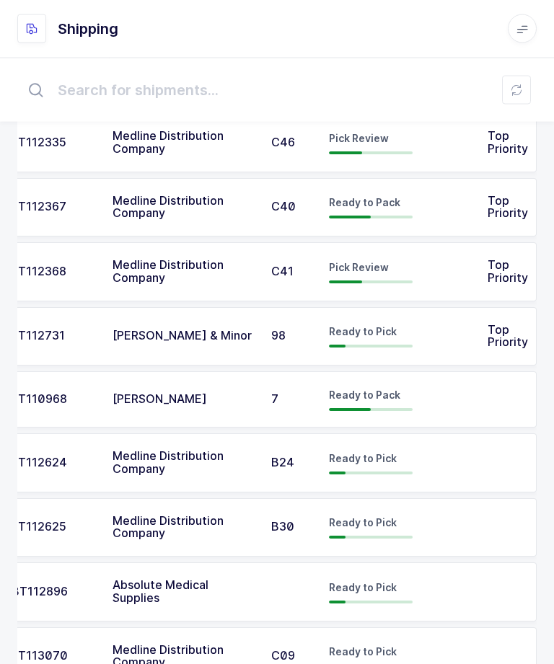
scroll to position [65, 0]
click at [479, 337] on td "Top Priority" at bounding box center [508, 337] width 58 height 59
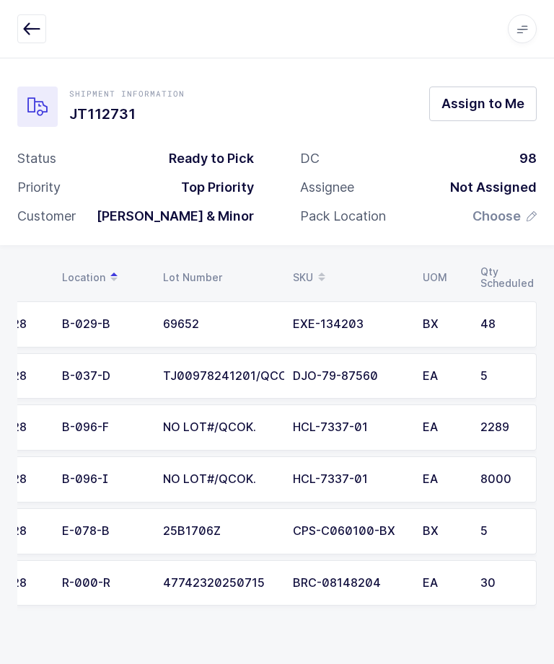
scroll to position [0, 65]
click at [24, 37] on button "button" at bounding box center [31, 28] width 29 height 29
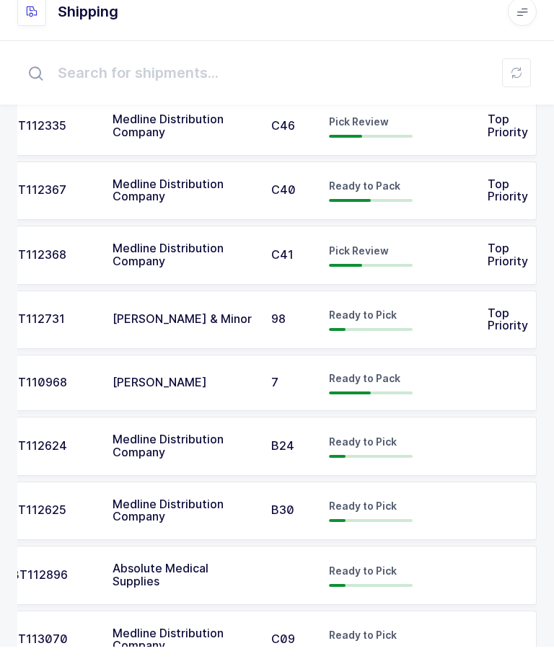
scroll to position [65, 0]
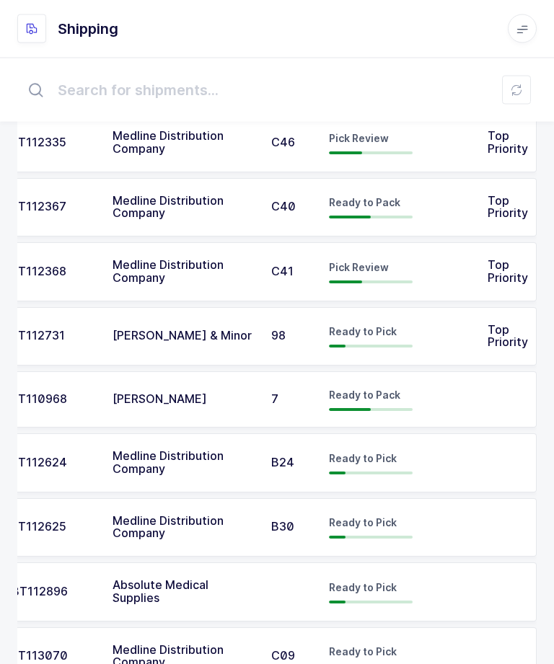
click at [482, 458] on td at bounding box center [508, 463] width 58 height 59
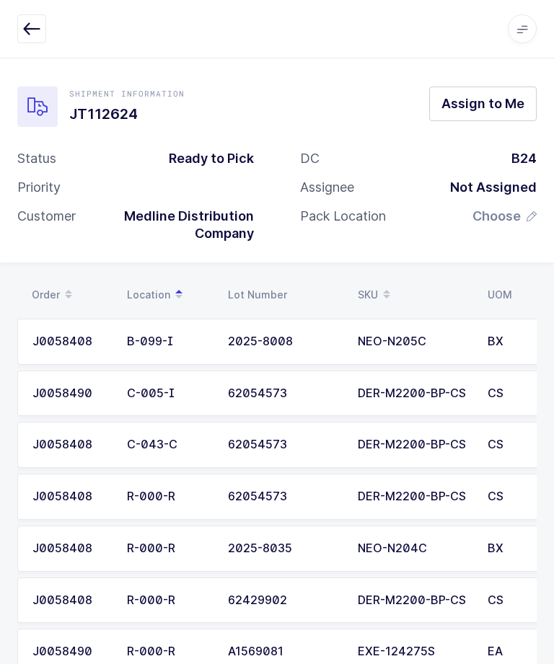
click at [502, 99] on span "Assign to Me" at bounding box center [482, 103] width 83 height 18
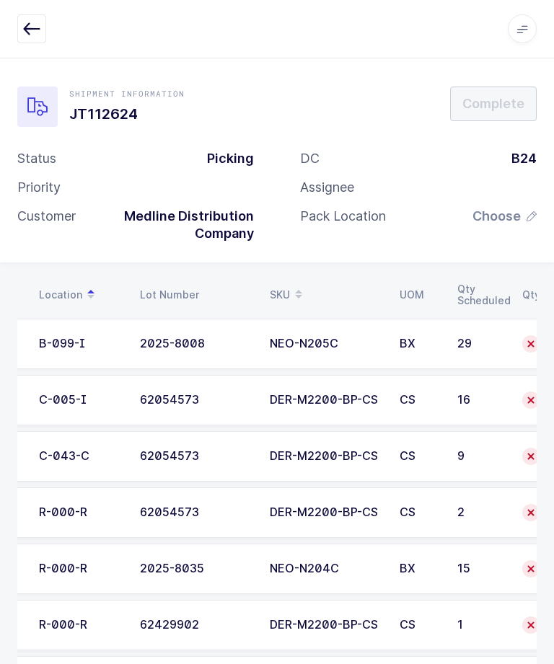
scroll to position [0, 61]
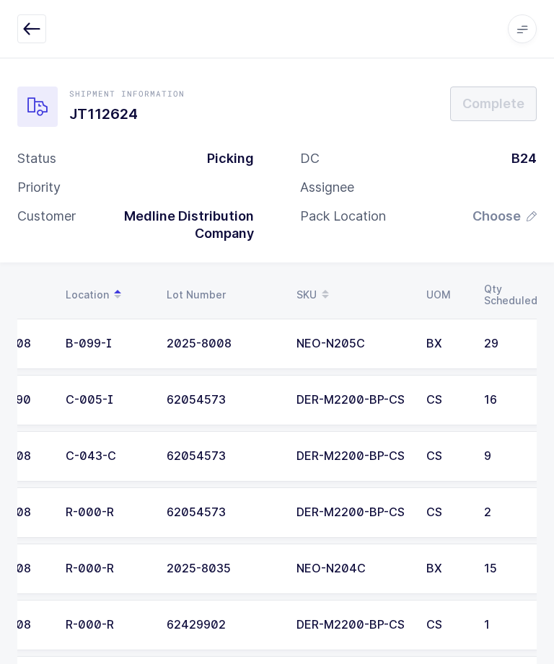
click at [210, 352] on td "2025-8008" at bounding box center [223, 344] width 130 height 50
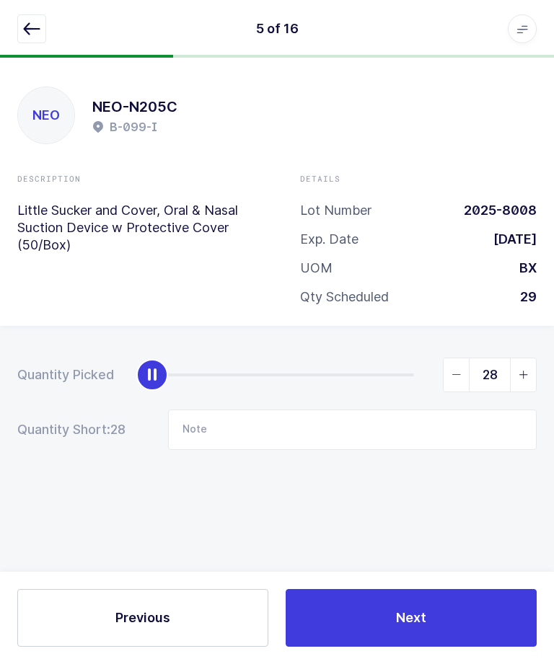
type input "29"
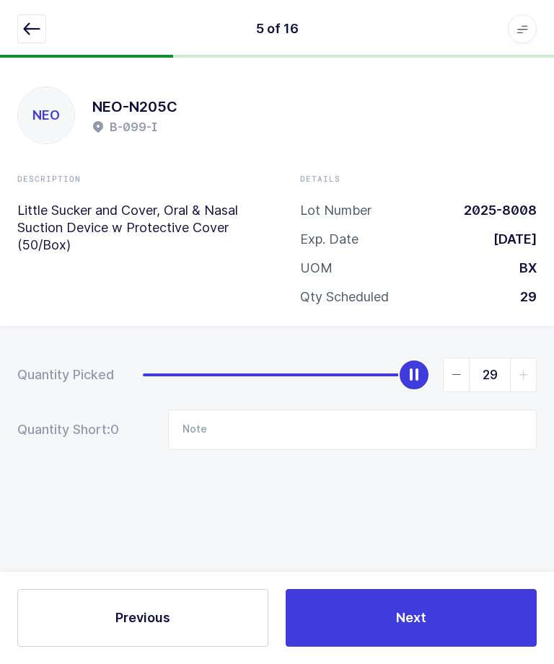
click at [417, 613] on span "Next" at bounding box center [411, 617] width 30 height 18
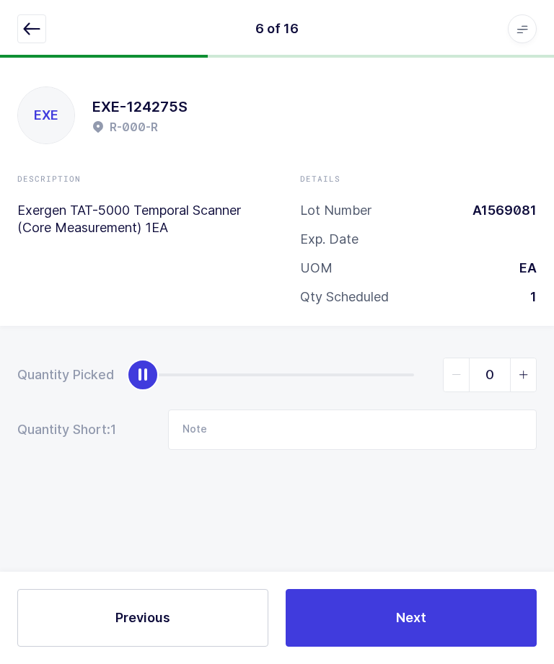
click at [32, 36] on icon "button" at bounding box center [31, 28] width 17 height 17
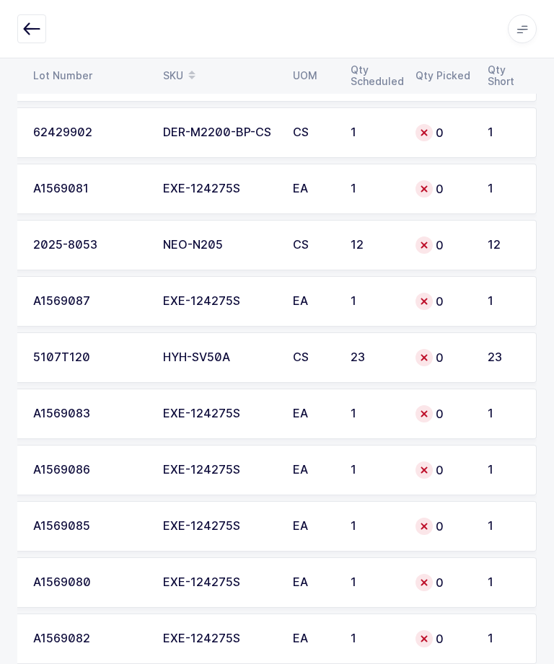
scroll to position [484, 0]
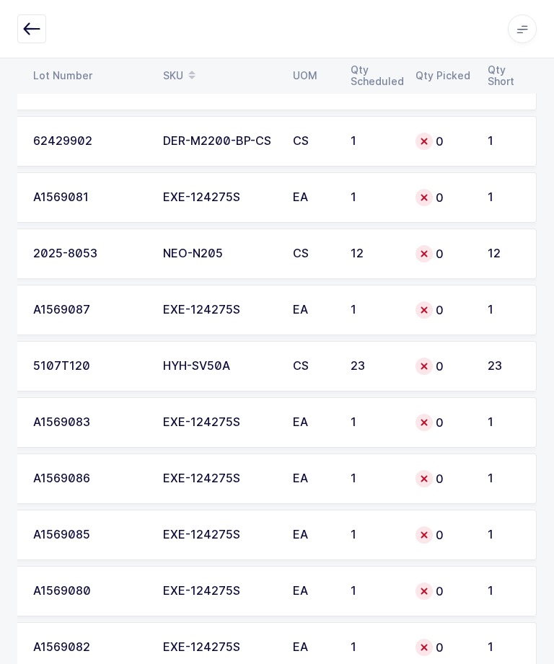
click at [482, 197] on td "1" at bounding box center [508, 197] width 58 height 50
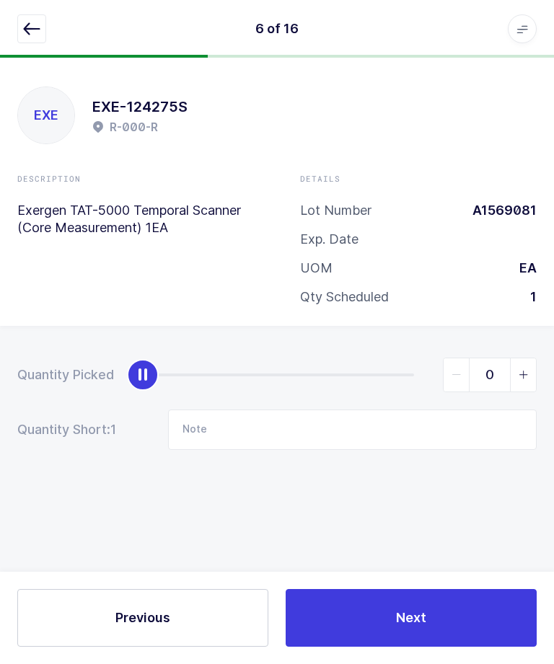
scroll to position [0, 0]
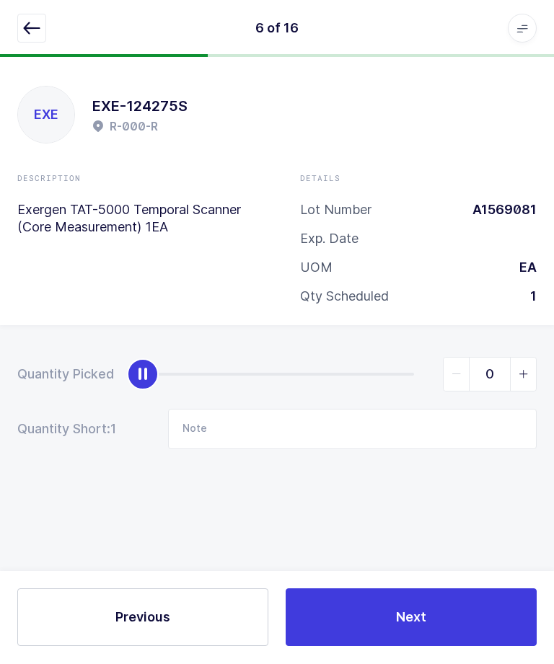
click at [520, 376] on span "slider between 0 and 1" at bounding box center [523, 374] width 26 height 33
type input "1"
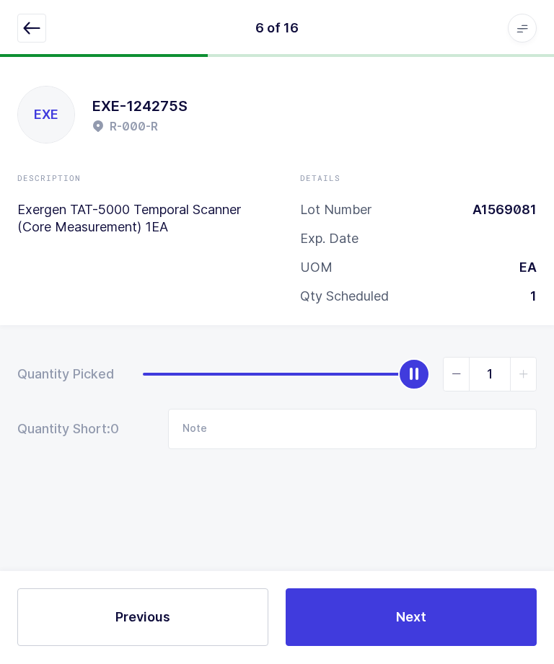
click at [457, 647] on button "Next" at bounding box center [410, 618] width 251 height 58
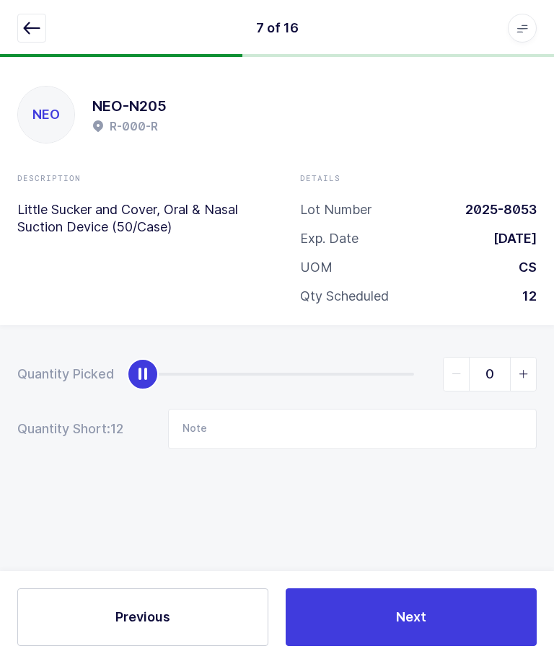
click at [461, 647] on button "Next" at bounding box center [410, 618] width 251 height 58
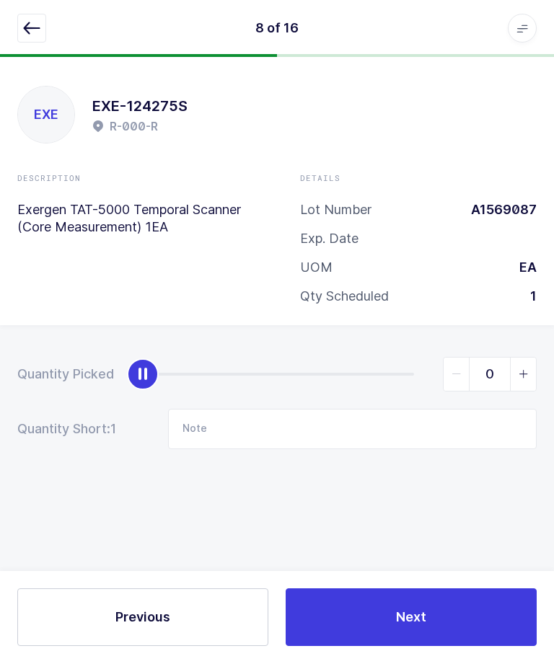
click at [527, 376] on span "slider between 0 and 1" at bounding box center [523, 374] width 26 height 33
type input "1"
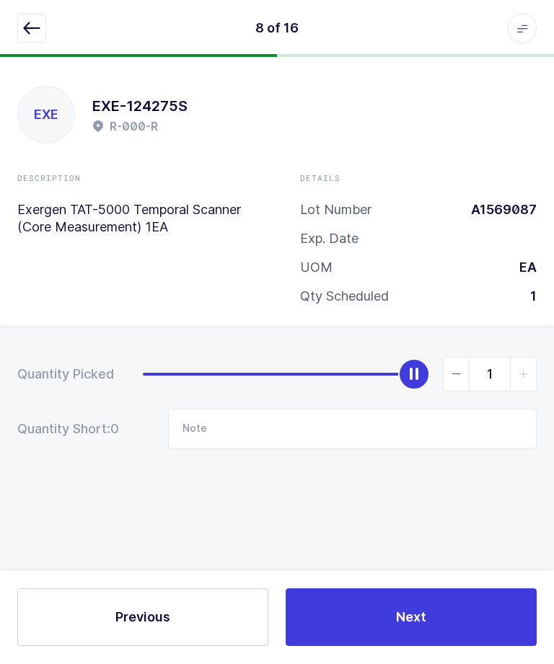
click at [462, 647] on button "Next" at bounding box center [410, 618] width 251 height 58
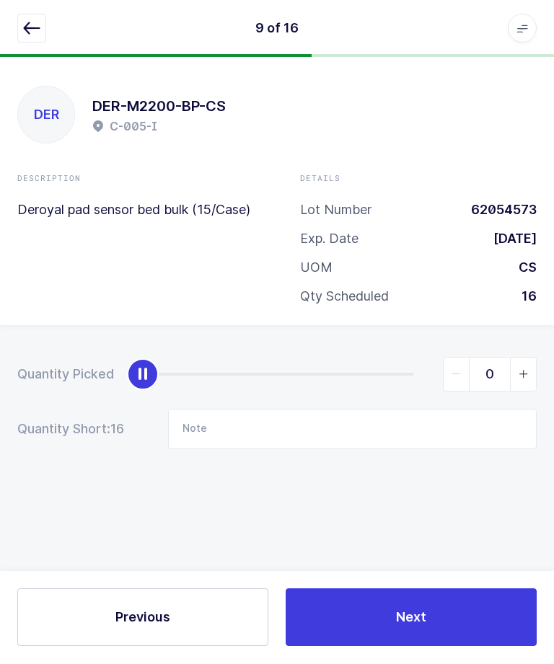
click at [468, 647] on button "Next" at bounding box center [410, 618] width 251 height 58
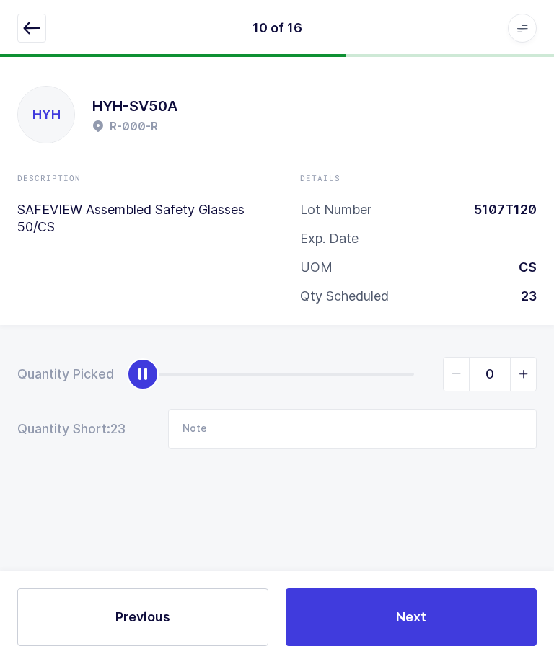
click at [456, 647] on button "Next" at bounding box center [410, 618] width 251 height 58
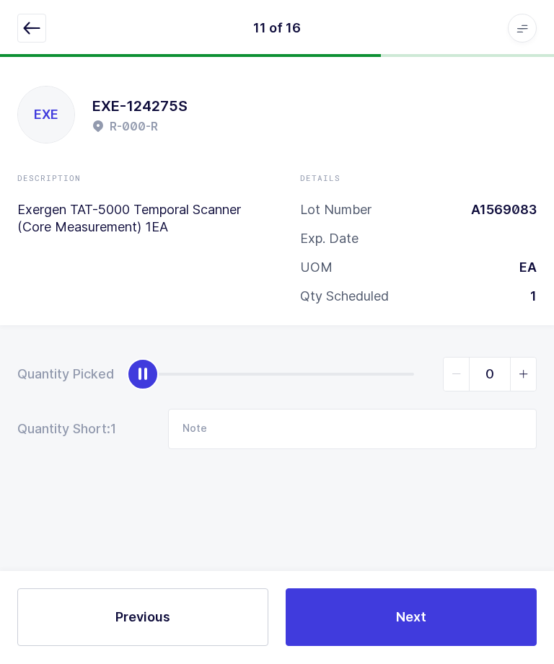
click at [531, 375] on span "slider between 0 and 1" at bounding box center [523, 374] width 26 height 33
type input "1"
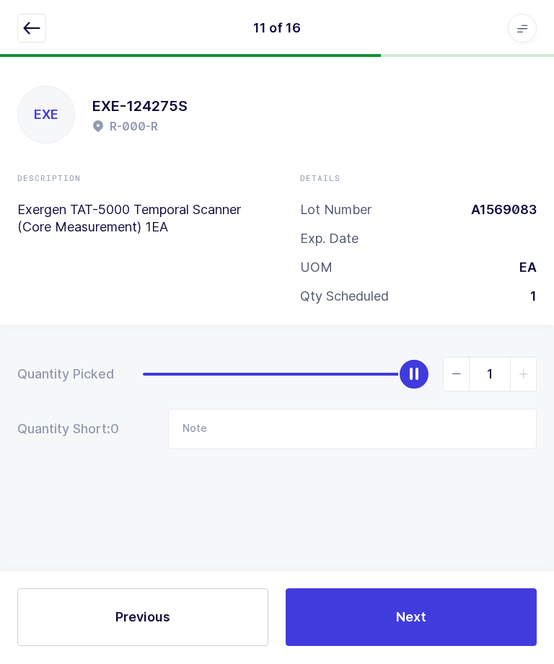
click at [464, 647] on button "Next" at bounding box center [410, 618] width 251 height 58
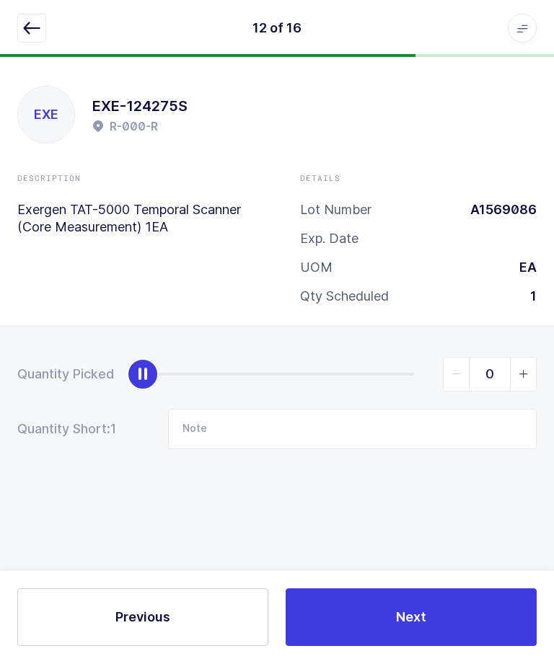
click at [530, 370] on span "slider between 0 and 1" at bounding box center [523, 374] width 26 height 33
type input "1"
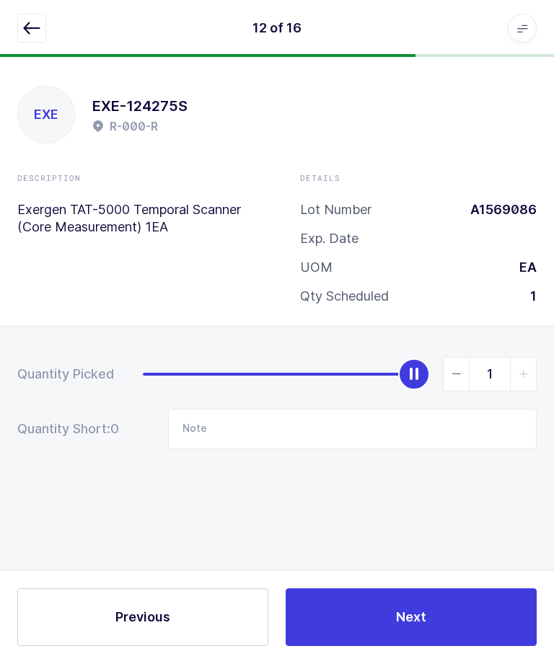
click at [458, 647] on button "Next" at bounding box center [410, 618] width 251 height 58
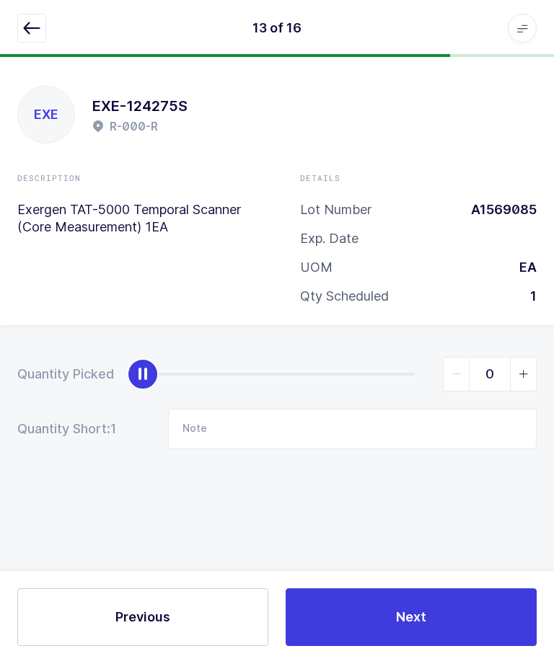
click at [528, 381] on span "slider between 0 and 1" at bounding box center [523, 374] width 26 height 33
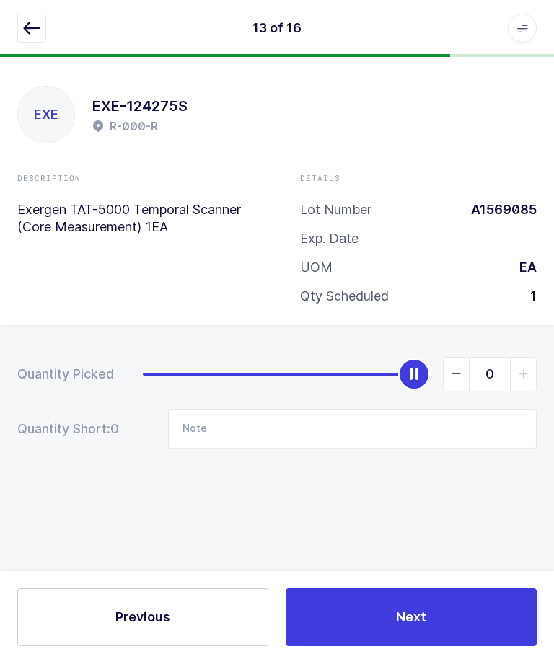
type input "1"
click at [448, 647] on button "Next" at bounding box center [410, 618] width 251 height 58
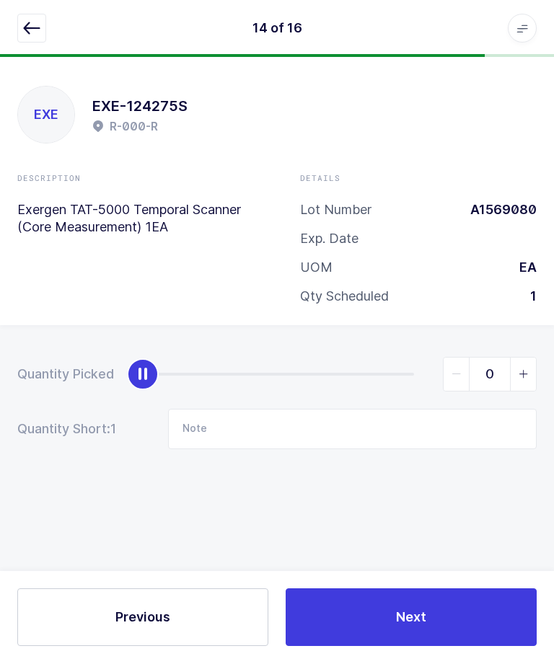
click at [534, 380] on span "slider between 0 and 1" at bounding box center [523, 374] width 26 height 33
type input "1"
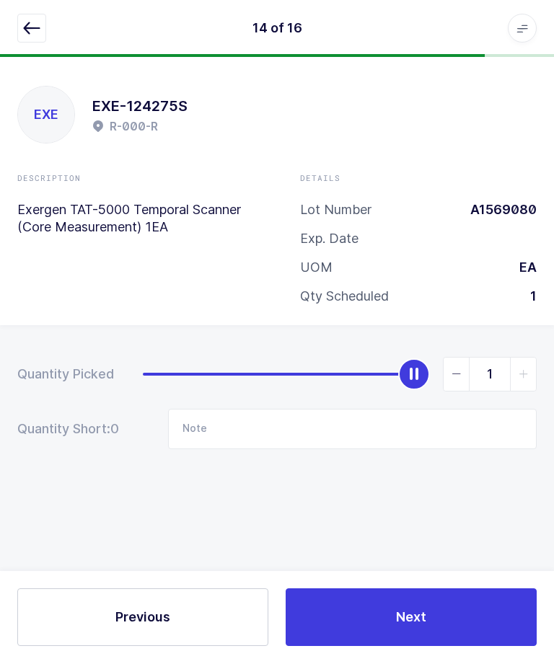
click at [453, 644] on button "Next" at bounding box center [410, 618] width 251 height 58
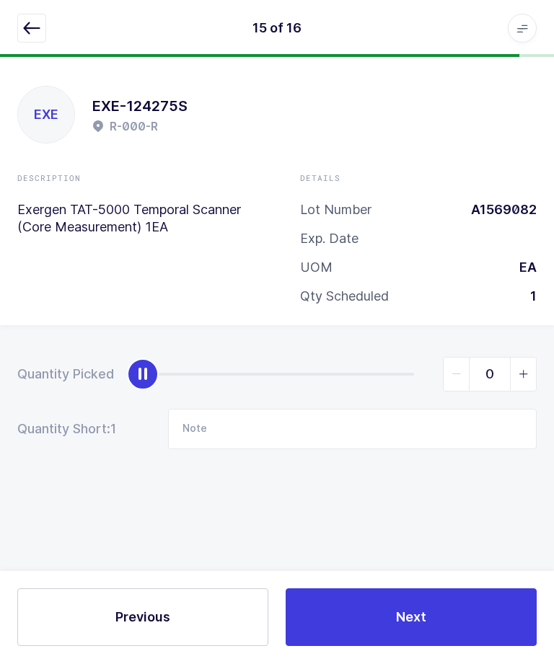
click at [528, 378] on span "slider between 0 and 1" at bounding box center [523, 374] width 26 height 33
type input "1"
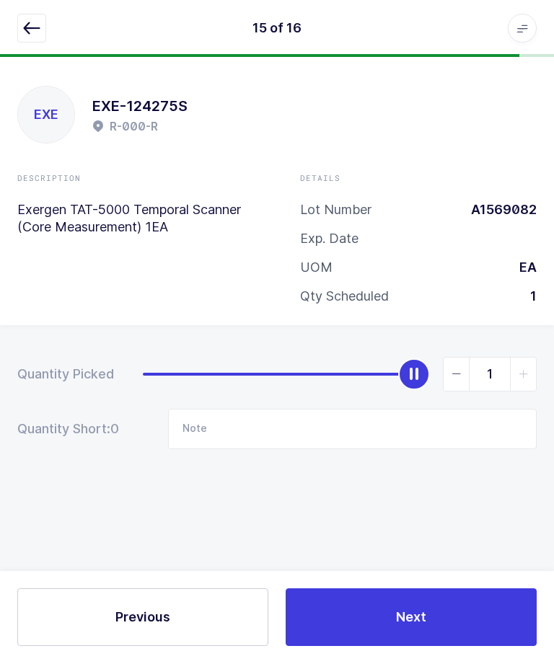
click at [476, 647] on button "Next" at bounding box center [410, 618] width 251 height 58
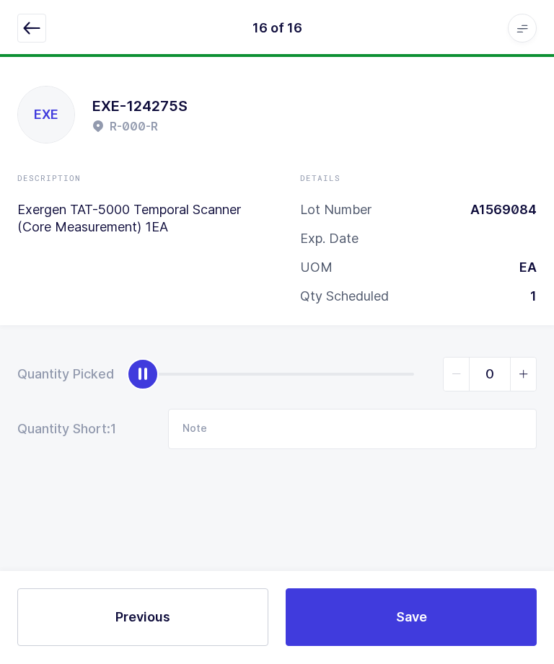
click at [523, 376] on span "slider between 0 and 1" at bounding box center [523, 374] width 26 height 33
type input "1"
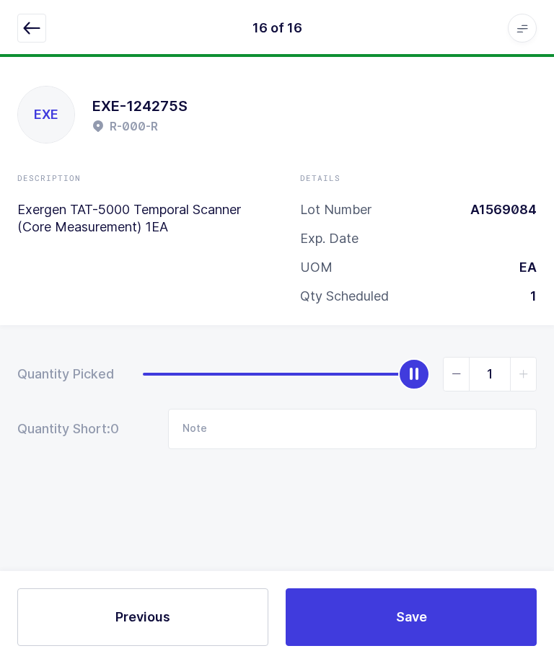
click at [450, 647] on button "Save" at bounding box center [410, 618] width 251 height 58
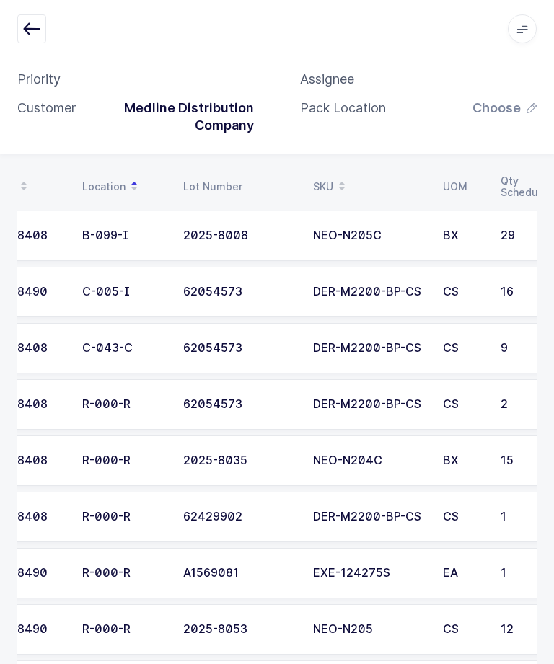
scroll to position [0, 45]
click at [116, 289] on div "C-005-I" at bounding box center [123, 291] width 84 height 13
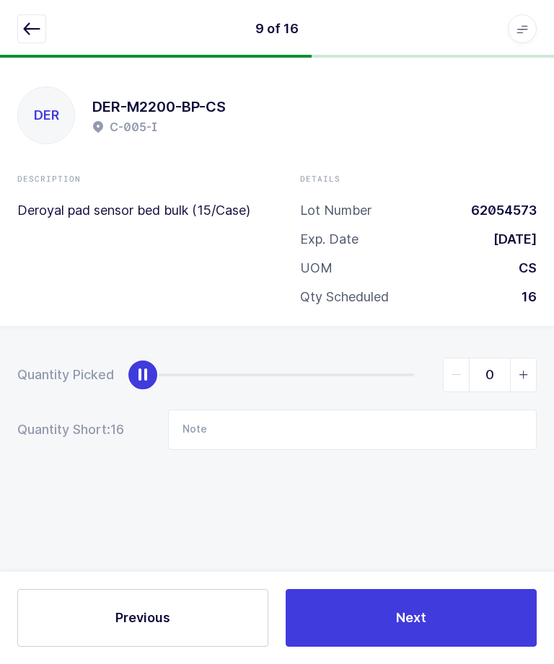
scroll to position [48, 0]
type input "16"
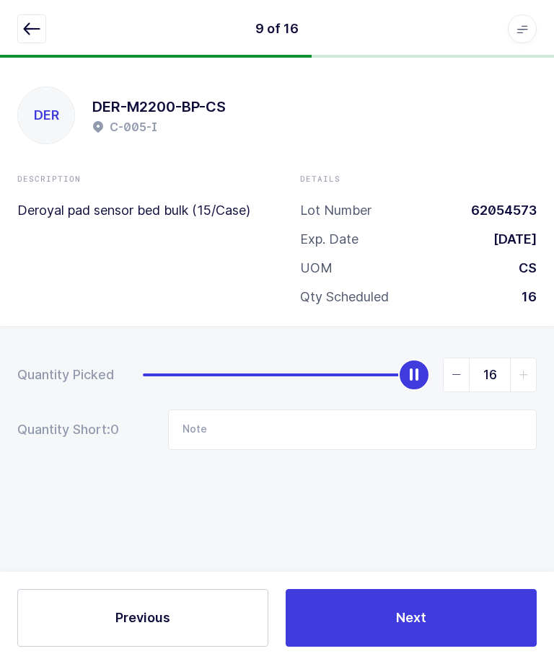
click at [443, 603] on button "Next" at bounding box center [410, 618] width 251 height 58
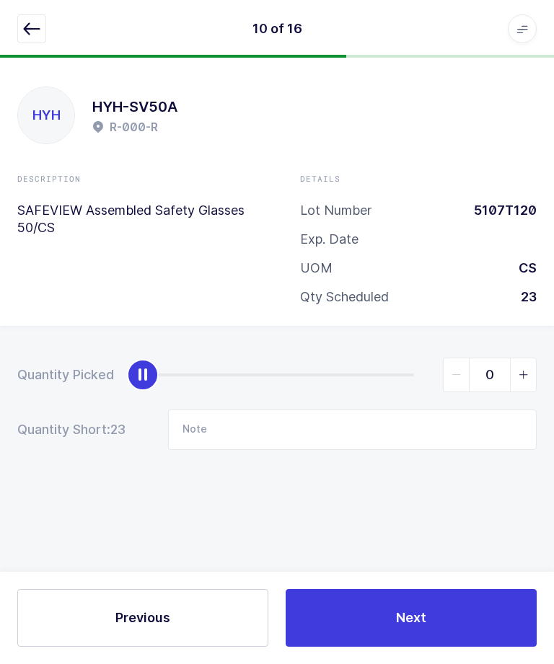
click at [23, 17] on button "button" at bounding box center [31, 28] width 29 height 29
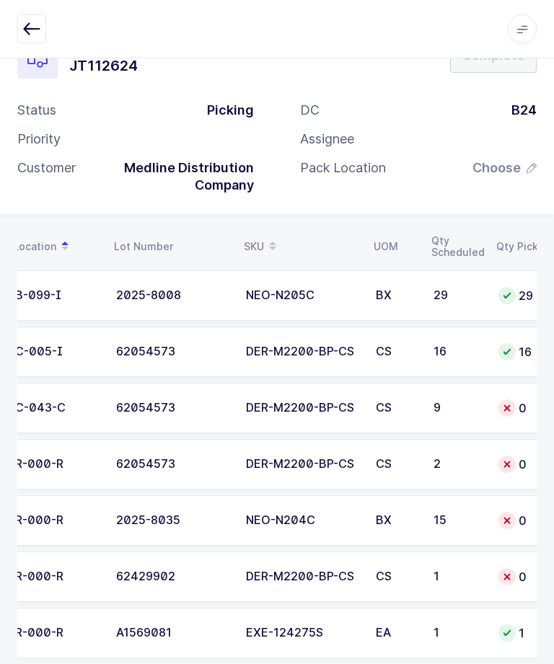
scroll to position [0, 95]
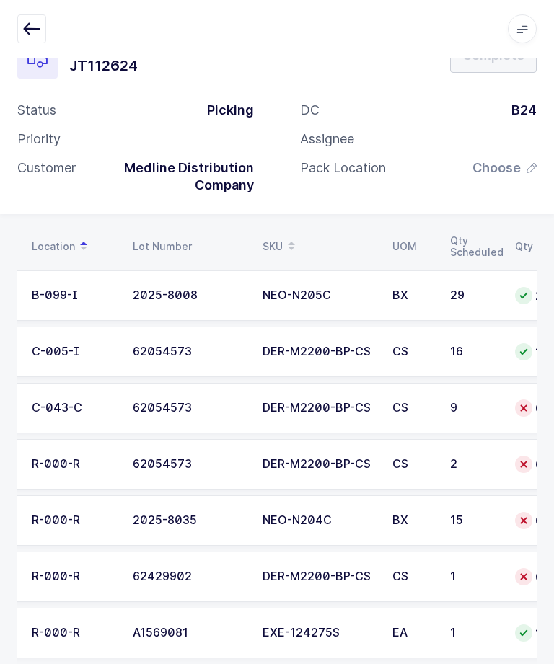
click at [182, 466] on div "62054573" at bounding box center [189, 464] width 112 height 13
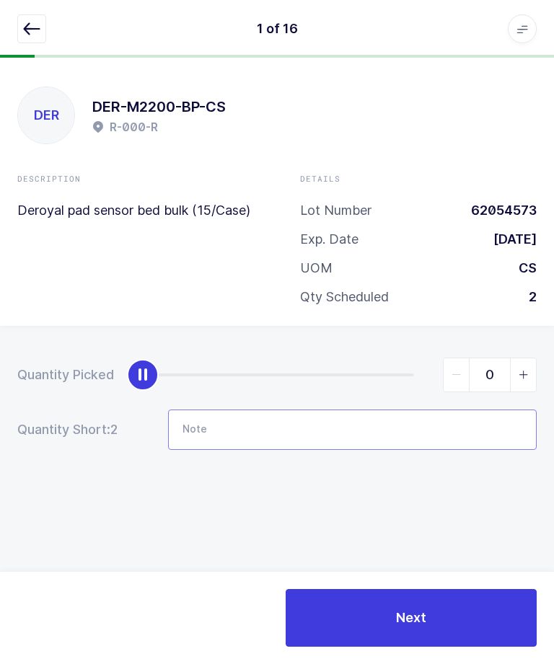
click at [231, 409] on input "Note" at bounding box center [352, 429] width 368 height 40
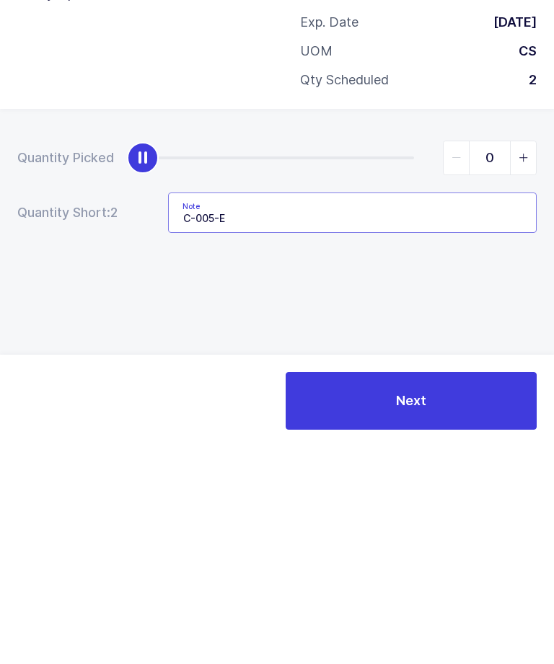
type input "C-005-E"
type input "2"
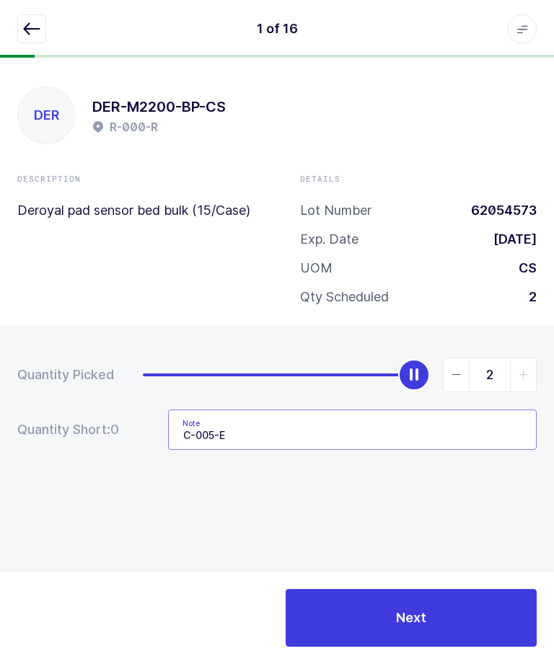
type input "C-005-E"
click at [378, 631] on button "Next" at bounding box center [410, 618] width 251 height 58
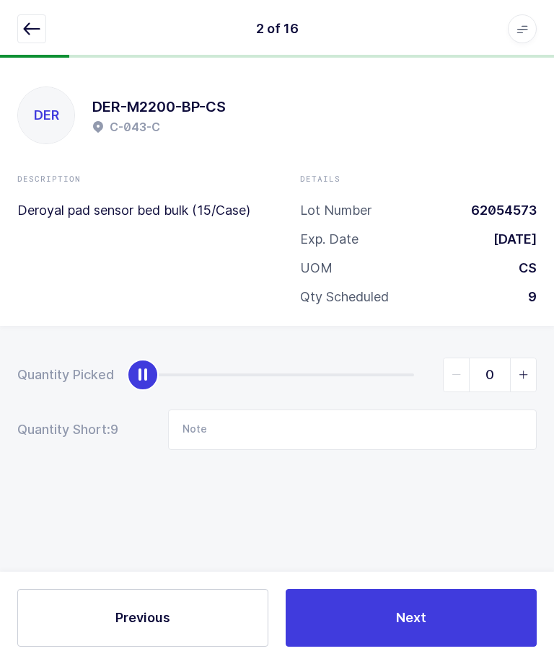
click at [32, 20] on icon "button" at bounding box center [31, 28] width 17 height 17
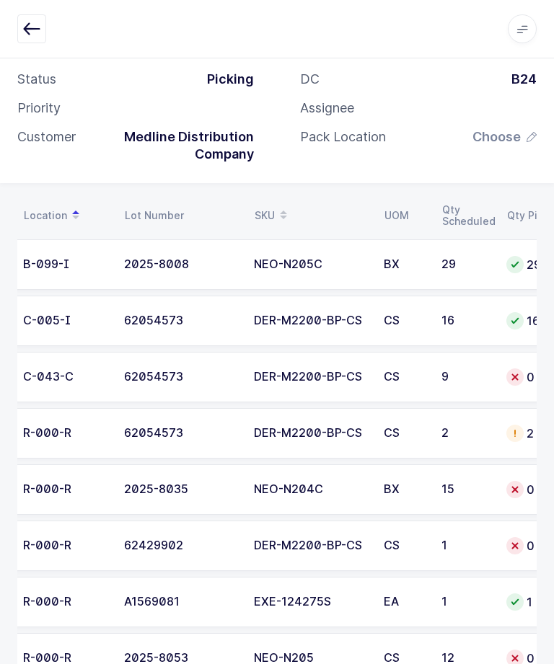
scroll to position [0, 103]
click at [111, 375] on td "C-043-C" at bounding box center [65, 377] width 101 height 50
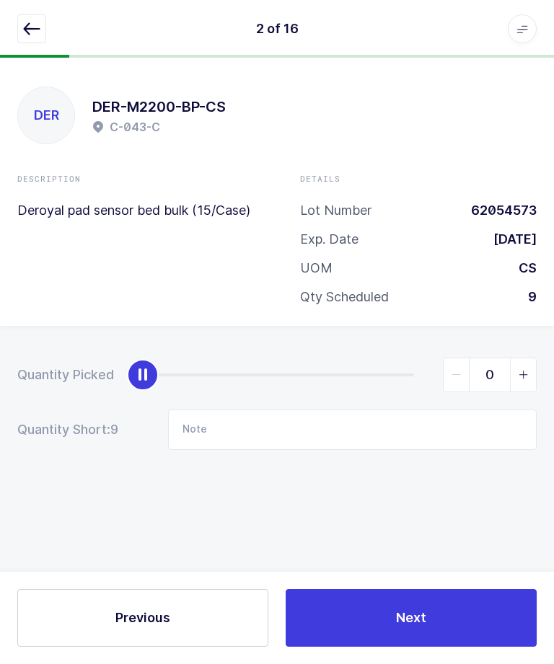
scroll to position [0, 0]
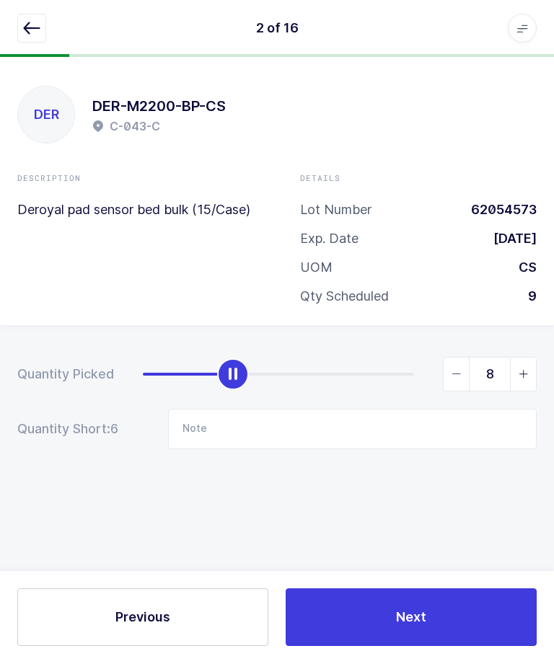
type input "9"
click at [355, 647] on button "Next" at bounding box center [410, 618] width 251 height 58
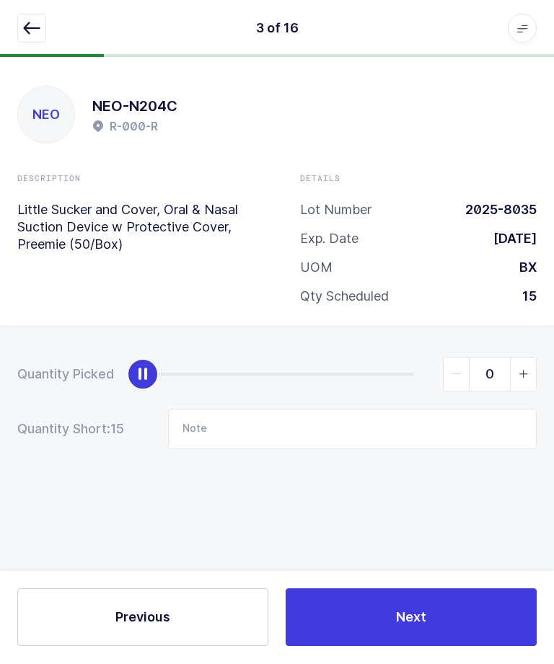
click at [19, 30] on button "button" at bounding box center [31, 28] width 29 height 29
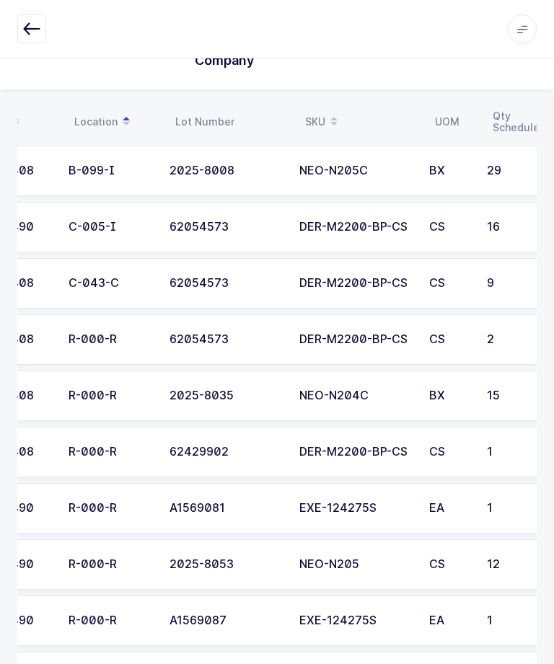
scroll to position [0, 80]
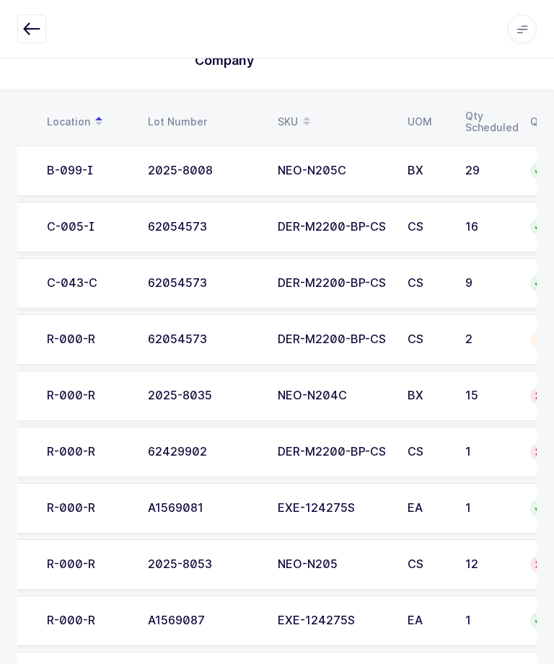
click at [463, 443] on td "1" at bounding box center [488, 452] width 65 height 50
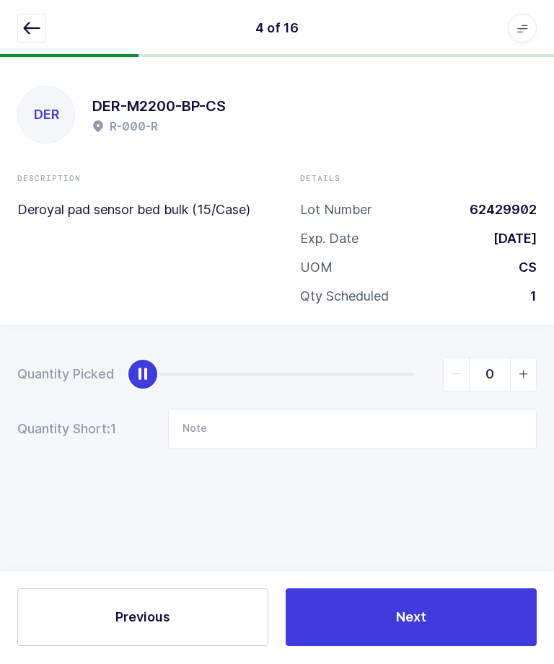
click at [522, 376] on span "slider between 0 and 1" at bounding box center [523, 374] width 26 height 33
type input "1"
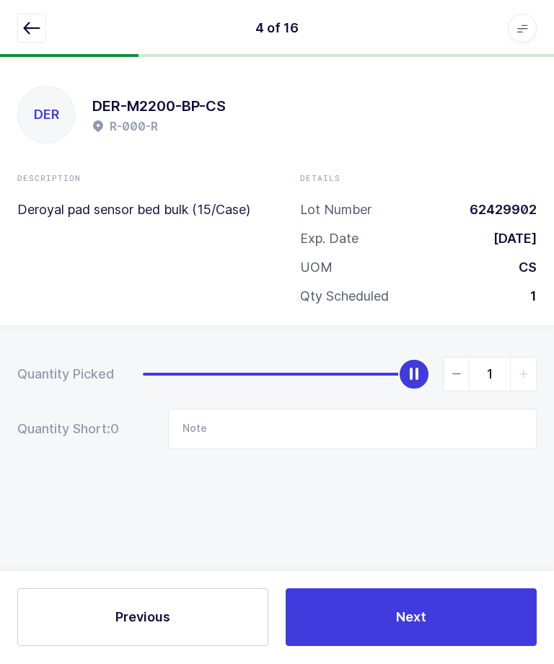
click at [453, 647] on button "Next" at bounding box center [410, 618] width 251 height 58
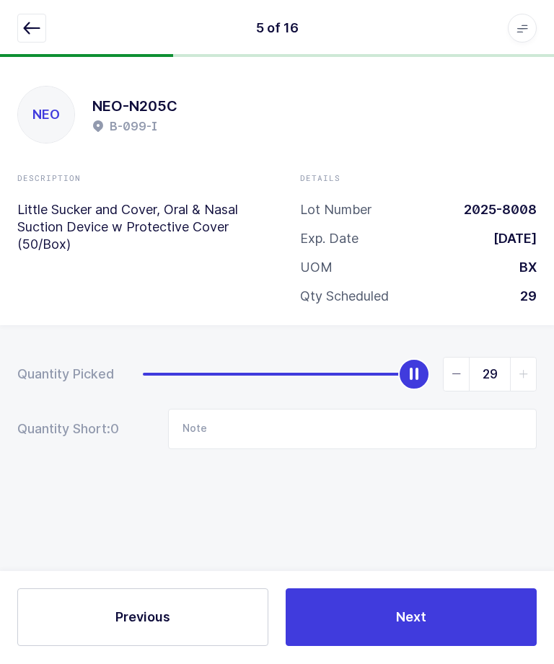
click at [42, 27] on button "button" at bounding box center [31, 28] width 29 height 29
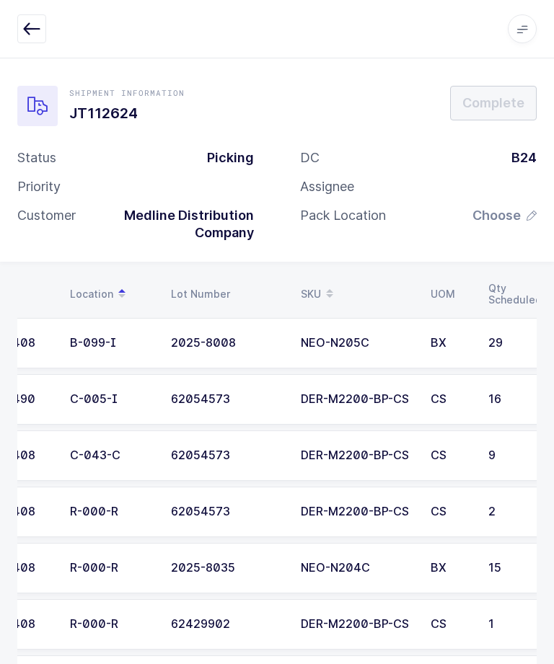
scroll to position [0, 57]
click at [477, 565] on td "BX" at bounding box center [451, 568] width 58 height 50
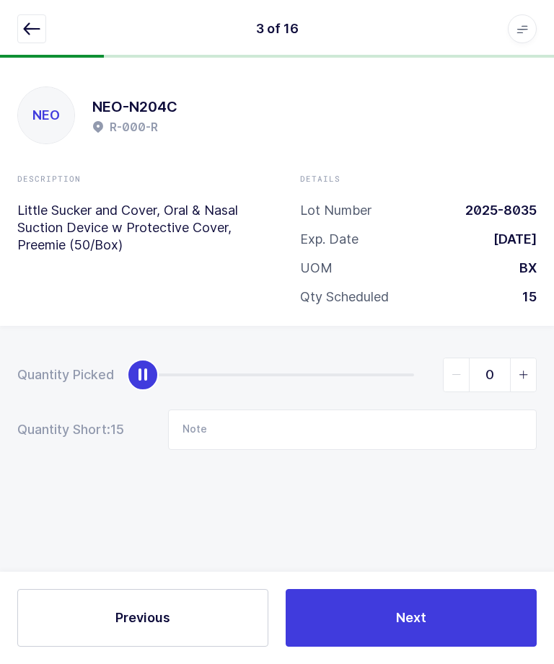
scroll to position [0, 0]
type input "15"
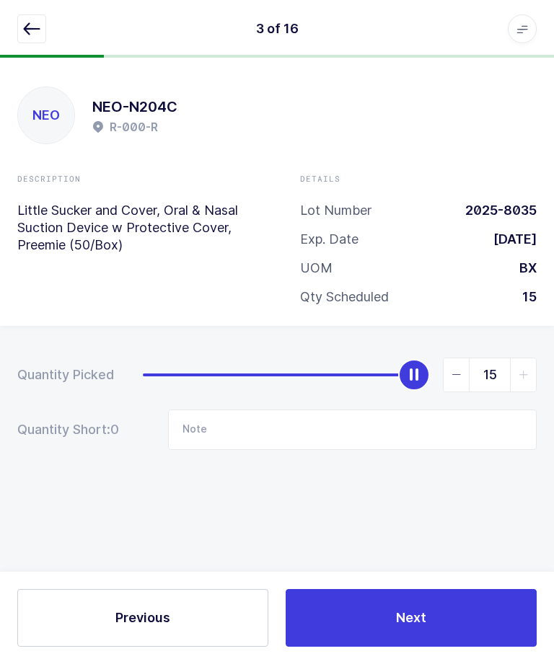
click at [441, 647] on button "Next" at bounding box center [410, 618] width 251 height 58
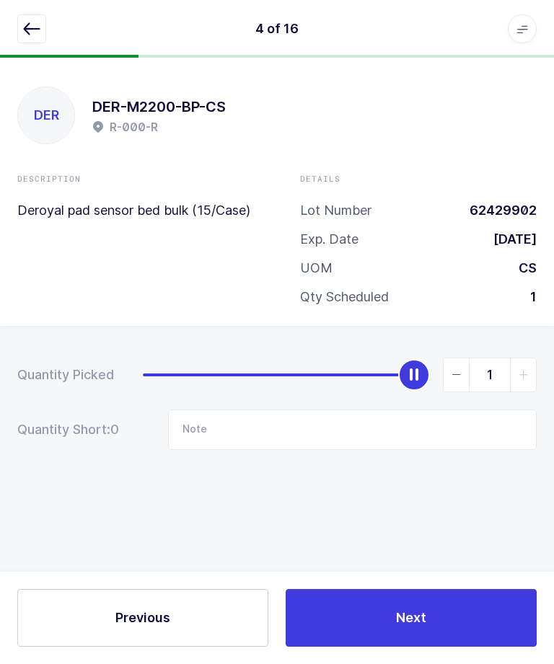
click at [45, 32] on button "button" at bounding box center [31, 28] width 29 height 29
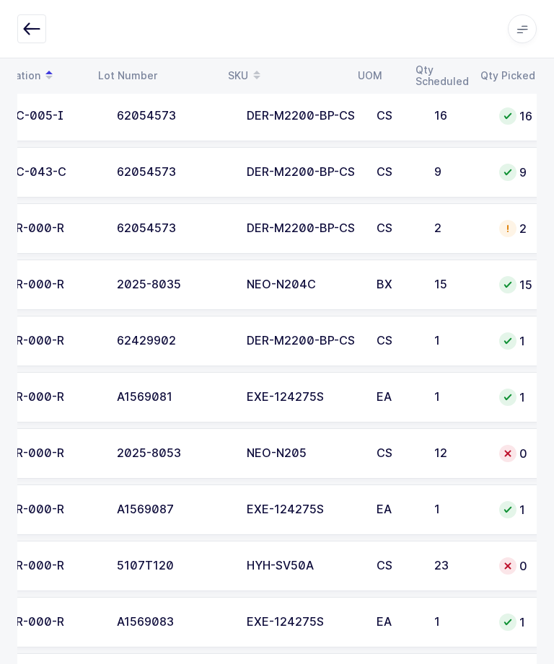
scroll to position [0, 111]
click at [413, 453] on div "CS" at bounding box center [396, 453] width 40 height 13
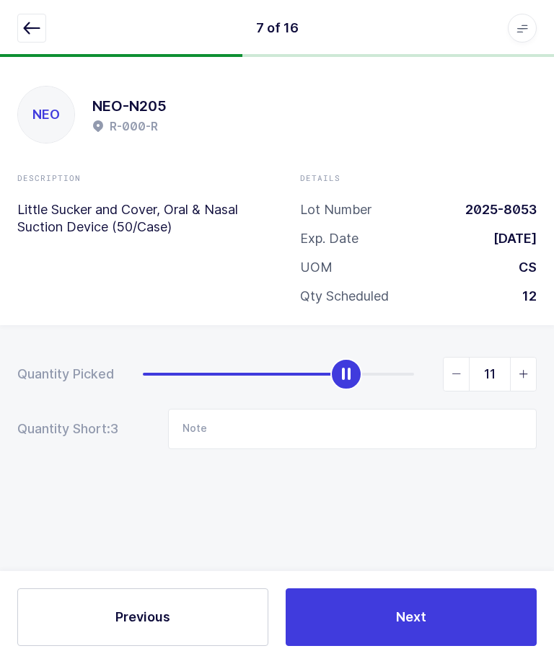
type input "12"
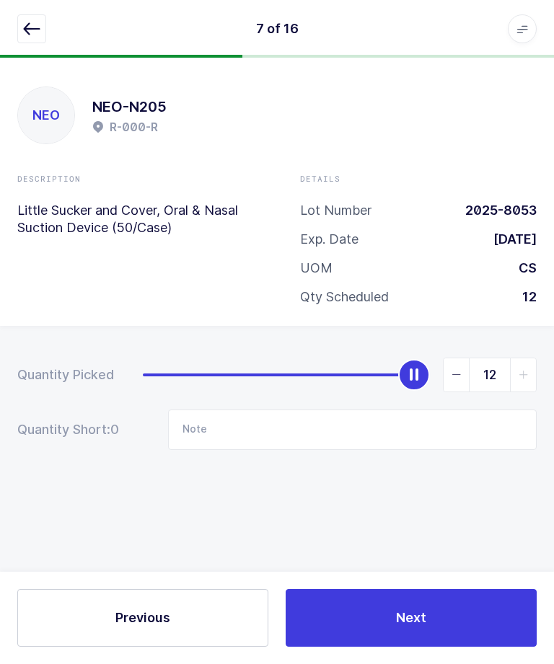
click at [440, 625] on div "Previous Next" at bounding box center [277, 618] width 554 height 92
click at [442, 647] on button "Next" at bounding box center [410, 618] width 251 height 58
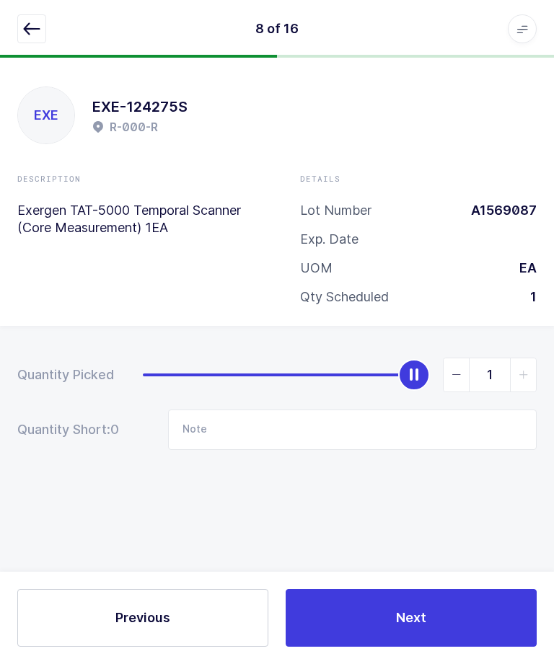
click at [27, 37] on button "button" at bounding box center [31, 28] width 29 height 29
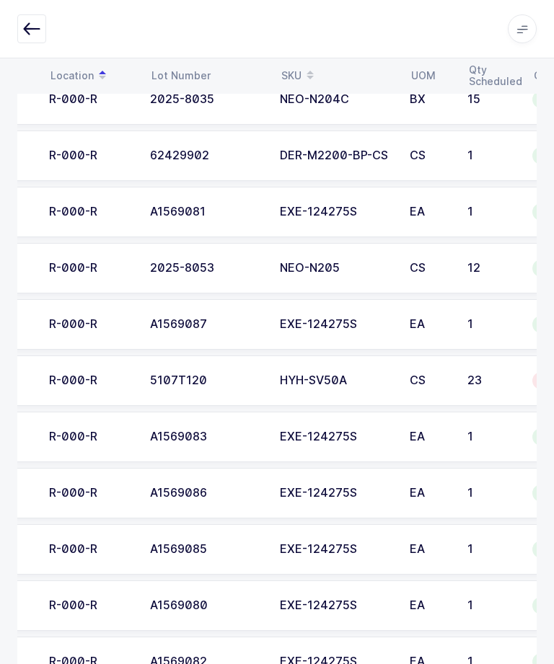
scroll to position [0, 80]
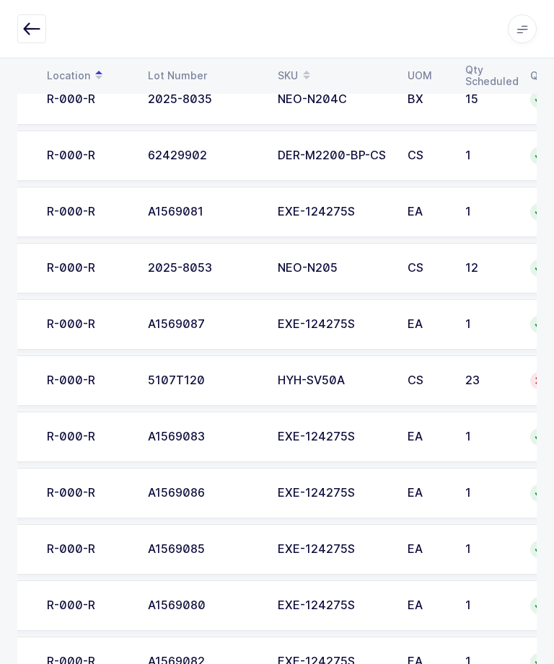
click at [533, 515] on td "1" at bounding box center [557, 493] width 72 height 50
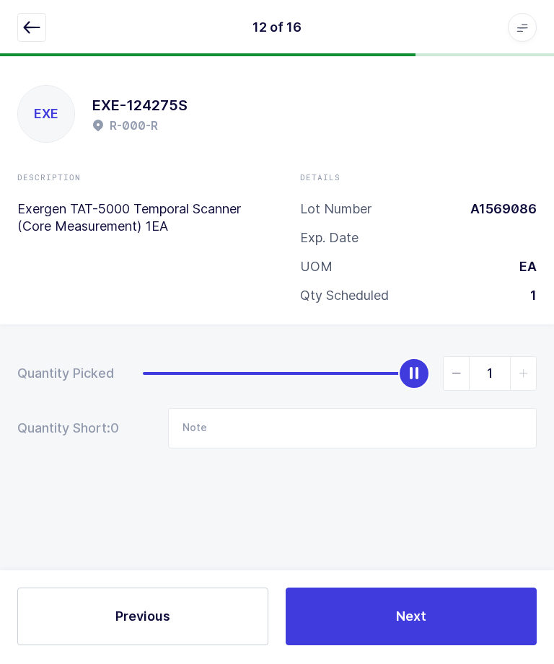
scroll to position [0, 0]
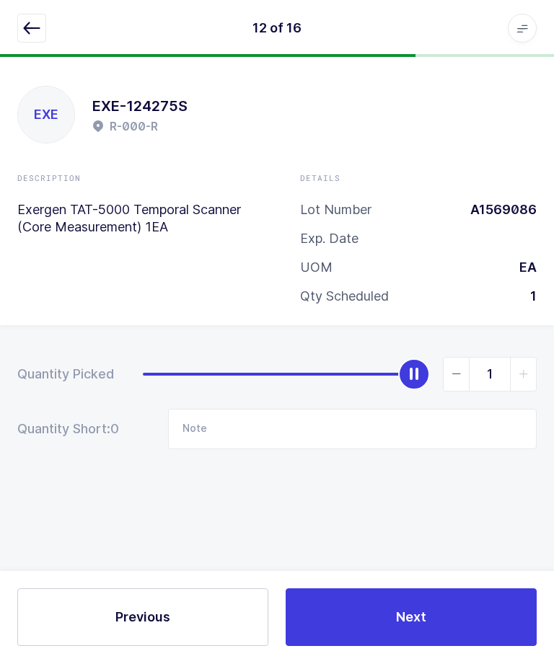
click at [37, 27] on icon "button" at bounding box center [31, 28] width 17 height 17
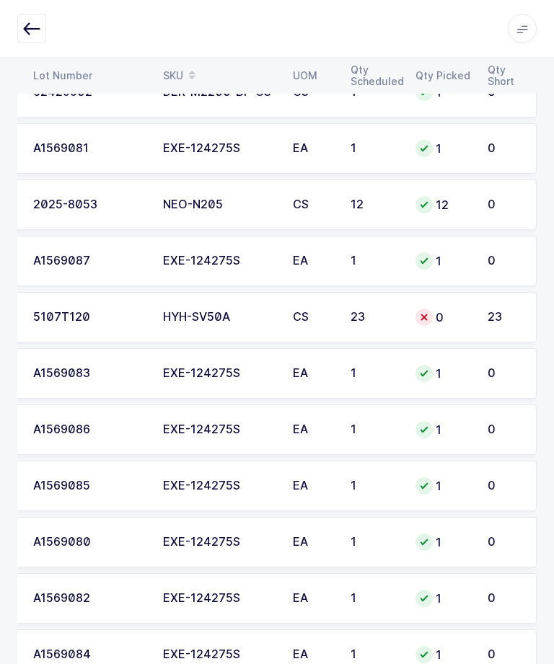
scroll to position [532, 0]
click at [151, 316] on td "5107T120" at bounding box center [90, 318] width 130 height 50
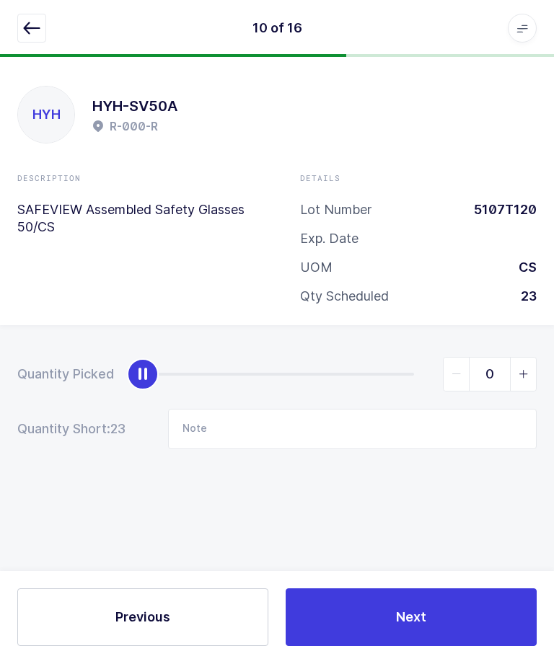
scroll to position [0, 0]
type input "23"
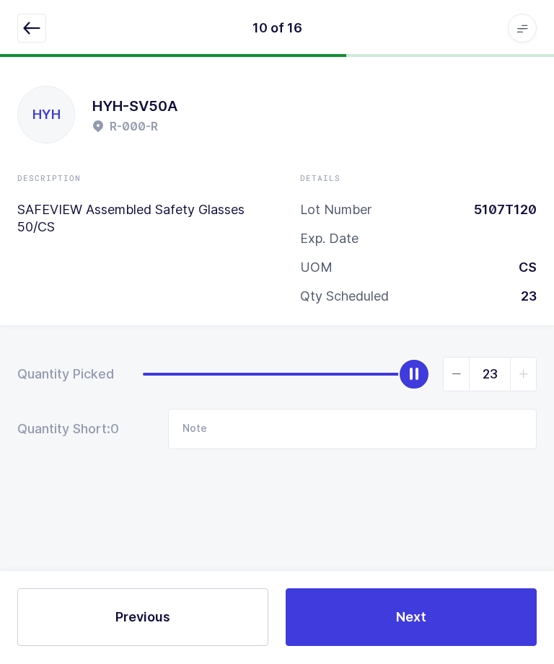
click at [390, 647] on button "Next" at bounding box center [410, 618] width 251 height 58
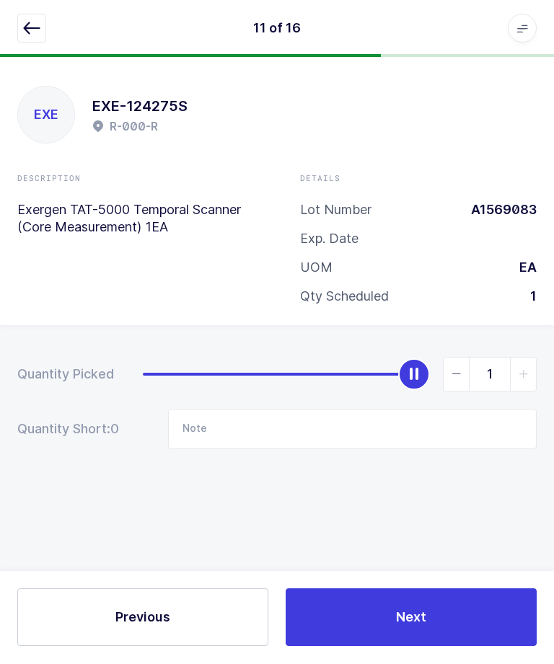
click at [7, 9] on div "11 of 16 Apps Core [GEOGRAPHIC_DATA] Admin Mission Control Purchasing [PERSON_N…" at bounding box center [277, 29] width 554 height 58
click at [40, 9] on div "11 of 16 Apps Core [GEOGRAPHIC_DATA] Admin Mission Control Purchasing [PERSON_N…" at bounding box center [277, 29] width 554 height 58
click at [37, 14] on button "button" at bounding box center [31, 28] width 29 height 29
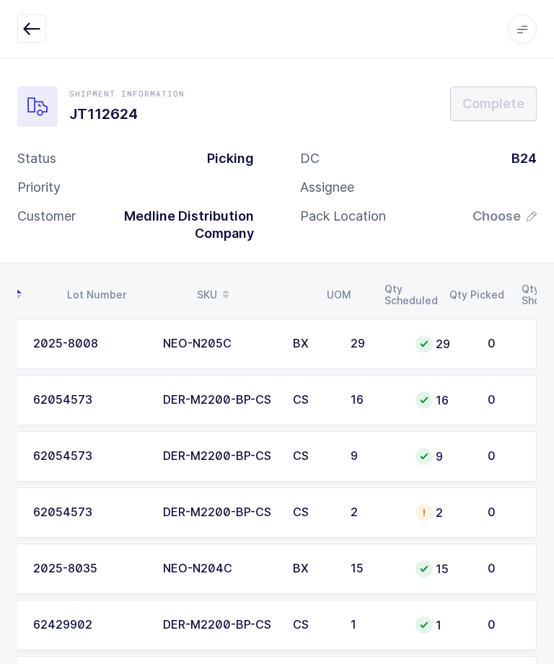
scroll to position [0, 195]
click at [502, 216] on span "Choose" at bounding box center [496, 216] width 48 height 17
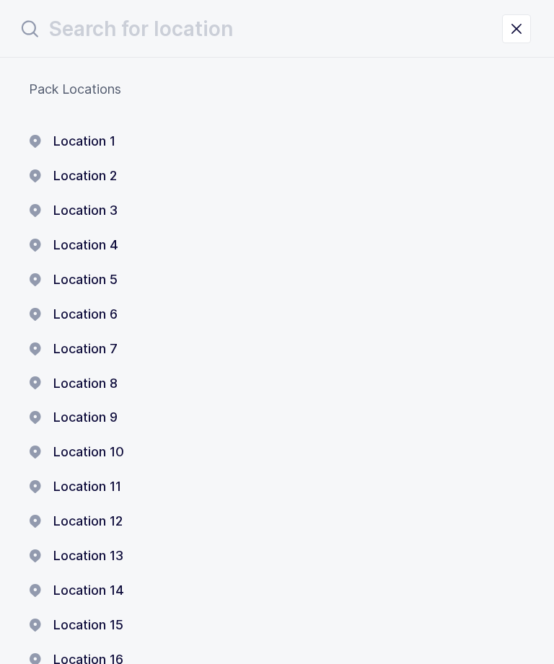
click at [513, 207] on div "Location 3" at bounding box center [277, 210] width 496 height 17
click at [72, 139] on button "Location 1" at bounding box center [72, 141] width 86 height 17
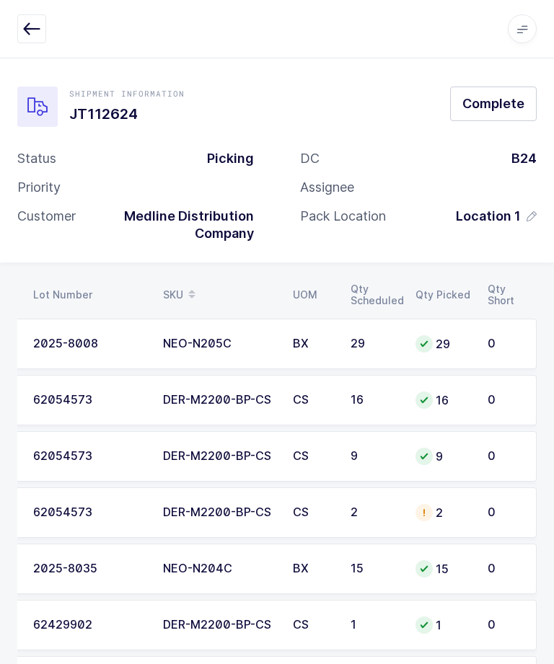
scroll to position [0, 10]
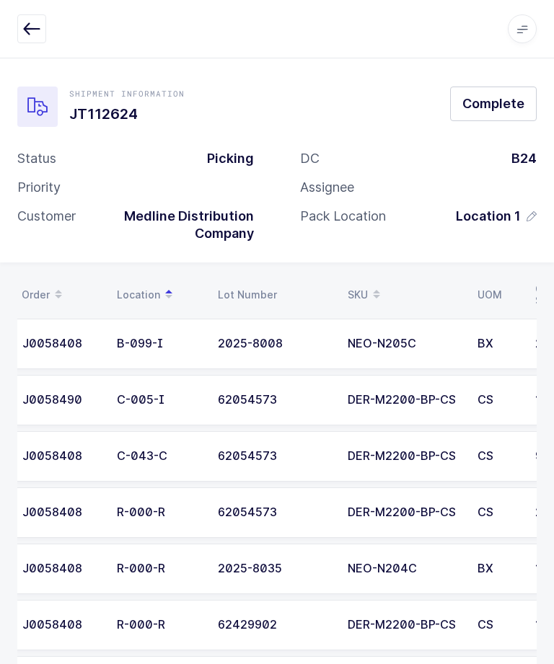
click at [509, 114] on button "Complete" at bounding box center [493, 103] width 86 height 35
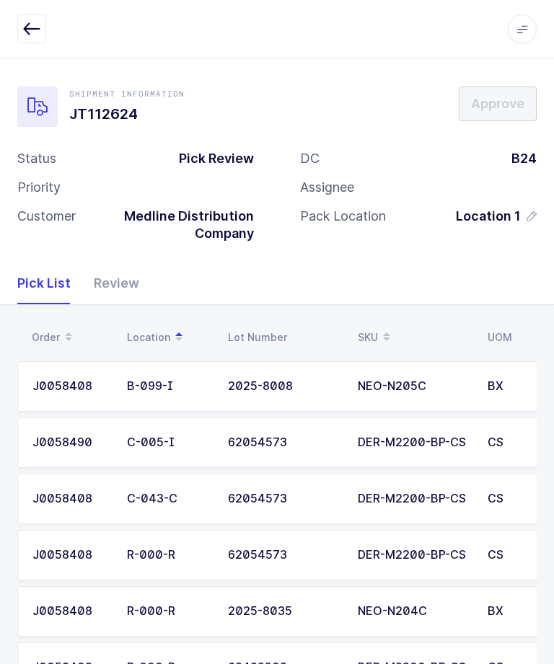
click at [37, 27] on icon "button" at bounding box center [31, 28] width 17 height 17
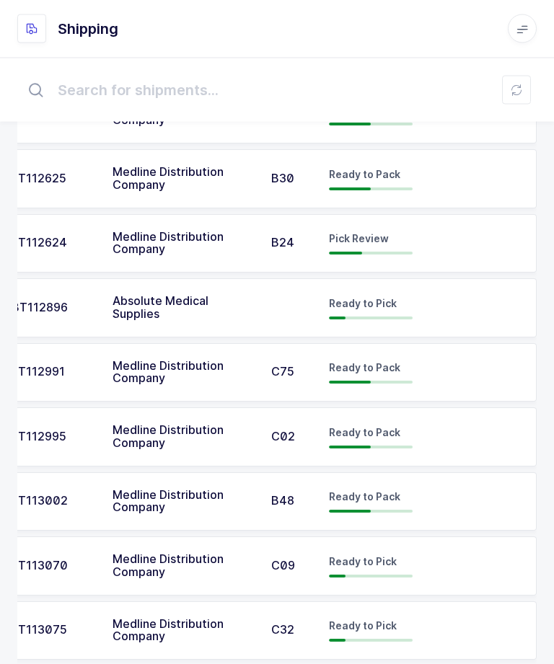
scroll to position [701, 0]
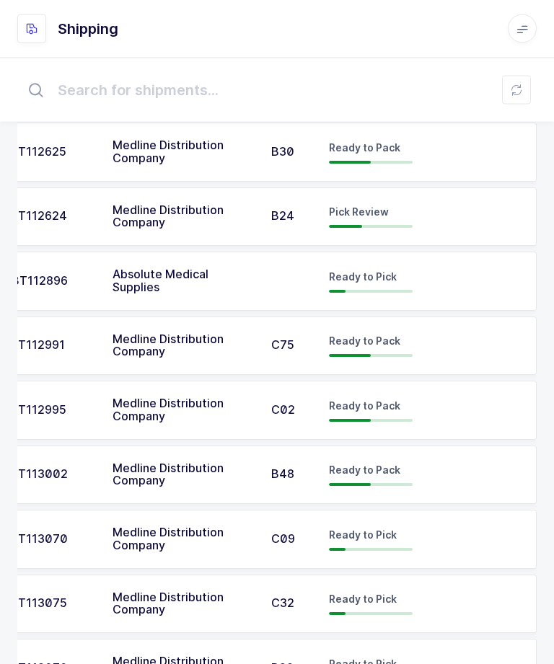
click at [433, 524] on td at bounding box center [450, 539] width 58 height 59
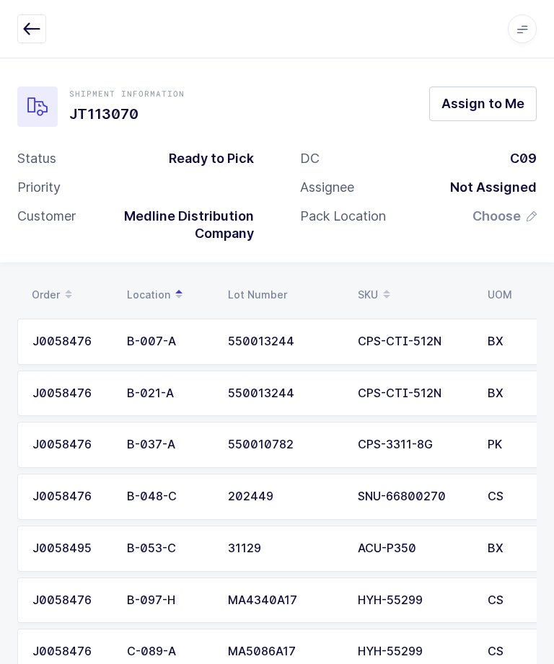
click at [517, 105] on span "Assign to Me" at bounding box center [482, 103] width 83 height 18
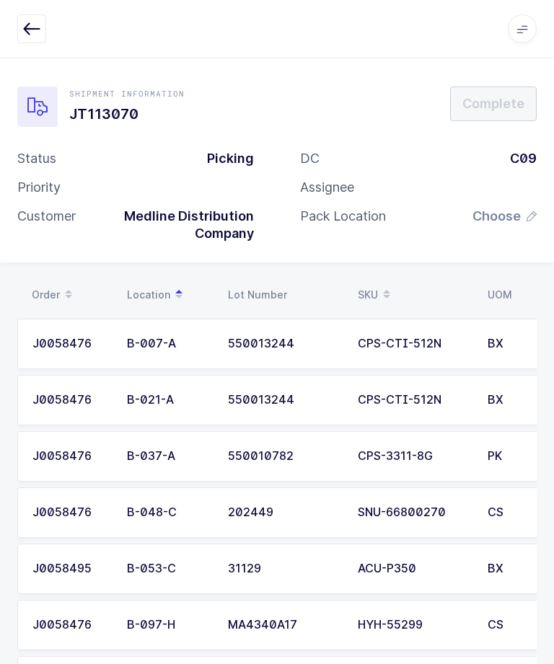
click at [521, 216] on span "Choose" at bounding box center [504, 216] width 64 height 17
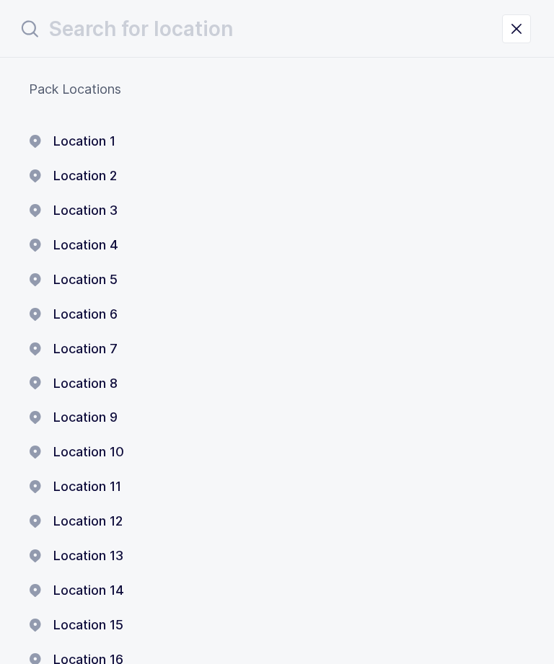
click at [63, 138] on button "Location 1" at bounding box center [72, 141] width 86 height 17
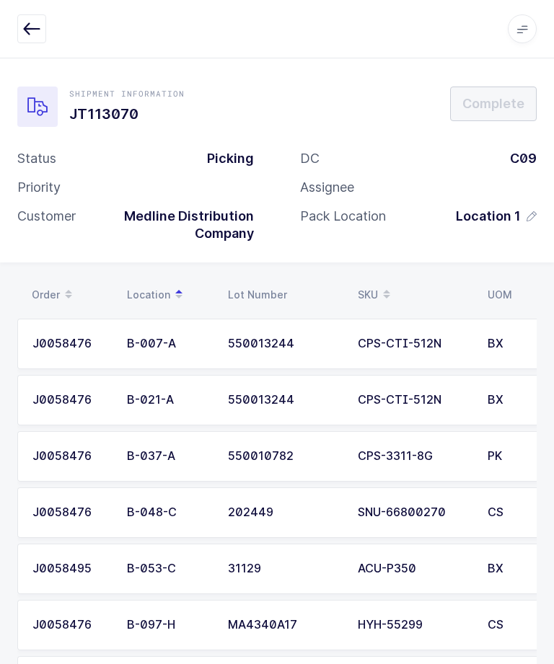
click at [31, 37] on icon "button" at bounding box center [31, 28] width 17 height 17
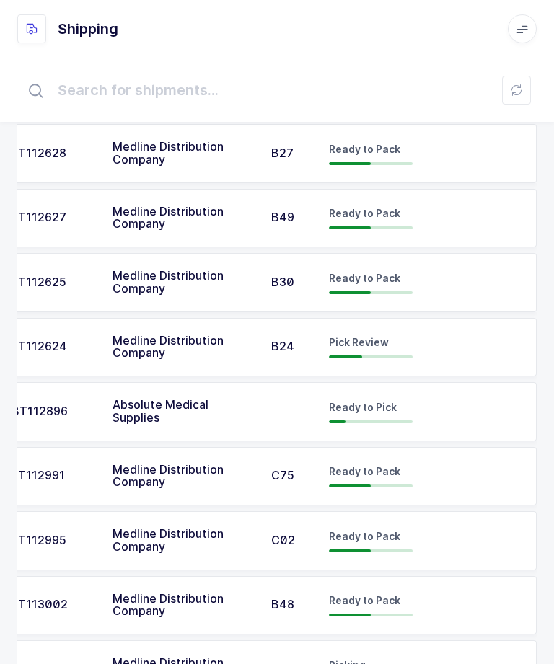
scroll to position [701, 0]
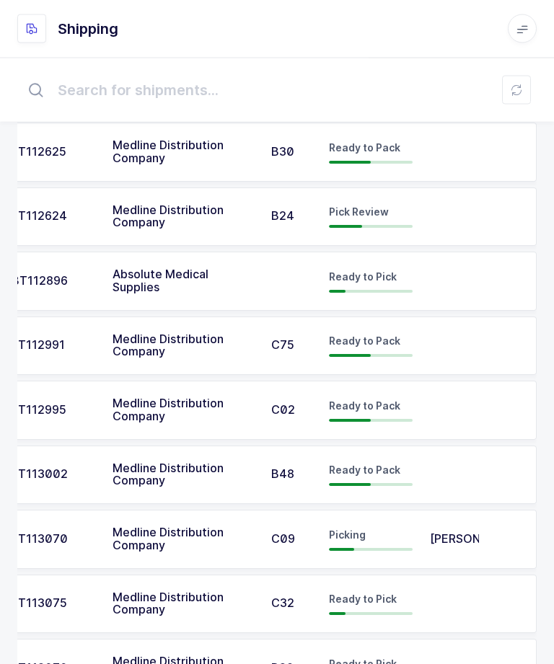
click at [460, 532] on span "[PERSON_NAME]" at bounding box center [477, 539] width 94 height 14
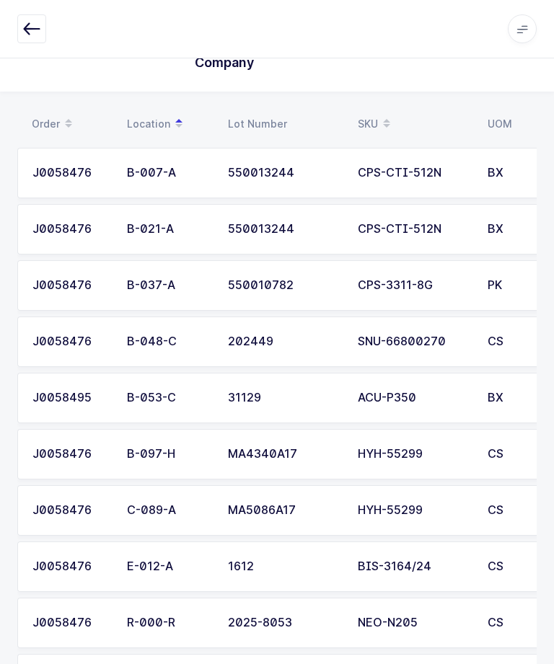
scroll to position [195, 0]
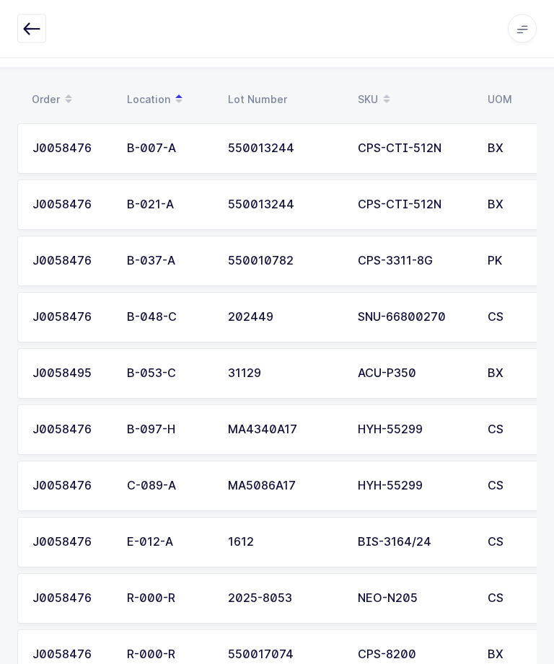
click at [30, 31] on icon "button" at bounding box center [31, 28] width 17 height 17
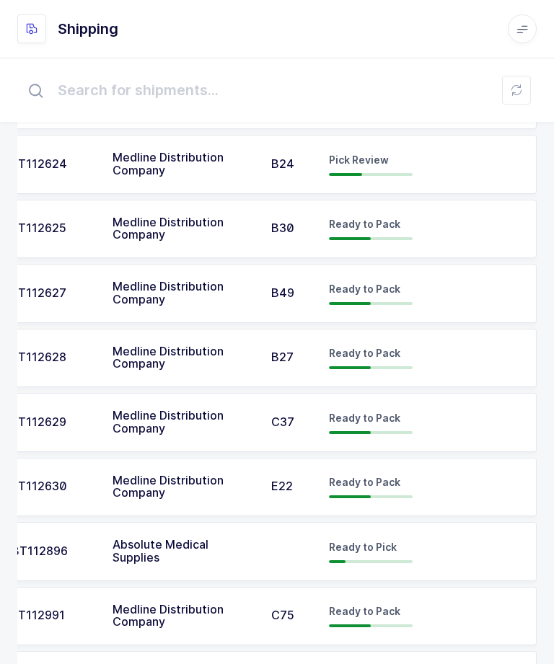
scroll to position [574, 0]
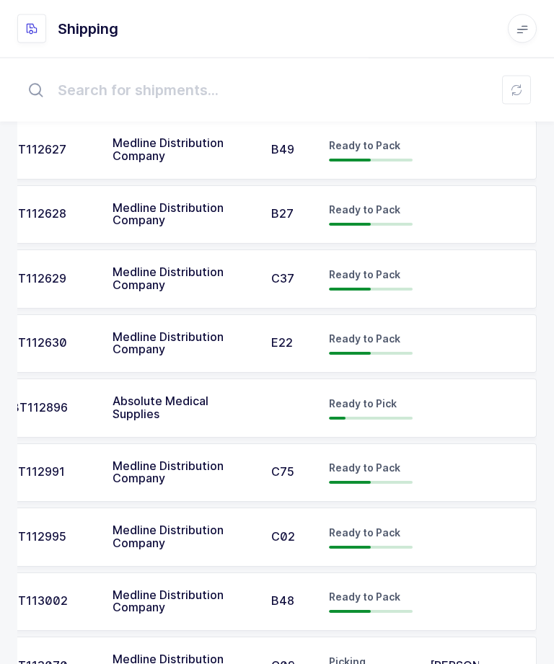
click at [99, 663] on td "JT113070" at bounding box center [53, 666] width 101 height 59
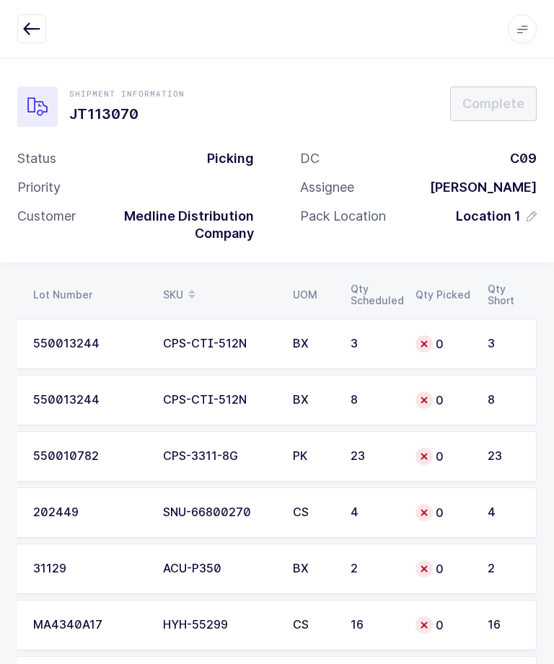
scroll to position [0, 195]
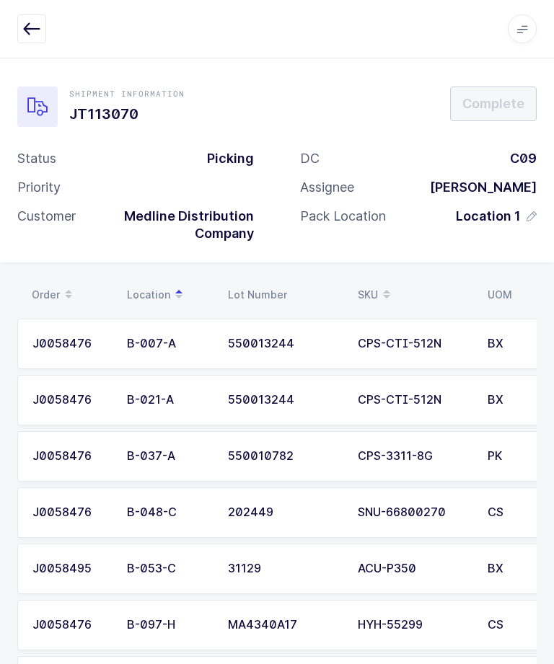
click at [22, 20] on button "button" at bounding box center [31, 28] width 29 height 29
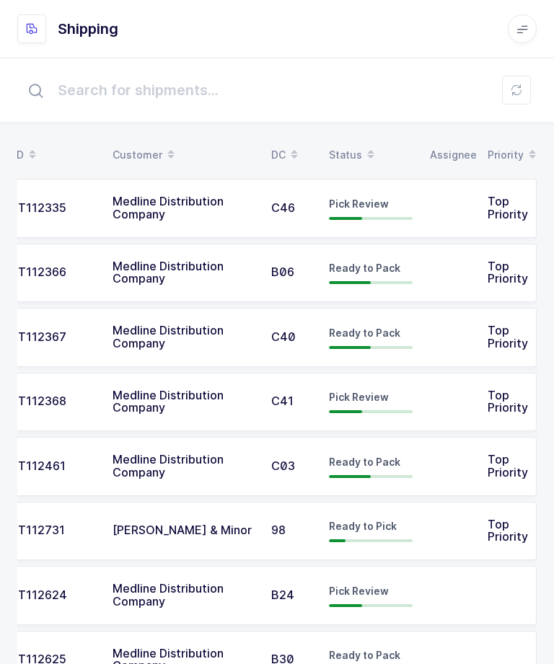
scroll to position [0, 37]
click at [86, 216] on td "JT112335" at bounding box center [53, 208] width 101 height 59
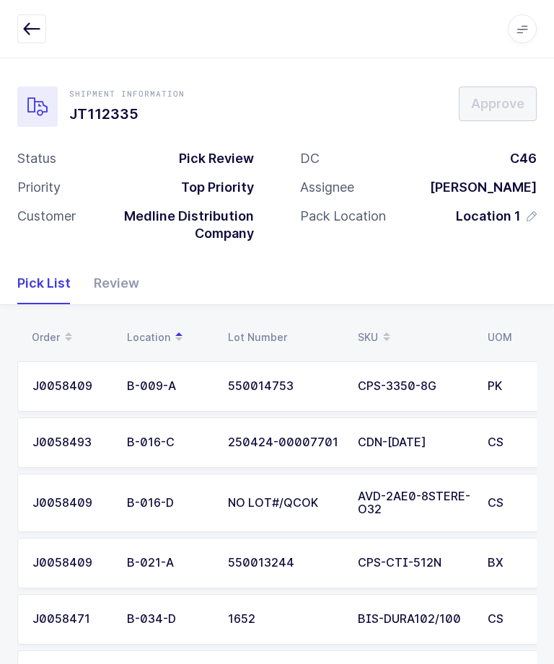
click at [128, 283] on div "Review" at bounding box center [110, 283] width 57 height 42
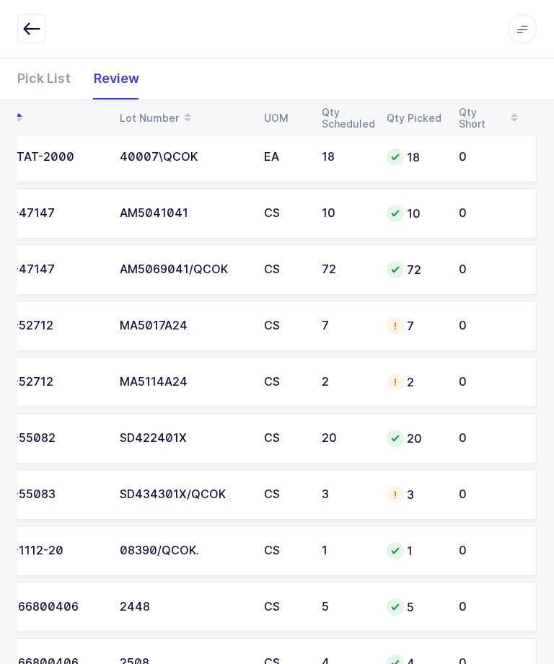
scroll to position [1088, 0]
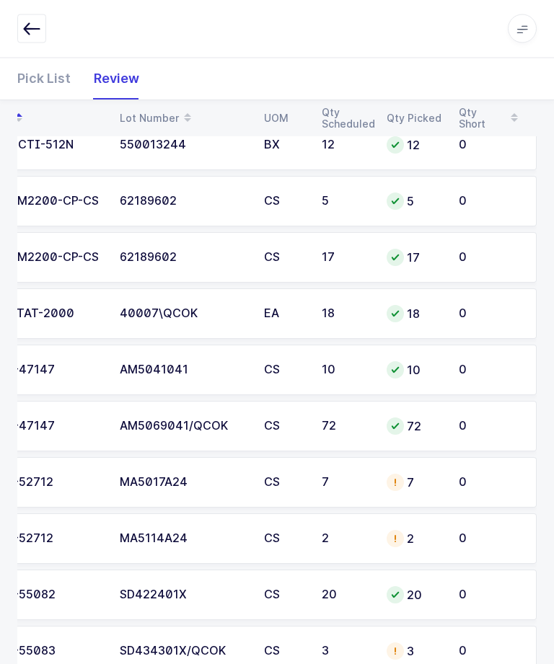
click at [28, 32] on icon "button" at bounding box center [31, 28] width 17 height 17
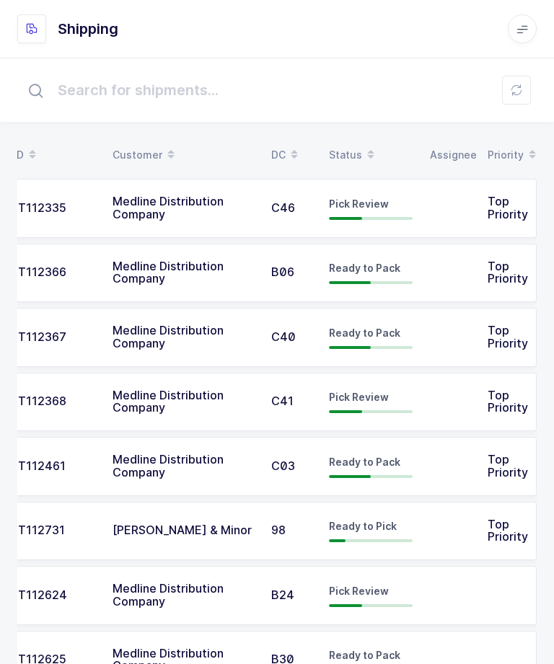
scroll to position [0, 37]
click at [74, 214] on td "JT112335" at bounding box center [53, 208] width 101 height 59
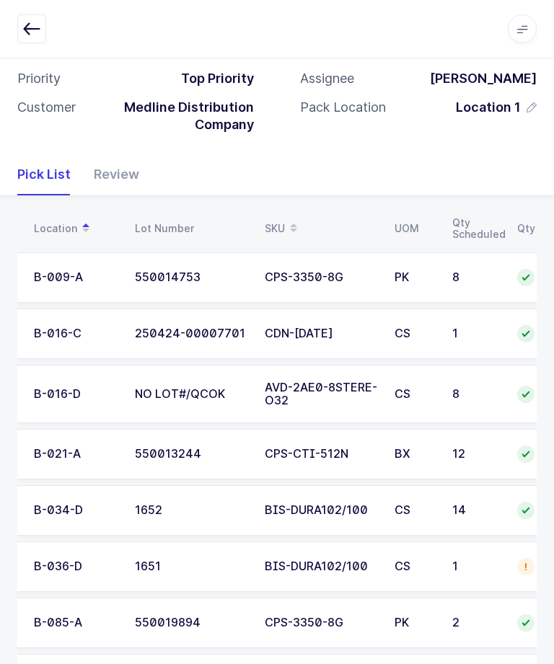
scroll to position [84, 0]
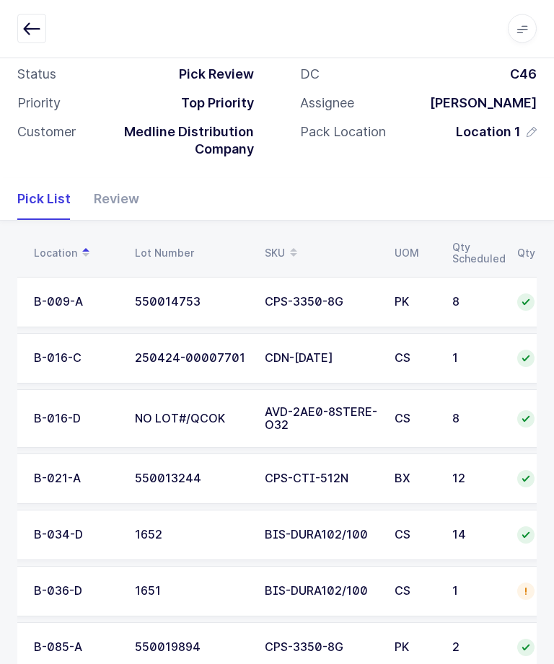
click at [30, 32] on icon "button" at bounding box center [31, 28] width 17 height 17
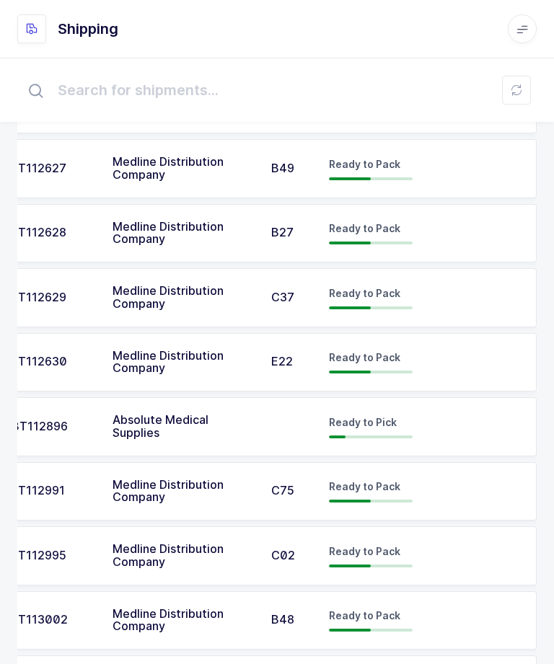
scroll to position [574, 0]
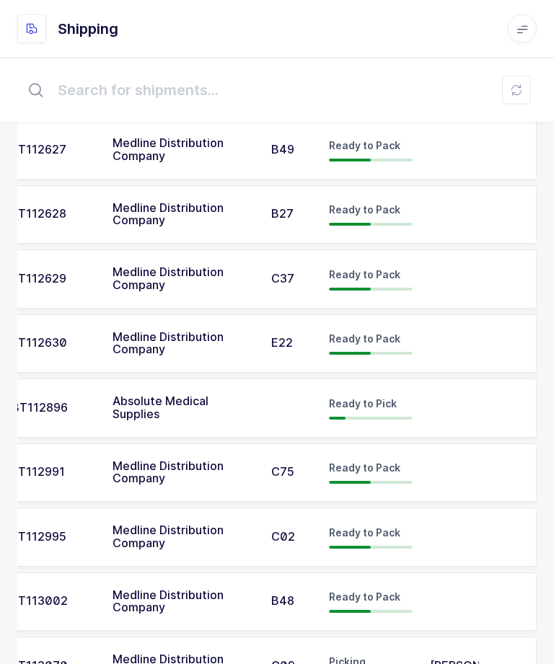
click at [482, 654] on td at bounding box center [508, 666] width 58 height 59
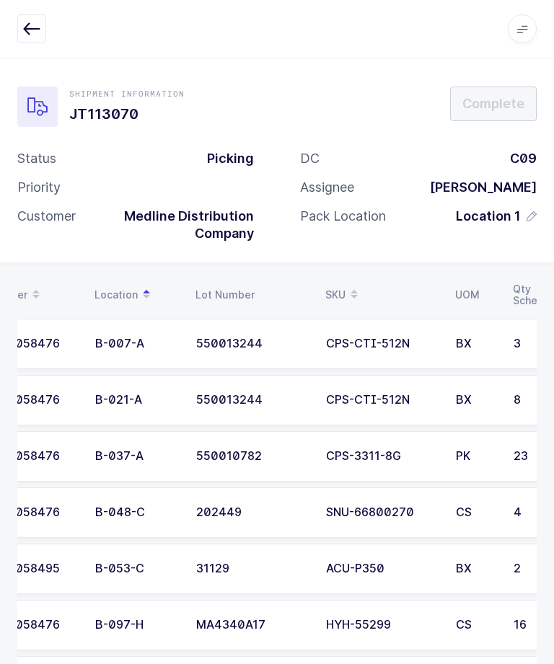
scroll to position [0, 27]
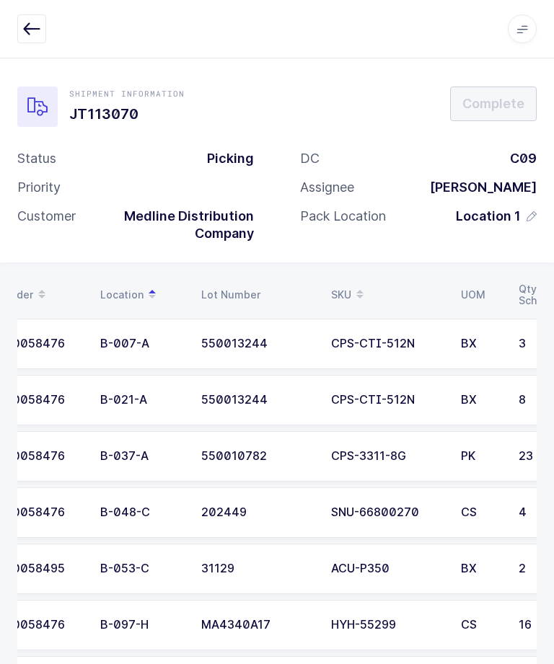
click at [131, 356] on td "B-007-A" at bounding box center [142, 344] width 101 height 50
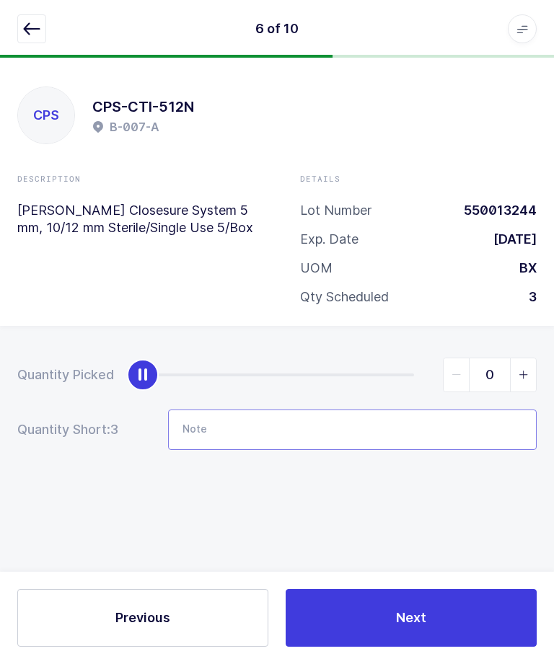
click at [418, 422] on input "Note" at bounding box center [352, 429] width 368 height 40
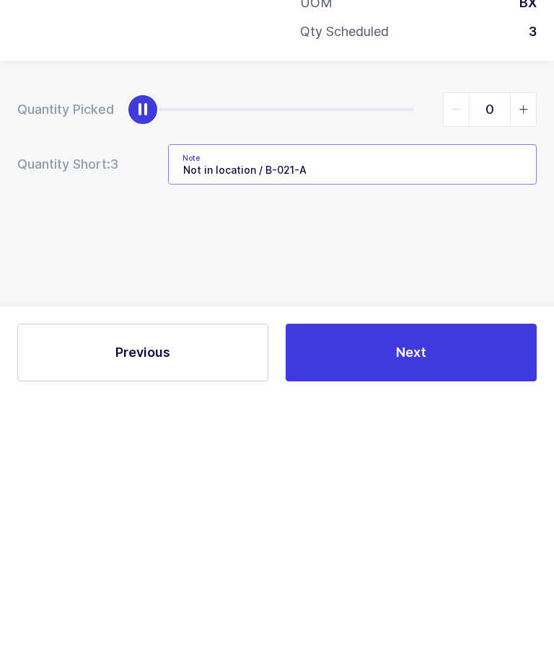
type input "Not in location / B-021-A"
type input "3"
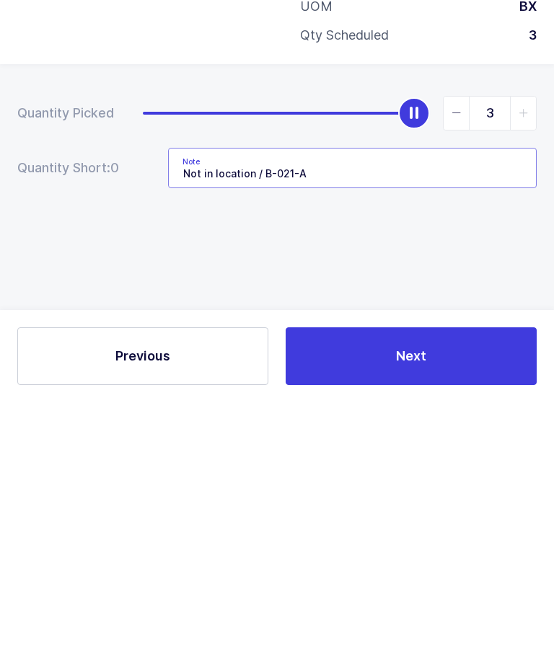
scroll to position [48, 0]
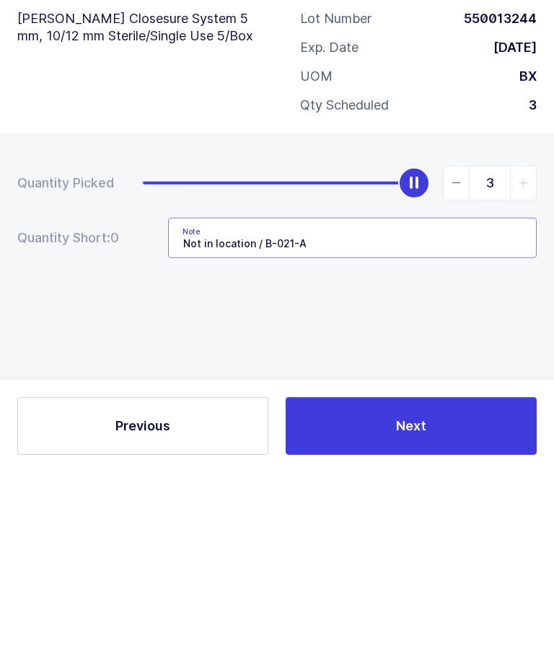
type input "Not in location / B-021-A"
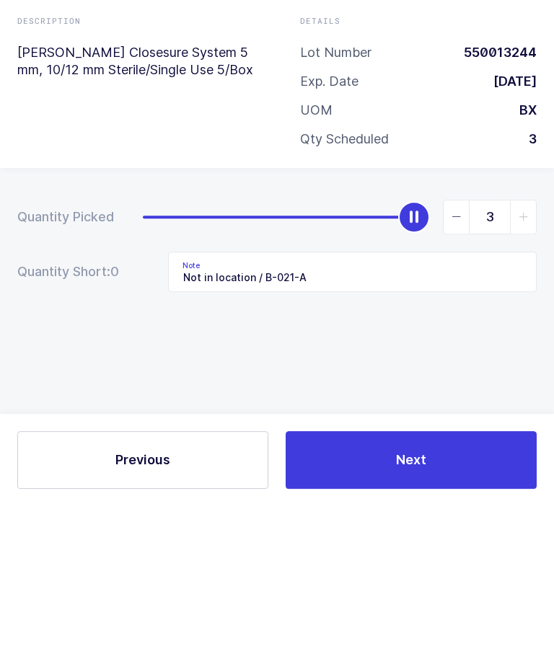
click at [471, 589] on button "Next" at bounding box center [410, 618] width 251 height 58
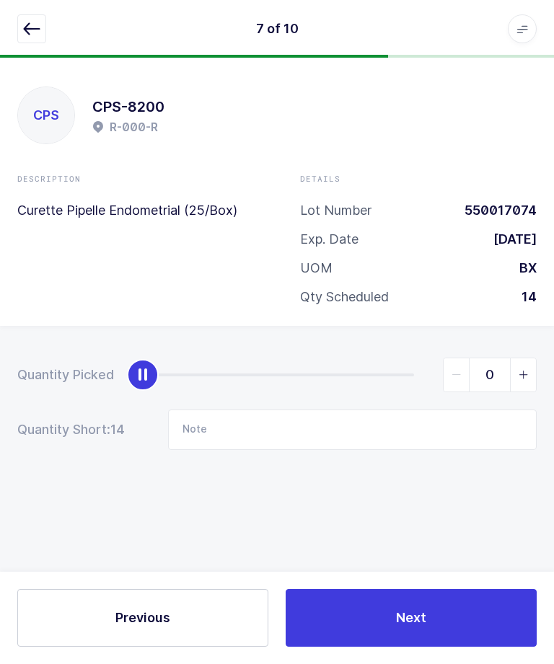
click at [36, 22] on icon "button" at bounding box center [31, 28] width 17 height 17
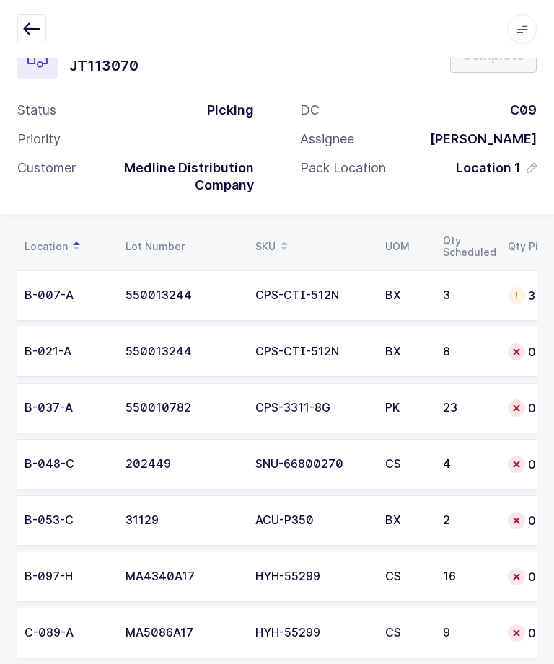
scroll to position [0, 174]
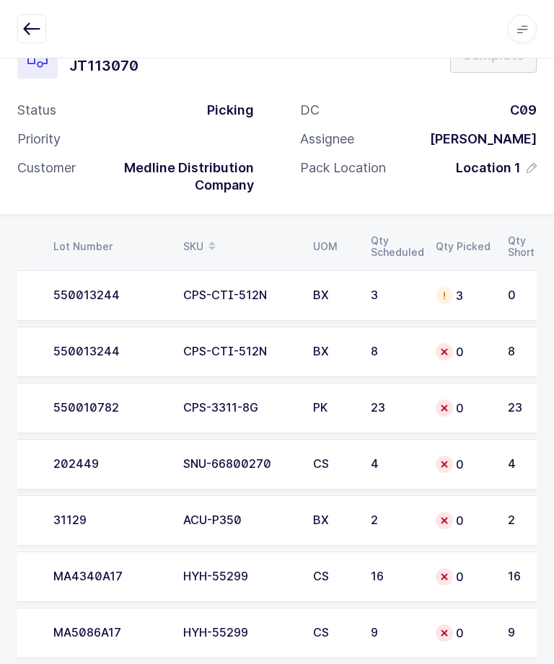
click at [496, 354] on td "0" at bounding box center [463, 352] width 72 height 50
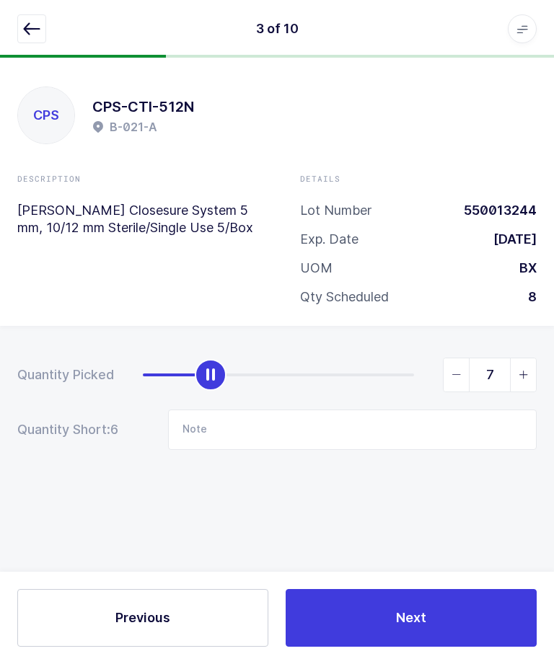
type input "8"
click at [412, 599] on button "Next" at bounding box center [410, 618] width 251 height 58
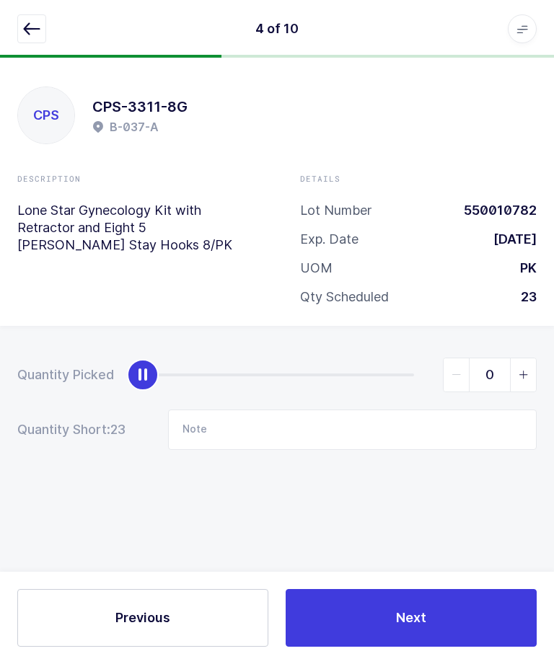
click at [37, 25] on icon "button" at bounding box center [31, 28] width 17 height 17
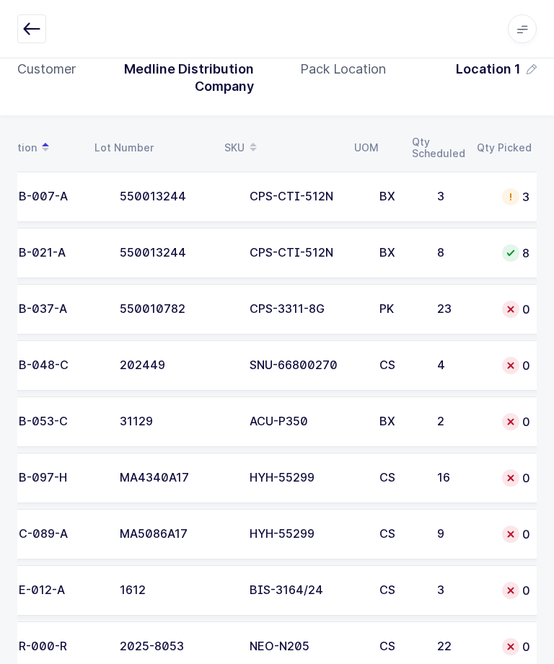
scroll to position [0, 50]
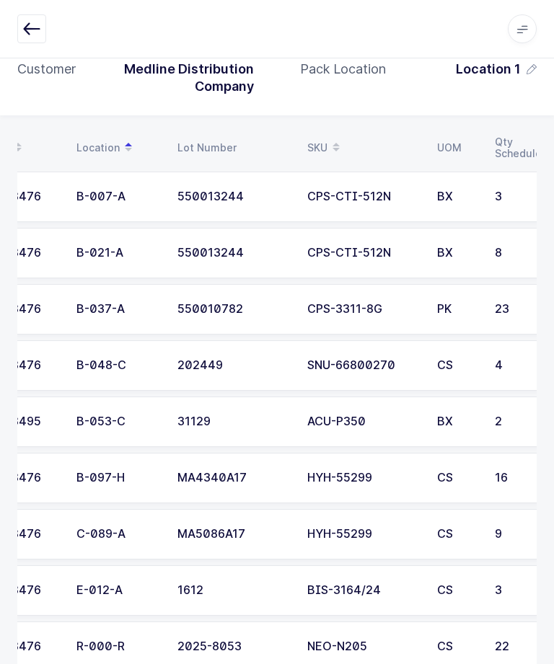
click at [121, 316] on td "B-037-A" at bounding box center [118, 309] width 101 height 50
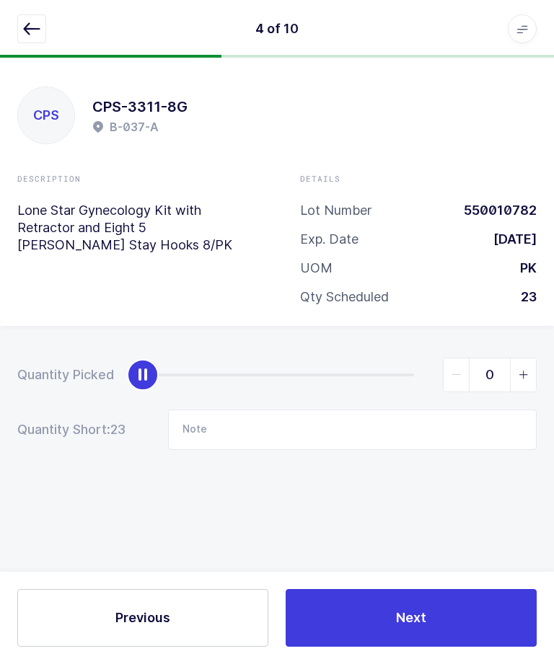
scroll to position [48, 0]
type input "23"
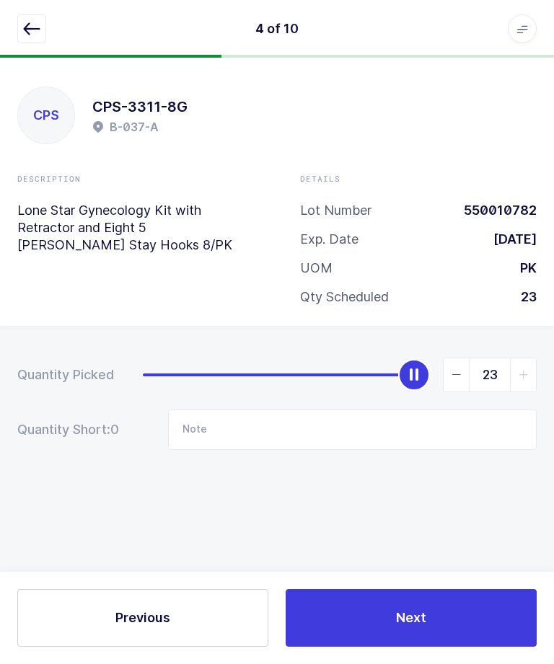
click at [443, 621] on button "Next" at bounding box center [410, 618] width 251 height 58
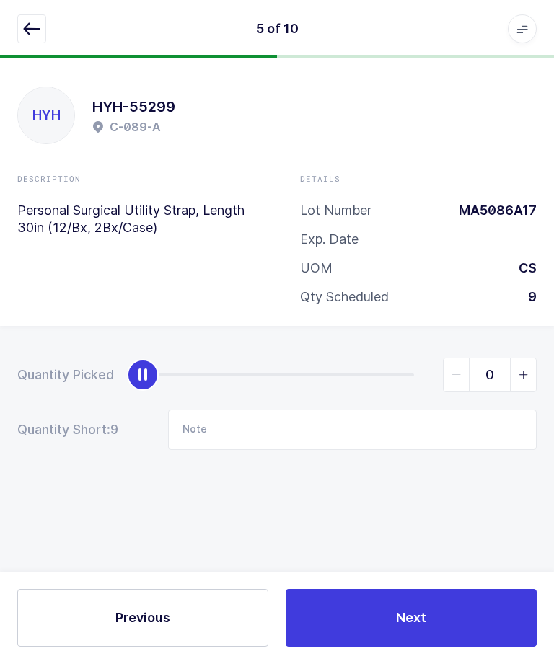
click at [24, 39] on button "button" at bounding box center [31, 28] width 29 height 29
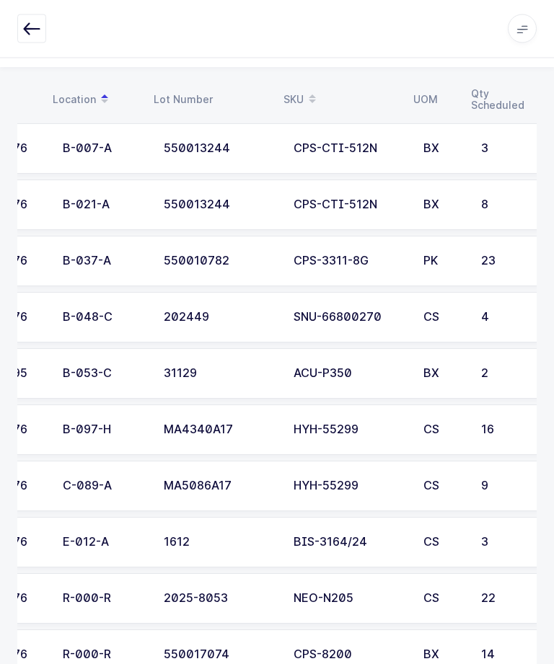
scroll to position [0, 27]
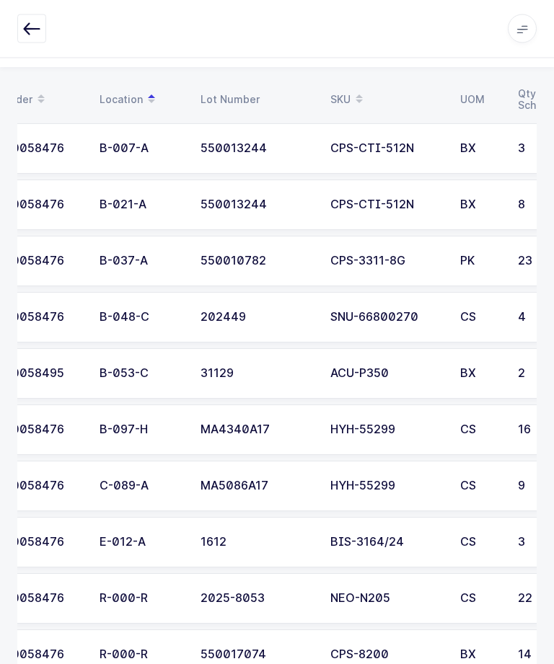
click at [5, 440] on div "Order Location Lot Number SKU UOM Qty Scheduled Qty Picked Qty Short J0058476 B…" at bounding box center [277, 391] width 554 height 647
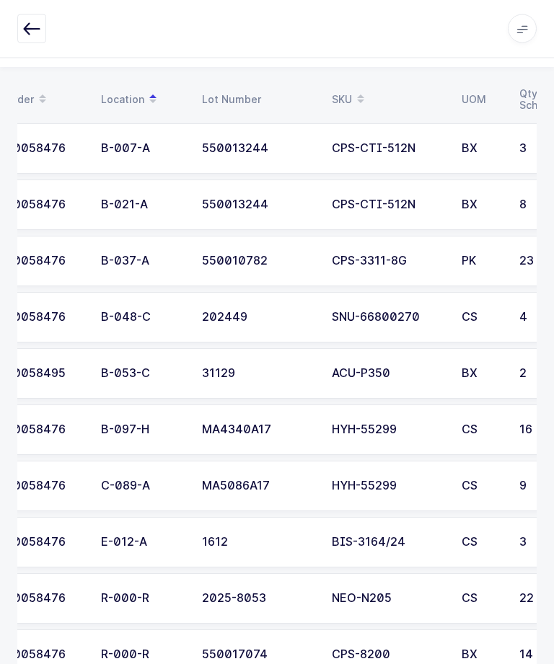
click at [190, 318] on td "B-048-C" at bounding box center [142, 318] width 101 height 50
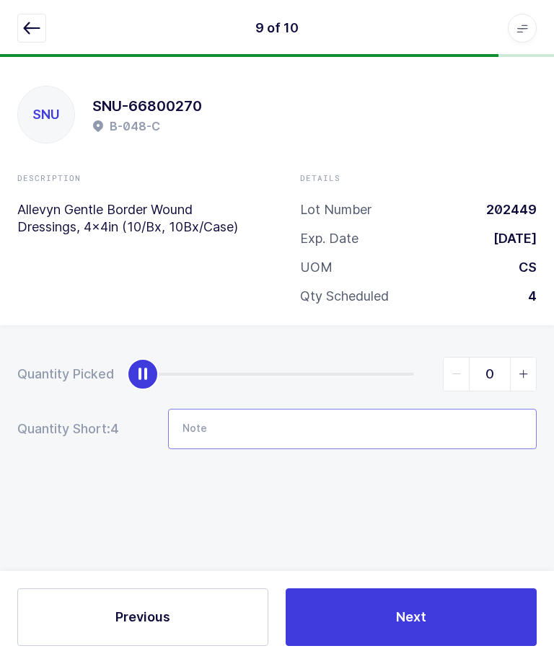
click at [256, 428] on input "Note" at bounding box center [352, 429] width 368 height 40
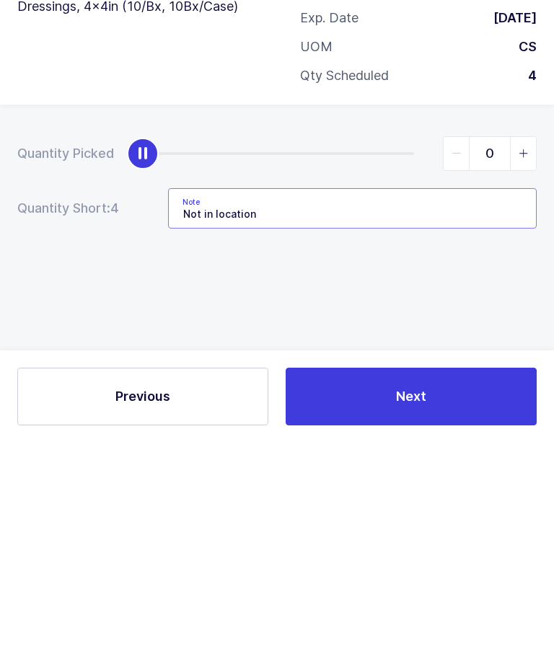
type input "Not in location"
click at [371, 572] on div "Previous Next" at bounding box center [277, 618] width 554 height 92
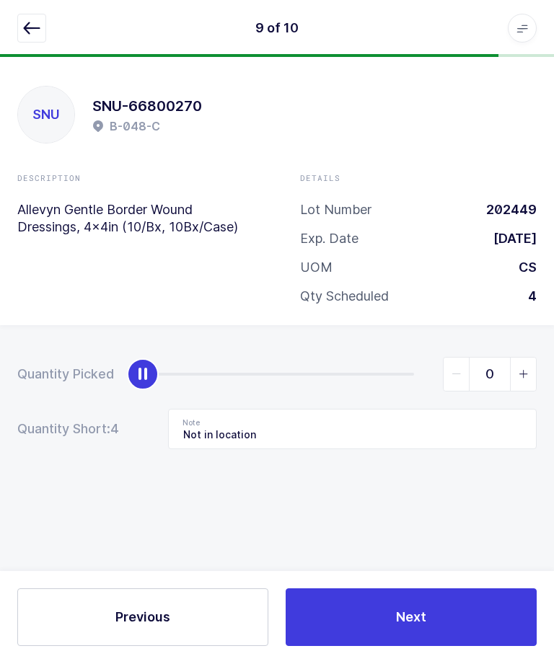
click at [336, 647] on button "Next" at bounding box center [410, 618] width 251 height 58
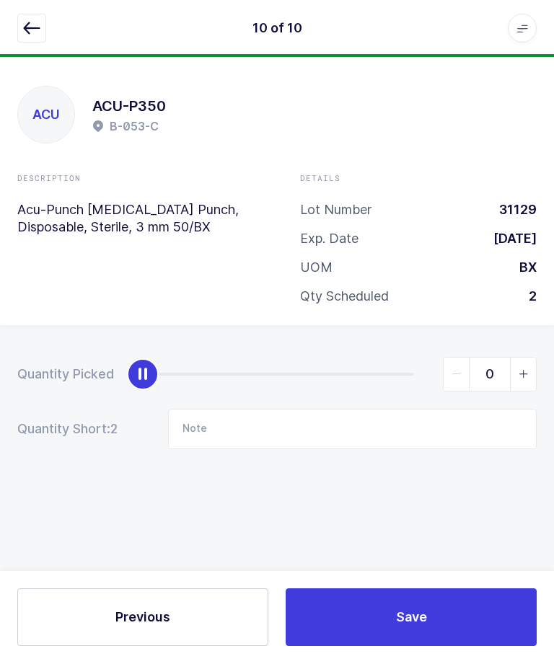
click at [19, 42] on button "button" at bounding box center [31, 28] width 29 height 29
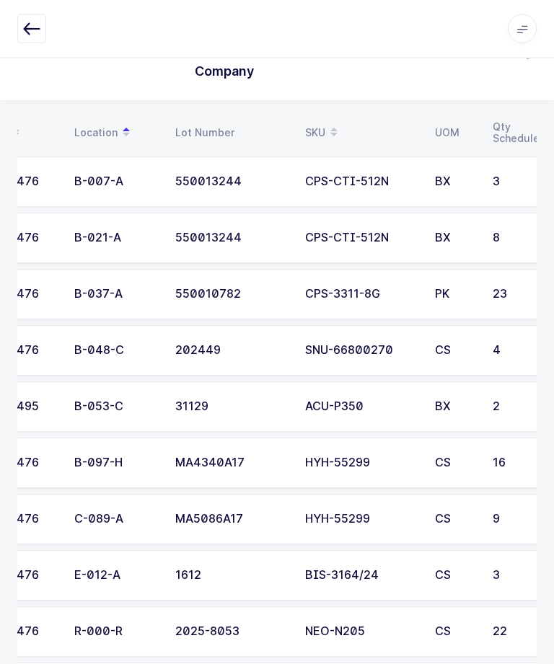
click at [170, 410] on td "31129" at bounding box center [232, 407] width 130 height 50
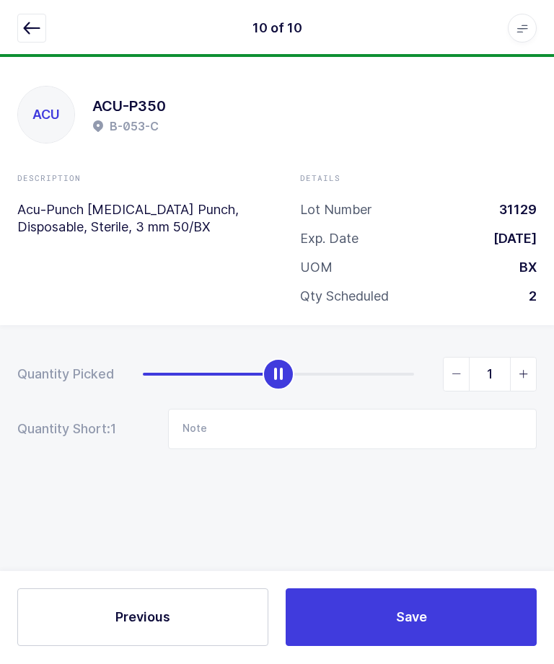
type input "2"
click at [413, 647] on button "Save" at bounding box center [410, 618] width 251 height 58
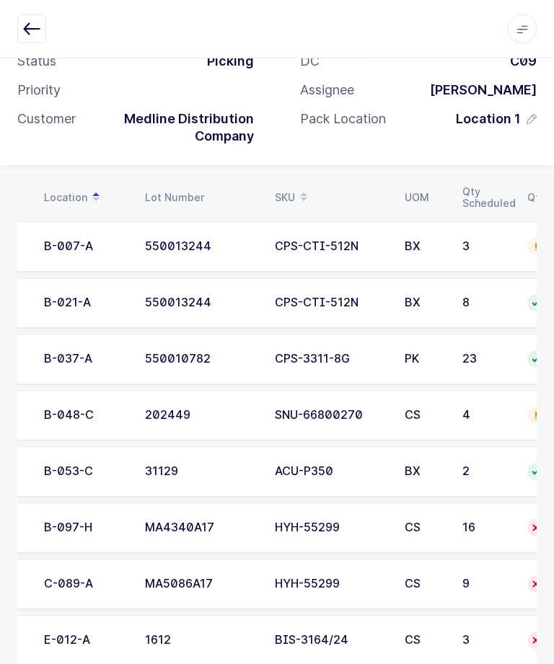
scroll to position [0, 84]
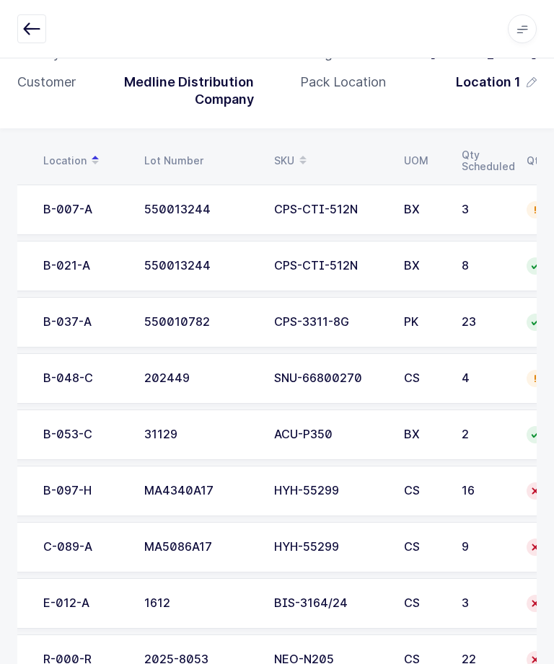
click at [43, 25] on button "button" at bounding box center [31, 28] width 29 height 29
